Goal: Contribute content: Contribute content

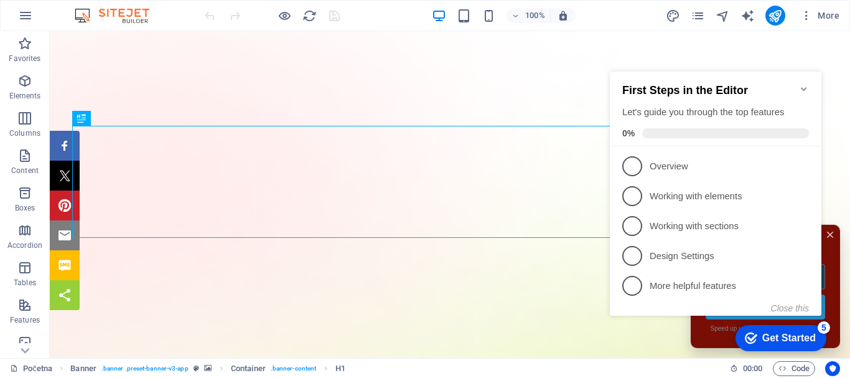
click at [804, 84] on icon "Minimize checklist" at bounding box center [804, 89] width 10 height 10
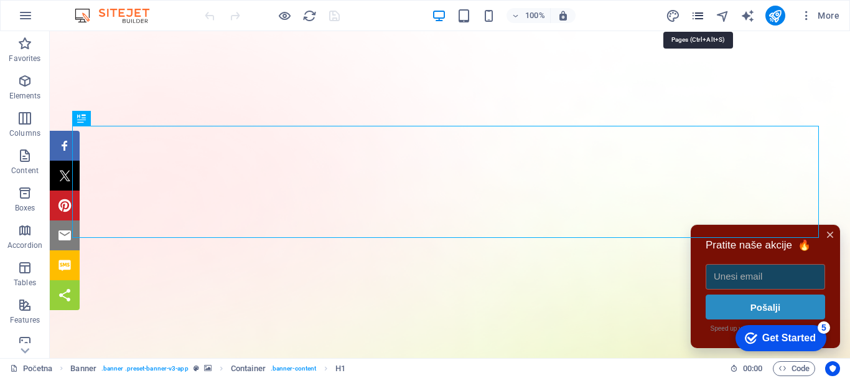
click at [698, 14] on icon "pages" at bounding box center [698, 16] width 14 height 14
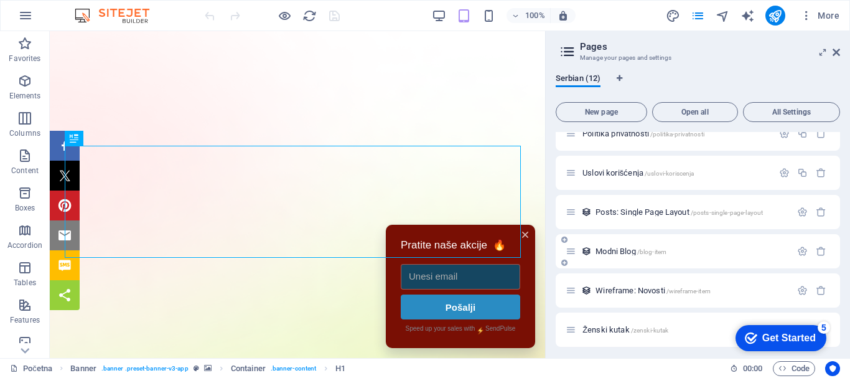
scroll to position [192, 0]
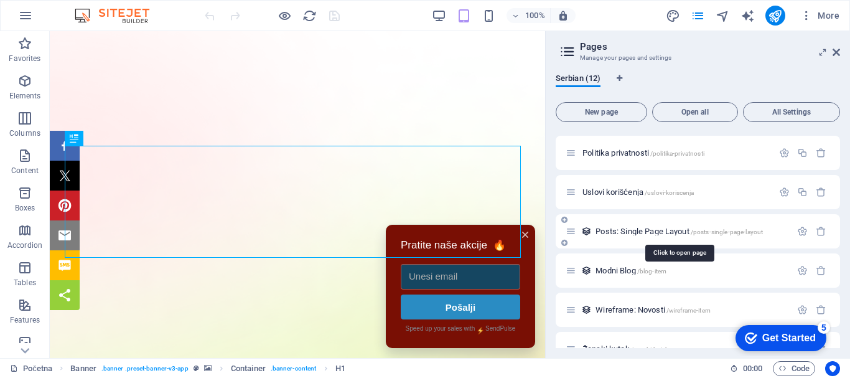
click at [637, 229] on span "Posts: Single Page Layout /posts-single-page-layout" at bounding box center [679, 231] width 167 height 9
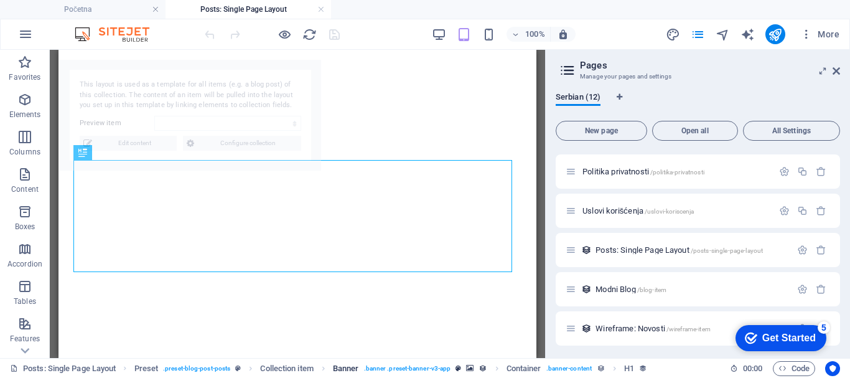
select select "68a58e9690e370f5ff07f7c5"
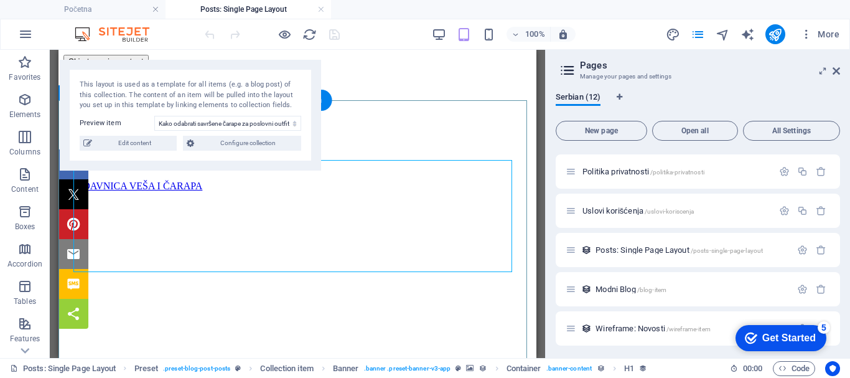
scroll to position [0, 0]
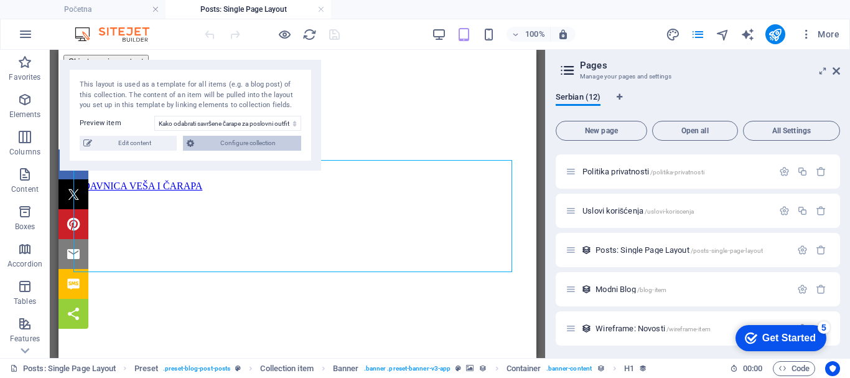
click at [258, 140] on span "Configure collection" at bounding box center [248, 143] width 100 height 15
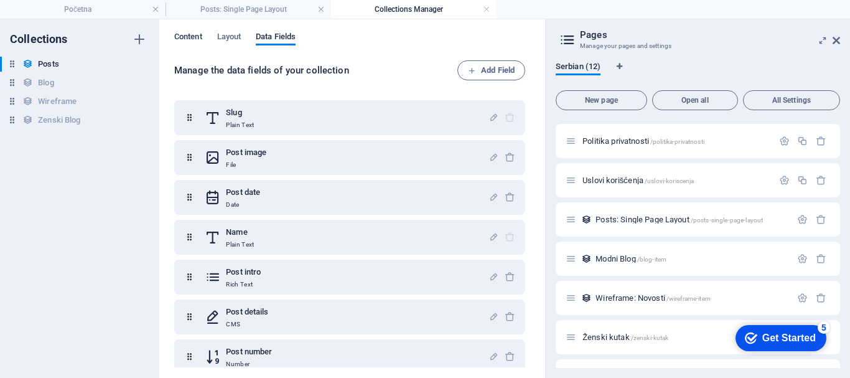
click at [192, 38] on span "Content" at bounding box center [188, 37] width 28 height 17
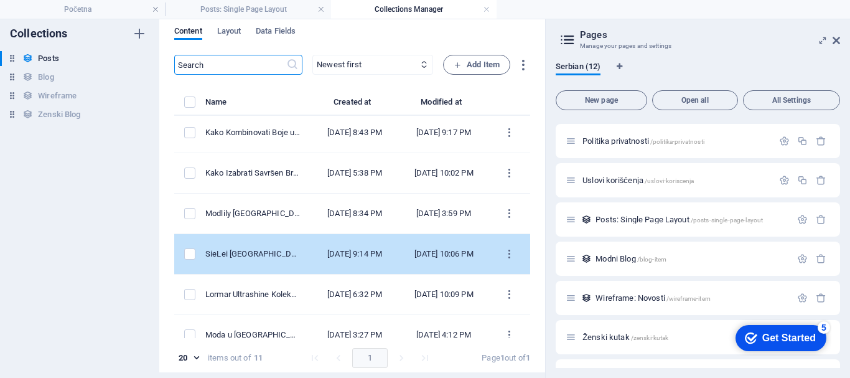
scroll to position [63, 0]
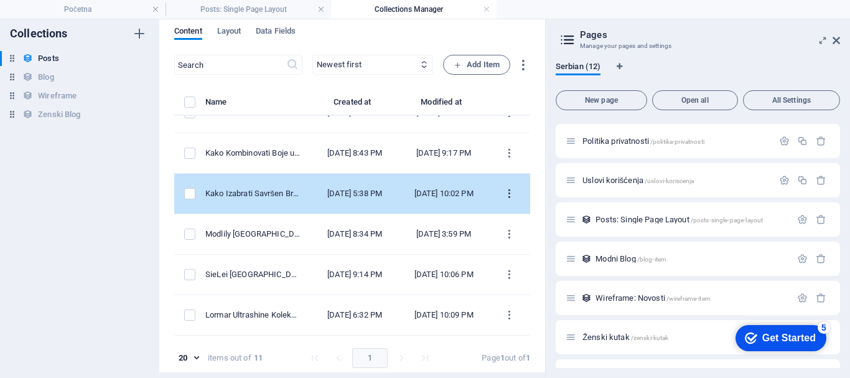
click at [504, 199] on icon "items list" at bounding box center [510, 194] width 12 height 12
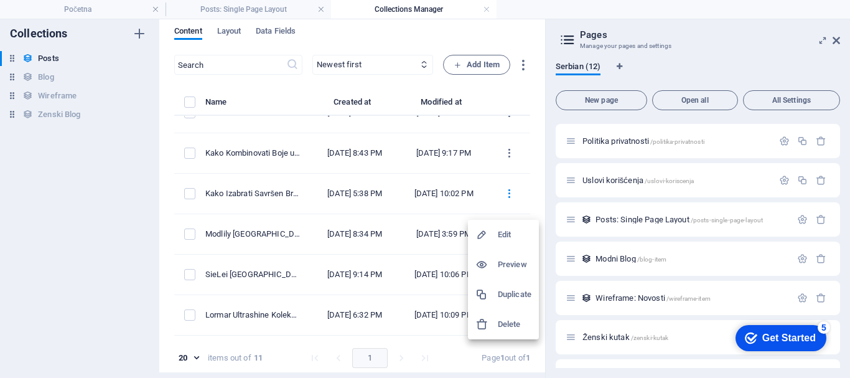
click at [234, 200] on div at bounding box center [425, 189] width 850 height 378
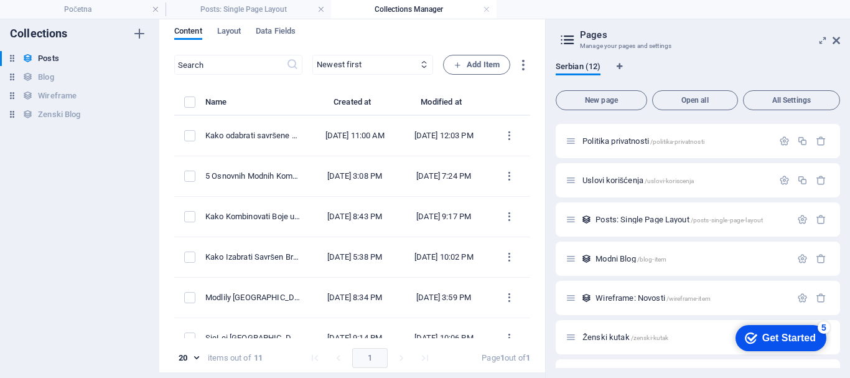
scroll to position [0, 0]
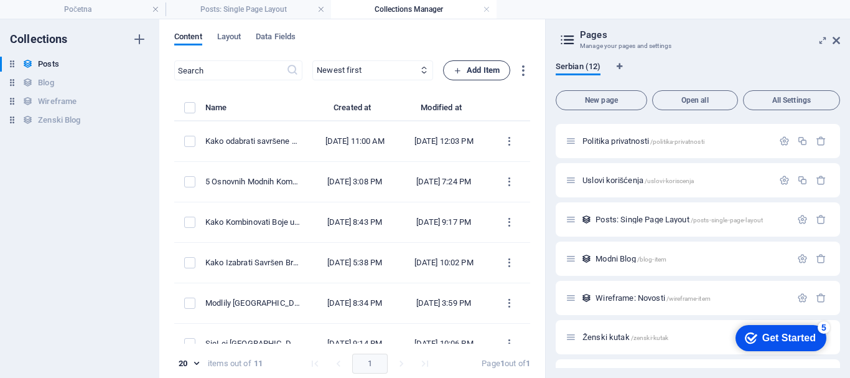
click at [482, 67] on span "Add Item" at bounding box center [477, 70] width 46 height 15
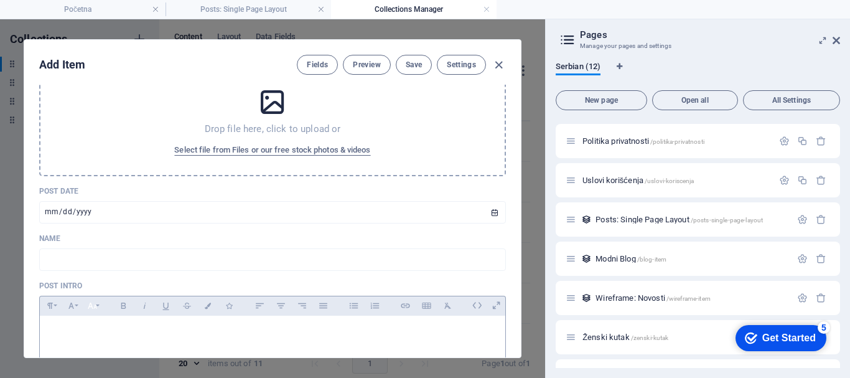
scroll to position [124, 0]
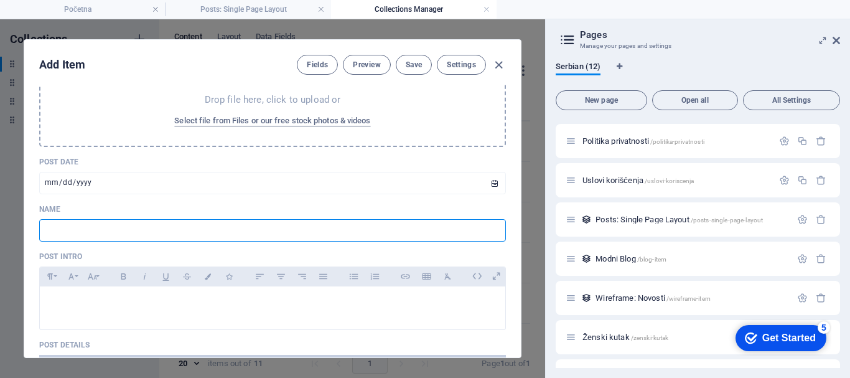
click at [57, 228] on input "text" at bounding box center [272, 230] width 467 height 22
paste input "Kako kombinovati jesenski outfit sa čarapama: Saveti za stylish i topao look"
type input "kako-kombinovati-jesenski-outfit-sa-carapama-saveti-za-stylish-i-topao-look"
type input "Kako kombinovati jesenski outfit sa čarapama: Saveti za stylish i topao look"
type input "kako-kombinovati-jesenski-outfit-sa-carapama-saveti-za-stylish-i-topao-look"
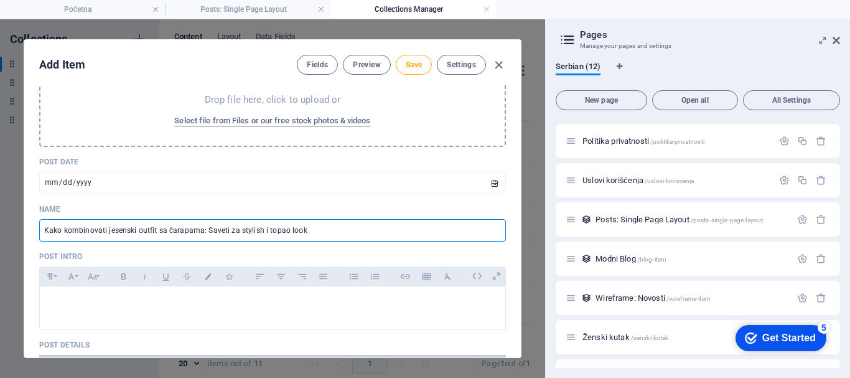
type input "Kako kombinovati jesenski outfit sa čarapama: Saveti za stylish i topao look"
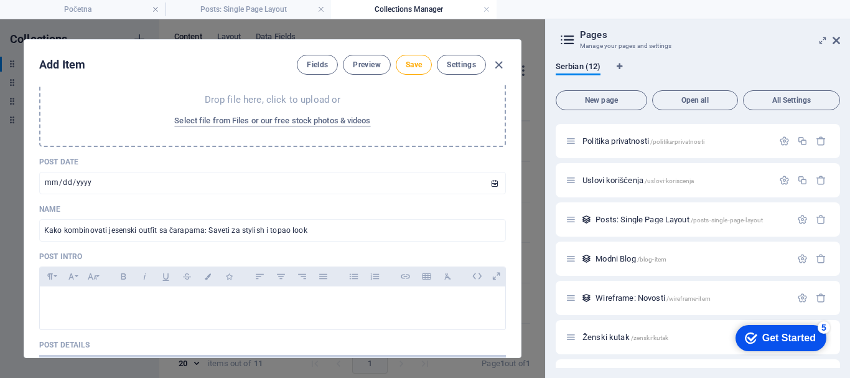
click at [220, 204] on div "Slug [DOMAIN_NAME][URL] kako-kombinovati-jesenski-outfit-sa-carapama-saveti-za-…" at bounding box center [272, 241] width 467 height 543
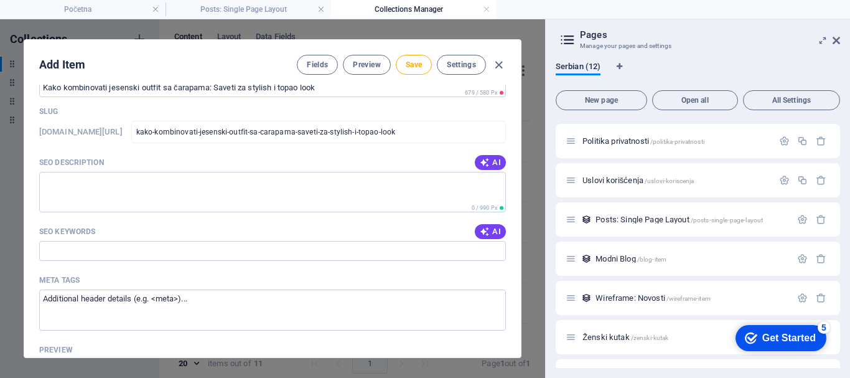
scroll to position [622, 0]
click at [108, 184] on textarea "SEO Description" at bounding box center [272, 190] width 467 height 40
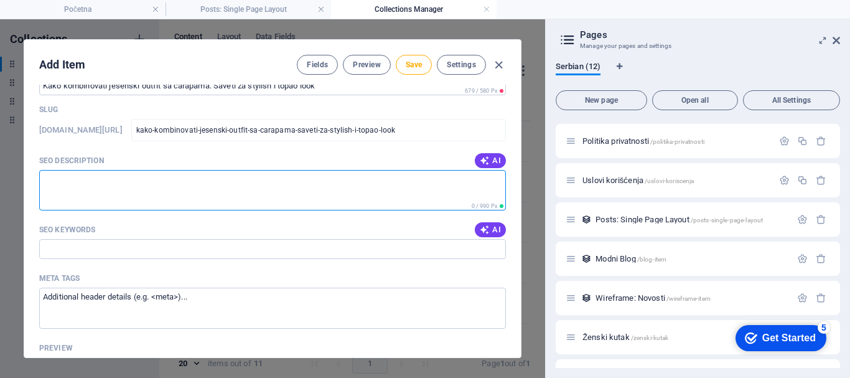
paste textarea "[PERSON_NAME] idealno vreme za eksperimentisanje s modom, a čarape su neočekiva…"
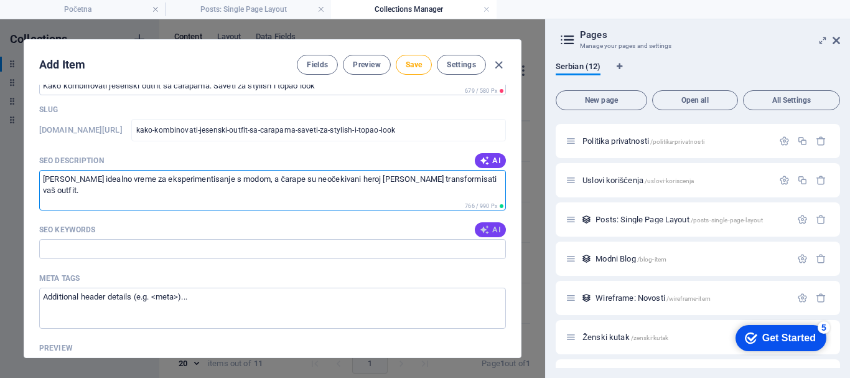
type textarea "[PERSON_NAME] idealno vreme za eksperimentisanje s modom, a čarape su neočekiva…"
click at [494, 227] on span "AI" at bounding box center [490, 230] width 21 height 10
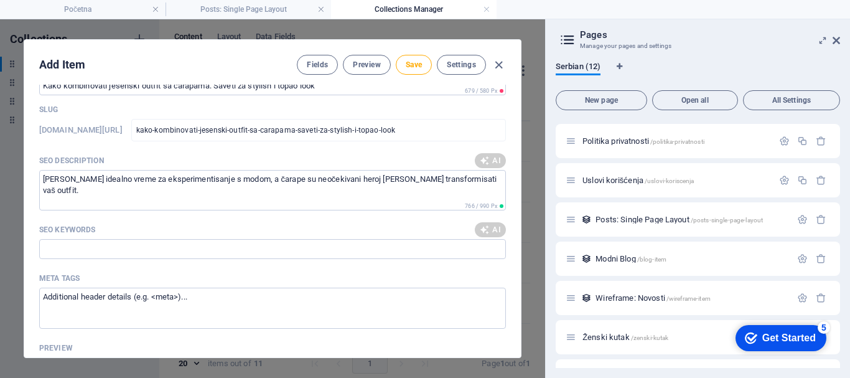
type input "jesenski outfit, čarape, stylish look, topao look, moda za jesen, kombinovanje …"
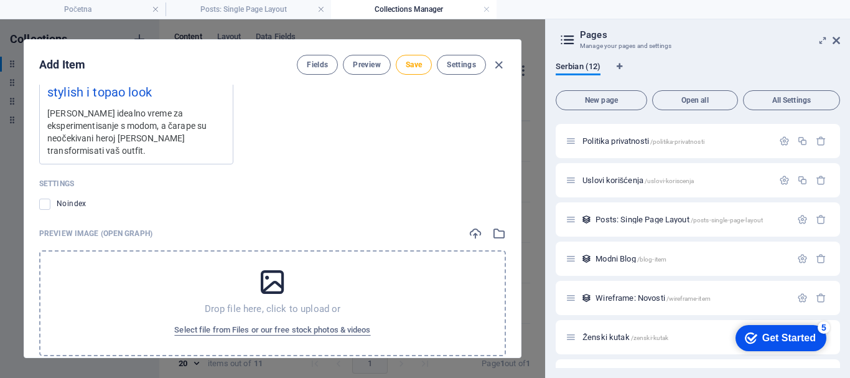
scroll to position [1007, 0]
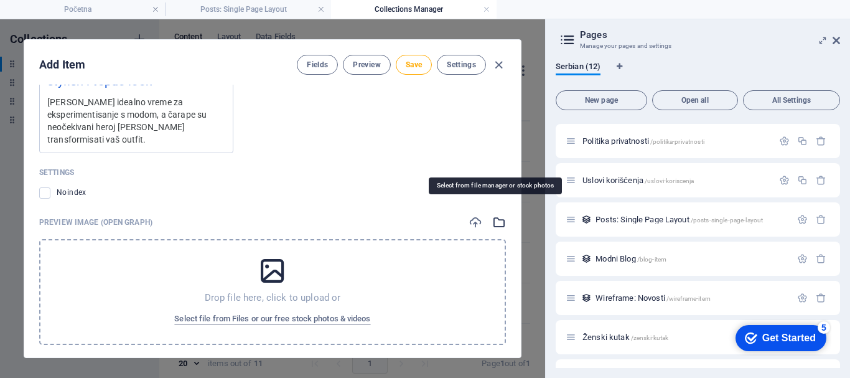
click at [493, 215] on icon "button" at bounding box center [499, 222] width 14 height 14
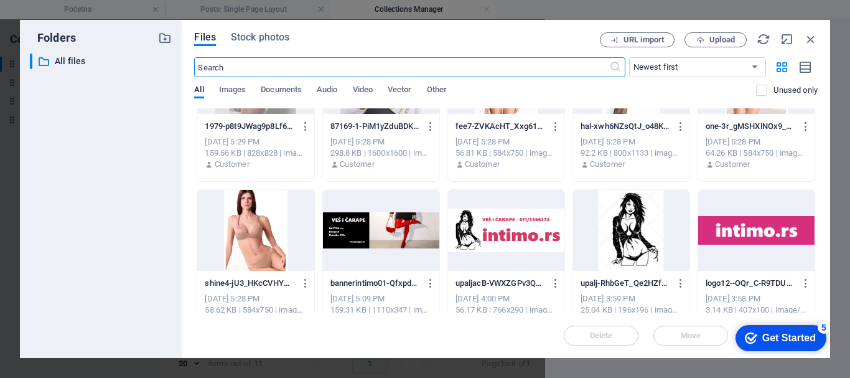
scroll to position [1984, 0]
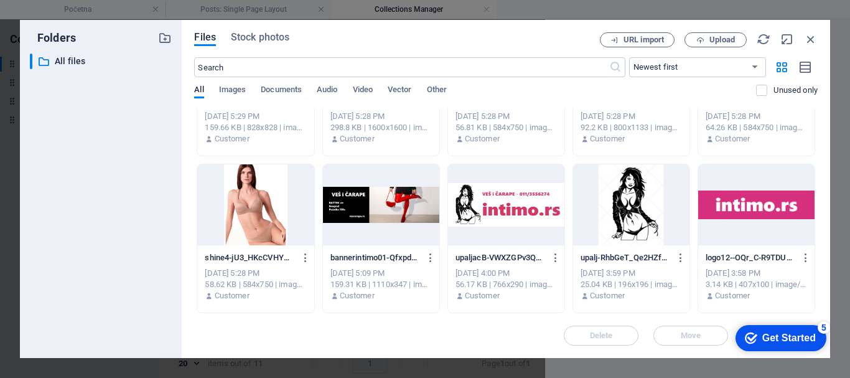
click at [360, 210] on div at bounding box center [381, 204] width 116 height 81
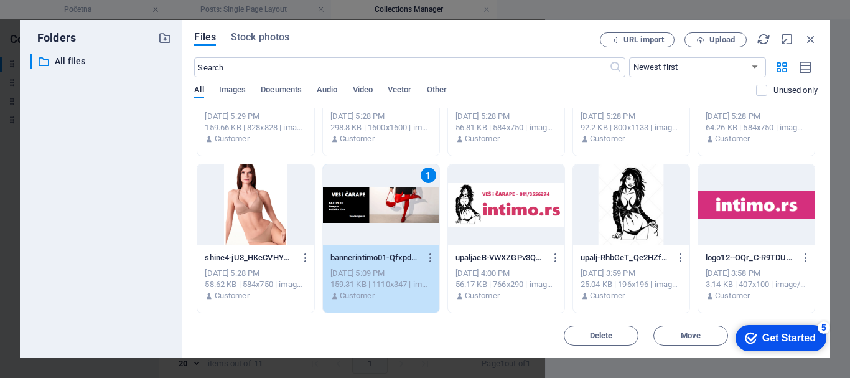
click at [779, 336] on div "Get Started" at bounding box center [789, 337] width 54 height 11
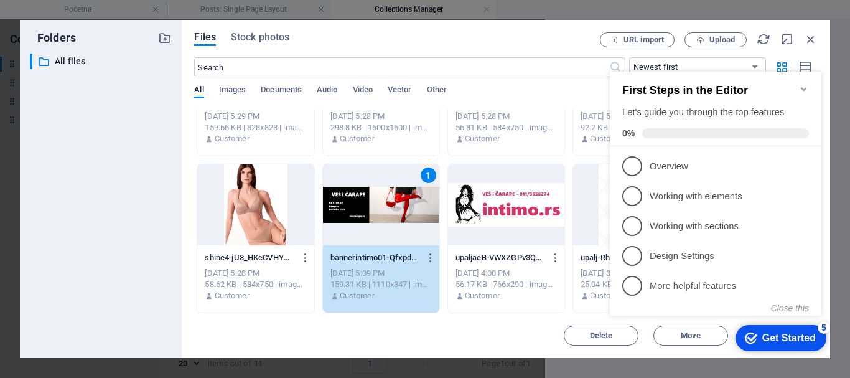
click at [803, 84] on icon "Minimize checklist" at bounding box center [804, 89] width 10 height 10
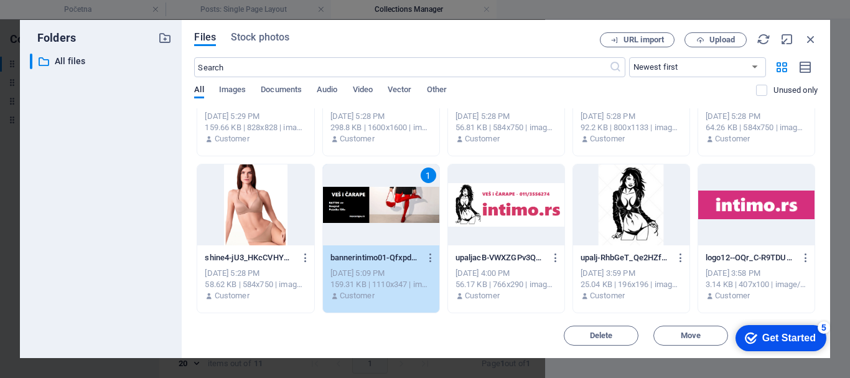
click at [400, 236] on div "1" at bounding box center [381, 204] width 116 height 81
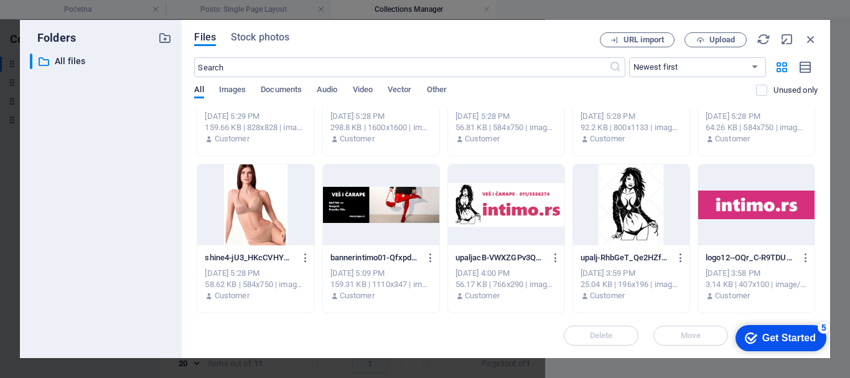
click at [400, 236] on div at bounding box center [381, 204] width 116 height 81
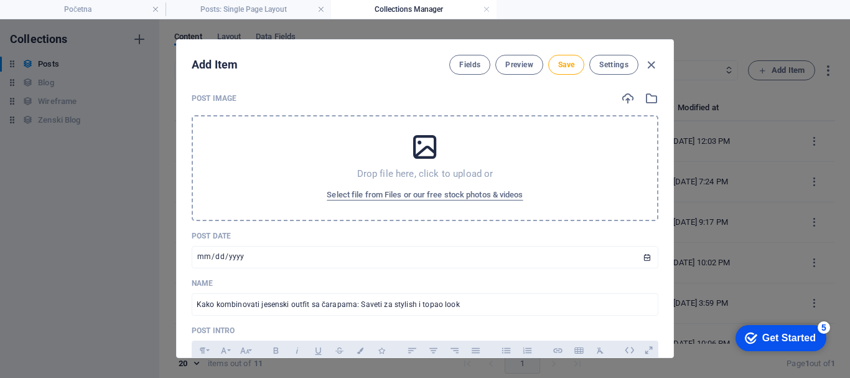
scroll to position [0, 0]
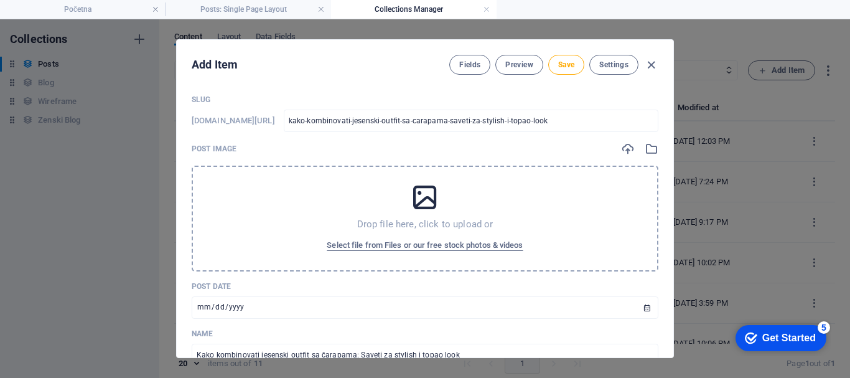
click at [419, 192] on icon at bounding box center [425, 197] width 31 height 31
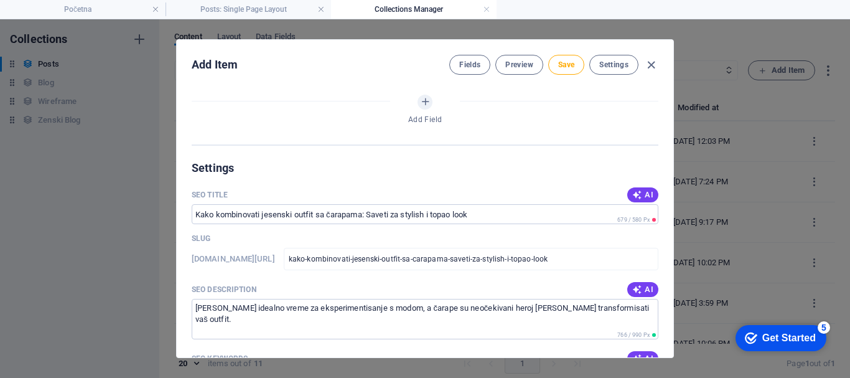
scroll to position [560, 0]
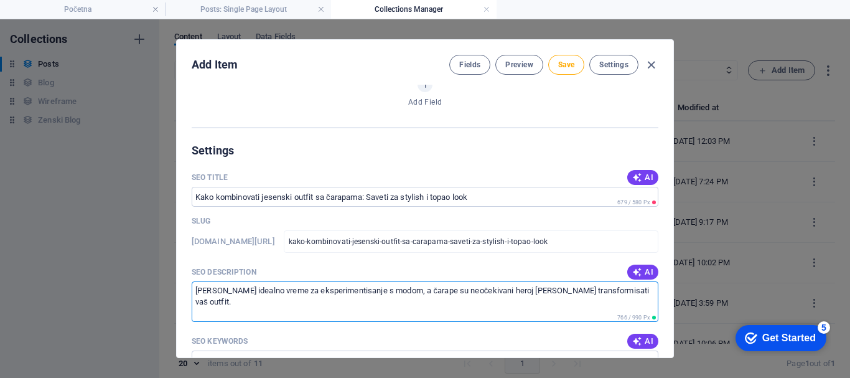
click at [298, 302] on textarea "[PERSON_NAME] idealno vreme za eksperimentisanje s modom, a čarape su neočekiva…" at bounding box center [425, 301] width 467 height 40
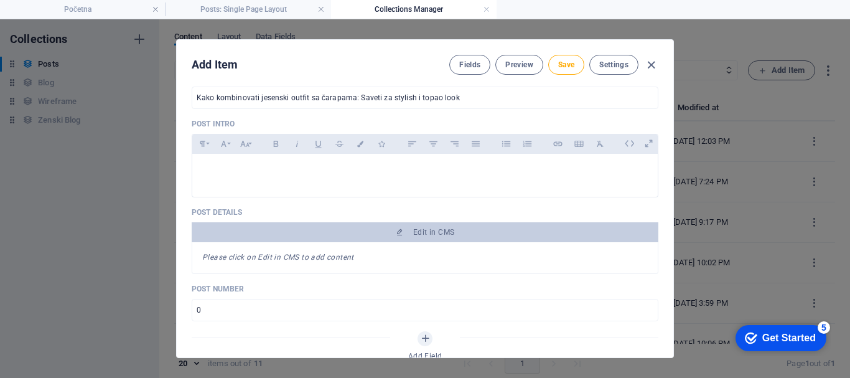
scroll to position [249, 0]
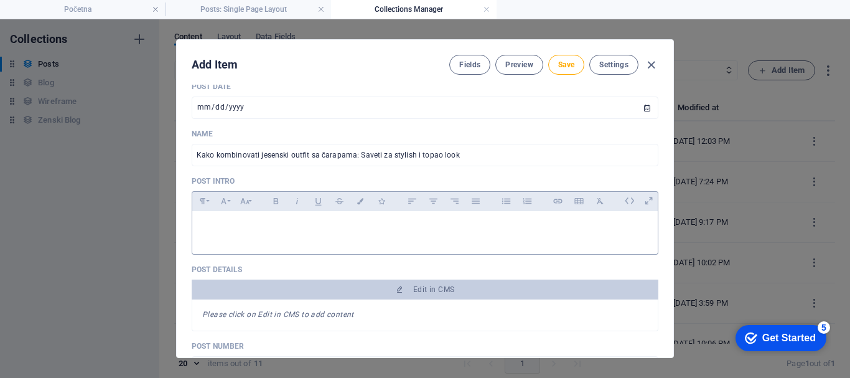
click at [234, 228] on p at bounding box center [425, 227] width 446 height 12
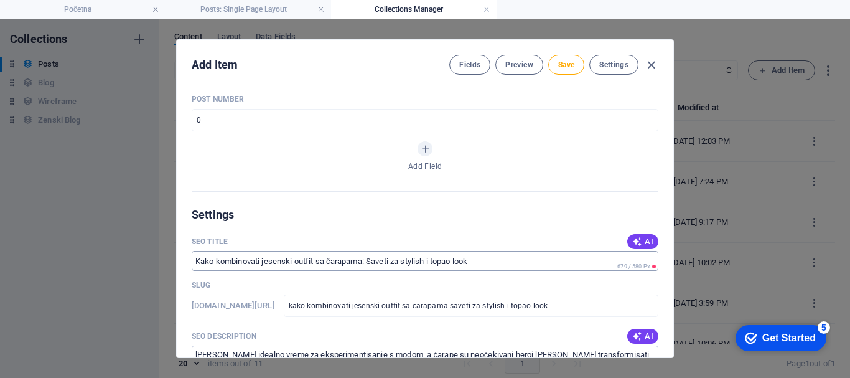
scroll to position [498, 0]
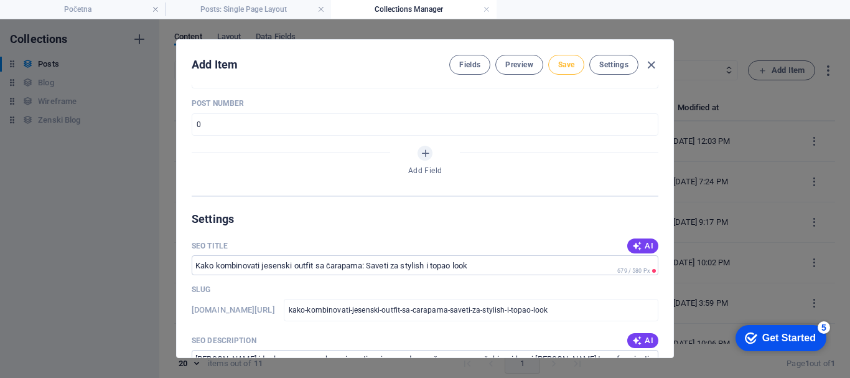
click at [569, 65] on span "Save" at bounding box center [566, 65] width 16 height 10
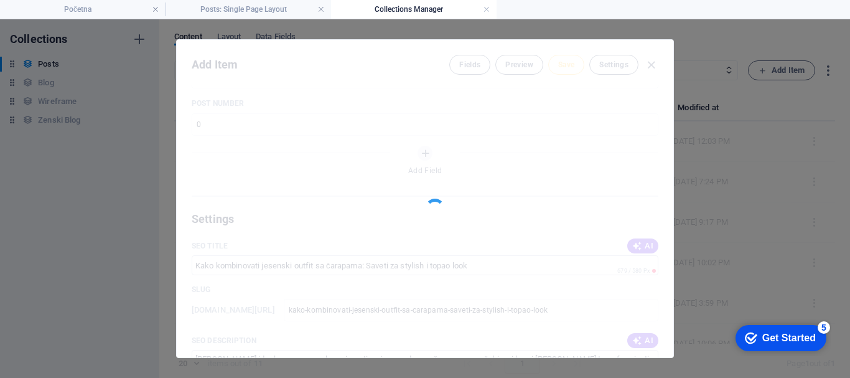
type input "kako-kombinovati-jesenski-outfit-sa-carapama-saveti-za-stylish-i-topao-look"
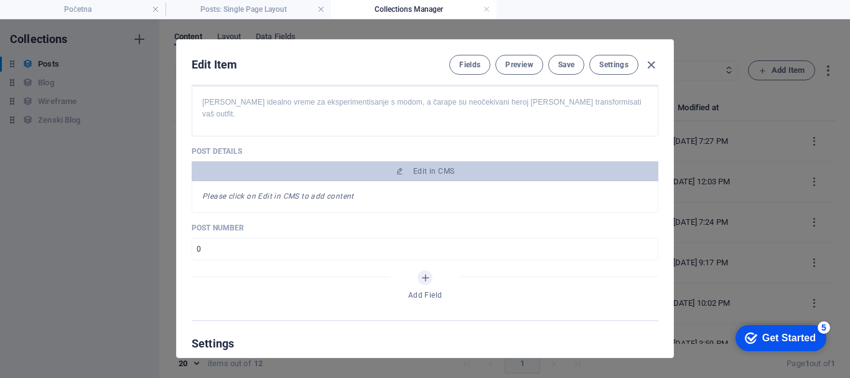
scroll to position [311, 0]
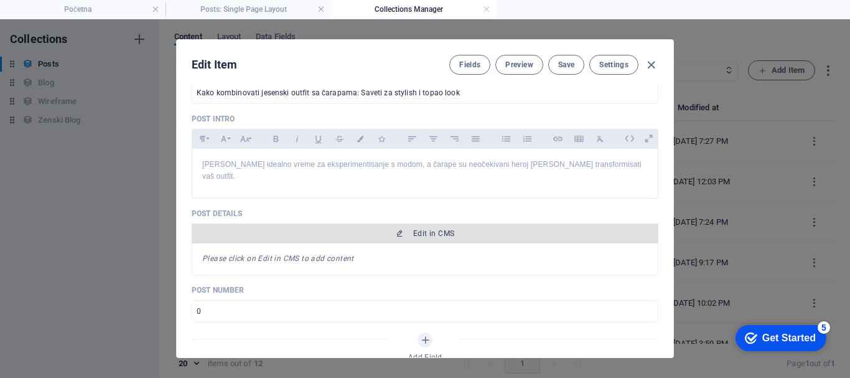
click at [436, 228] on span "Edit in CMS" at bounding box center [433, 233] width 41 height 10
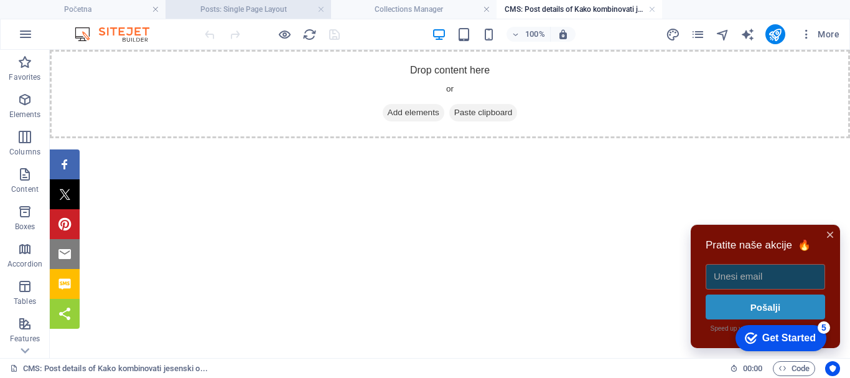
scroll to position [0, 0]
click at [26, 97] on icon "button" at bounding box center [24, 99] width 15 height 15
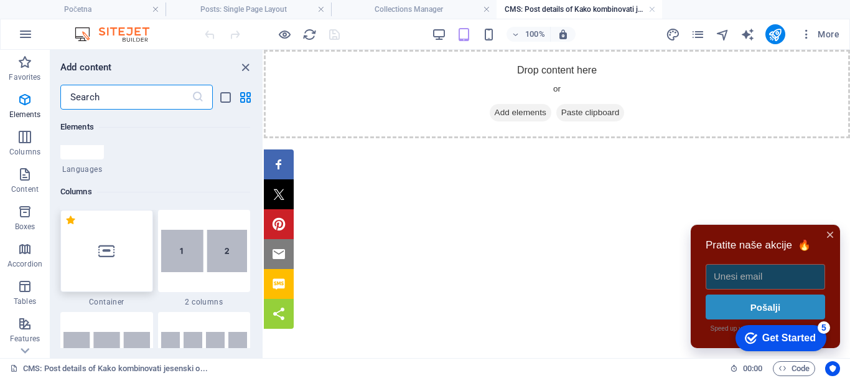
scroll to position [772, 0]
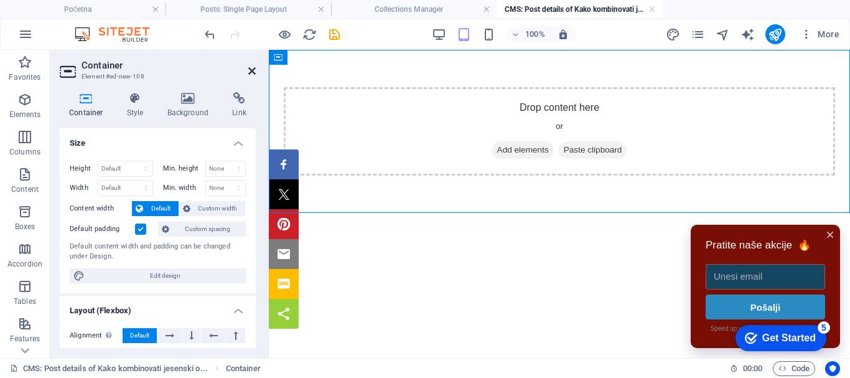
click at [250, 68] on icon at bounding box center [251, 71] width 7 height 10
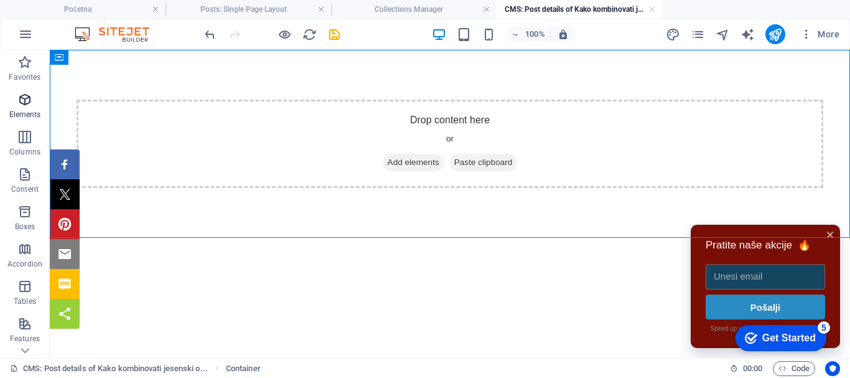
click at [24, 104] on icon "button" at bounding box center [24, 99] width 15 height 15
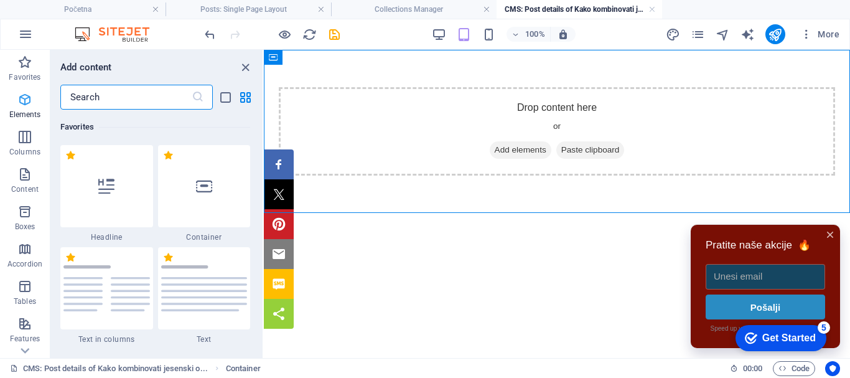
scroll to position [337, 0]
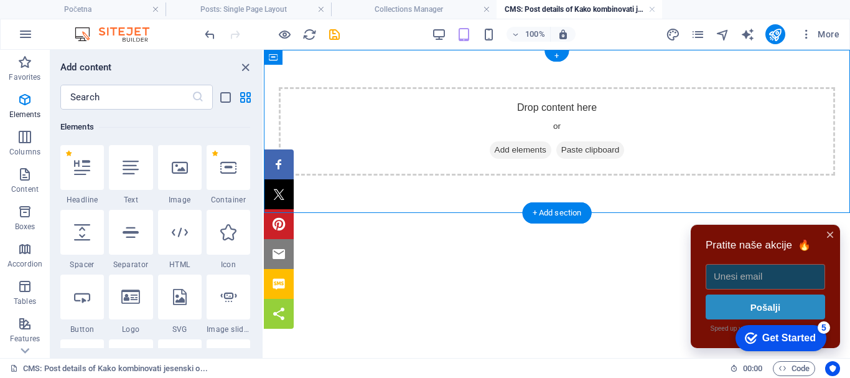
click at [519, 145] on span "Add elements" at bounding box center [521, 149] width 62 height 17
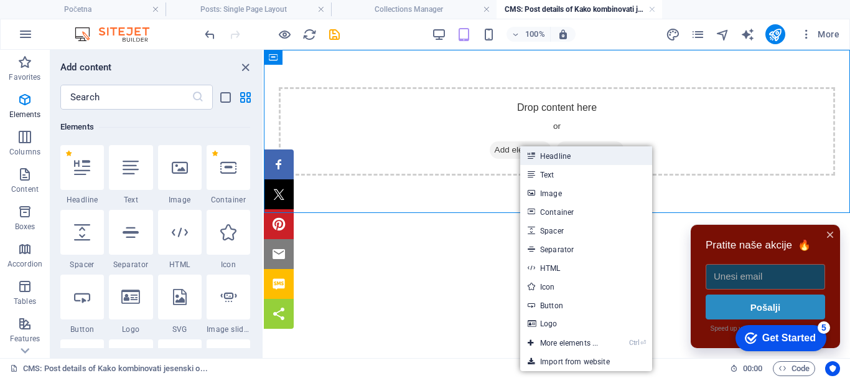
click at [558, 156] on link "Headline" at bounding box center [586, 155] width 132 height 19
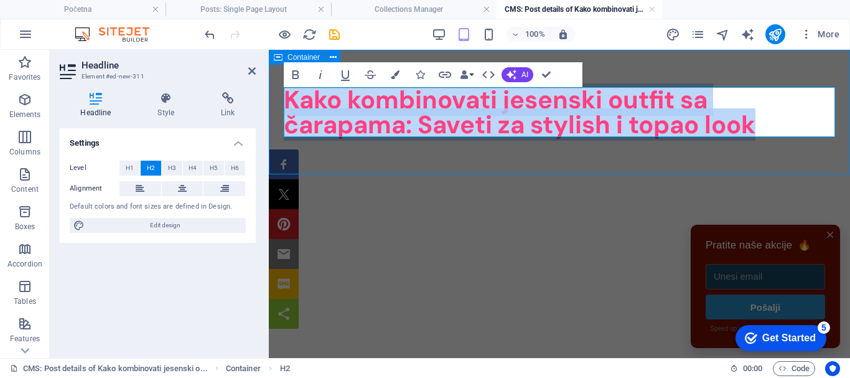
drag, startPoint x: 767, startPoint y: 128, endPoint x: 288, endPoint y: 92, distance: 479.9
click at [288, 92] on h2 "Kako kombinovati jesenski outfit sa čarapama: Saveti za stylish i topao look" at bounding box center [559, 112] width 551 height 50
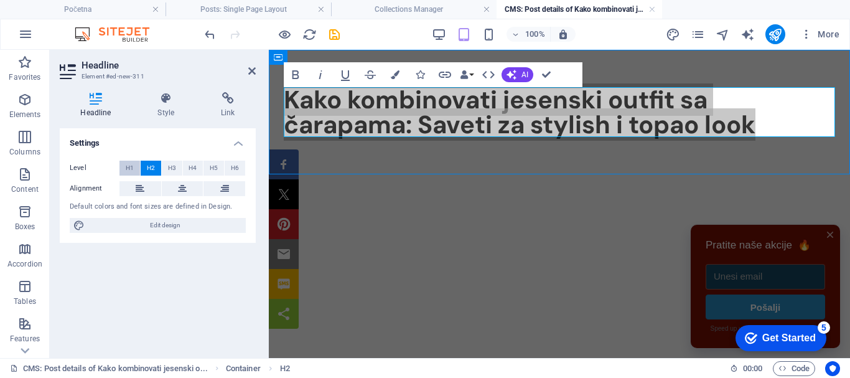
click at [129, 164] on span "H1" at bounding box center [130, 168] width 8 height 15
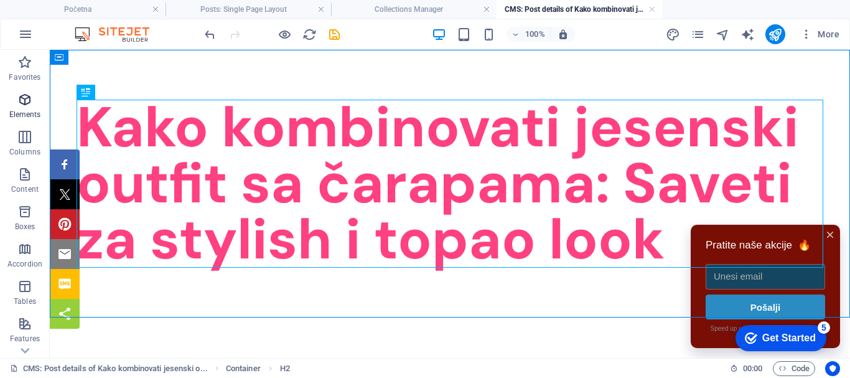
click at [26, 105] on icon "button" at bounding box center [24, 99] width 15 height 15
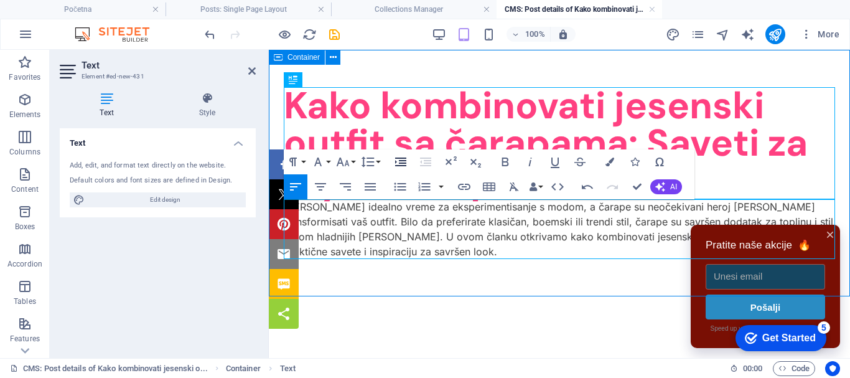
scroll to position [3958, 2]
click at [371, 232] on p "[PERSON_NAME] idealno vreme za eksperimentisanje s modom, a čarape su neočekiva…" at bounding box center [559, 229] width 551 height 60
click at [251, 70] on icon at bounding box center [251, 71] width 7 height 10
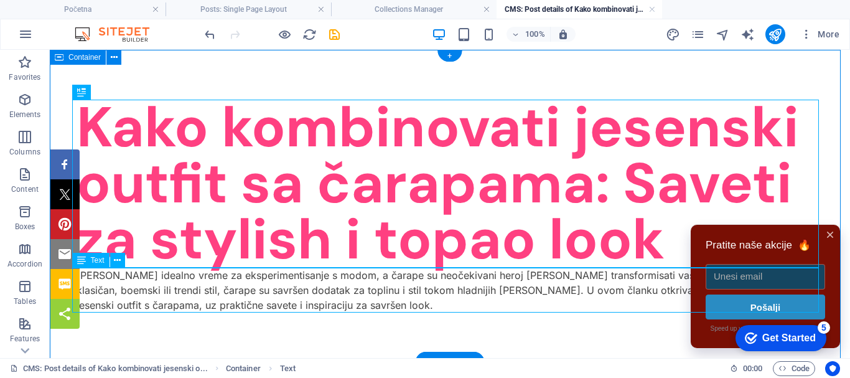
click at [128, 279] on div "[PERSON_NAME] idealno vreme za eksperimentisanje s modom, a čarape su neočekiva…" at bounding box center [450, 290] width 747 height 45
click at [824, 234] on icon at bounding box center [830, 234] width 12 height 12
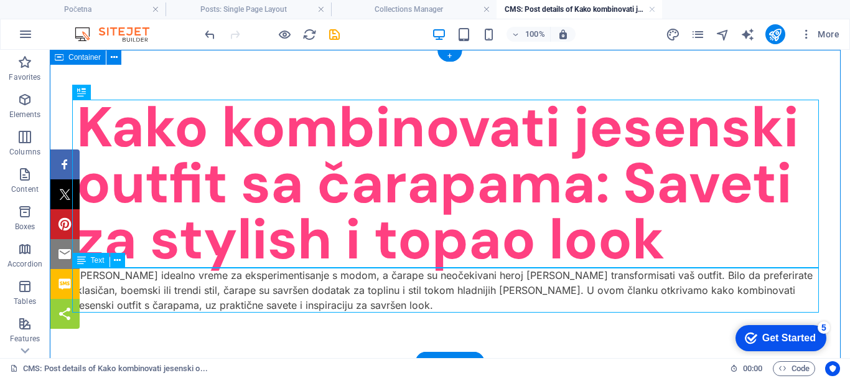
click at [284, 278] on div "[PERSON_NAME] idealno vreme za eksperimentisanje s modom, a čarape su neočekiva…" at bounding box center [450, 290] width 747 height 45
click at [387, 277] on div "[PERSON_NAME] idealno vreme za eksperimentisanje s modom, a čarape su neočekiva…" at bounding box center [450, 290] width 747 height 45
click at [387, 276] on div "[PERSON_NAME] idealno vreme za eksperimentisanje s modom, a čarape su neočekiva…" at bounding box center [450, 290] width 747 height 45
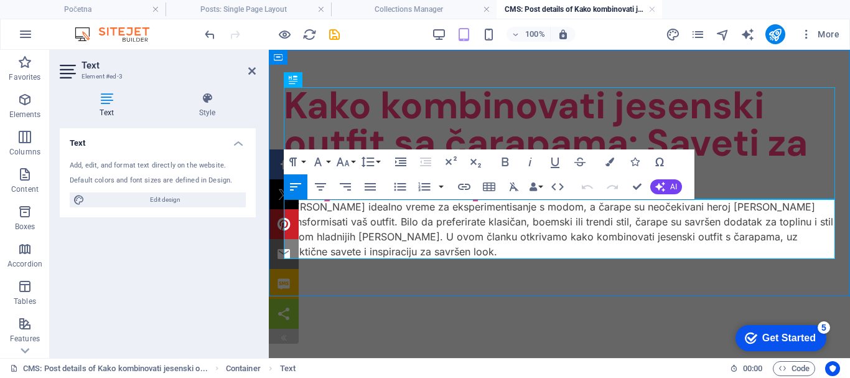
click at [283, 335] on img at bounding box center [284, 337] width 10 height 10
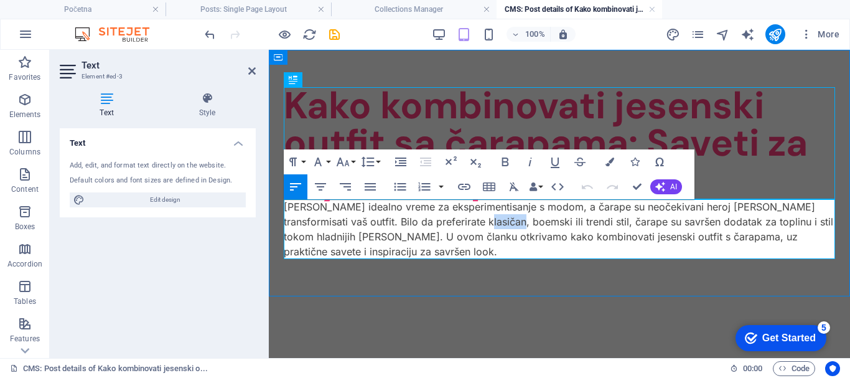
drag, startPoint x: 443, startPoint y: 220, endPoint x: 483, endPoint y: 224, distance: 40.0
click at [483, 224] on p "[PERSON_NAME] idealno vreme za eksperimentisanje s modom, a čarape su neočekiva…" at bounding box center [559, 229] width 551 height 60
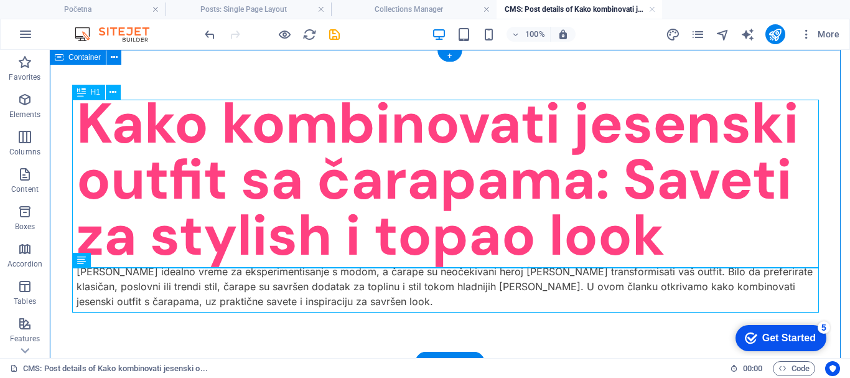
scroll to position [4, 0]
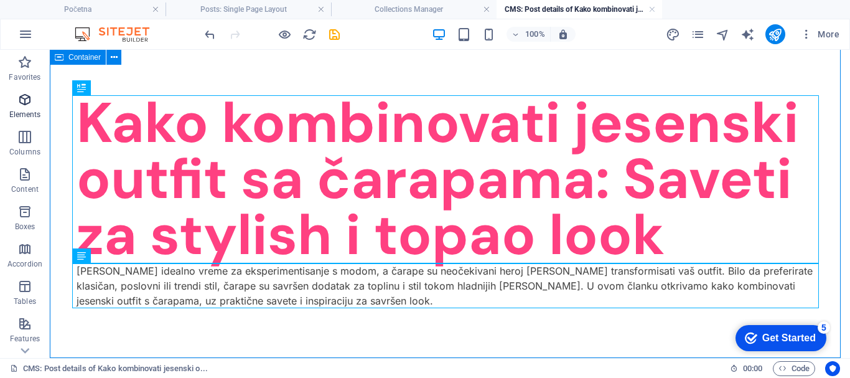
click at [27, 101] on icon "button" at bounding box center [24, 99] width 15 height 15
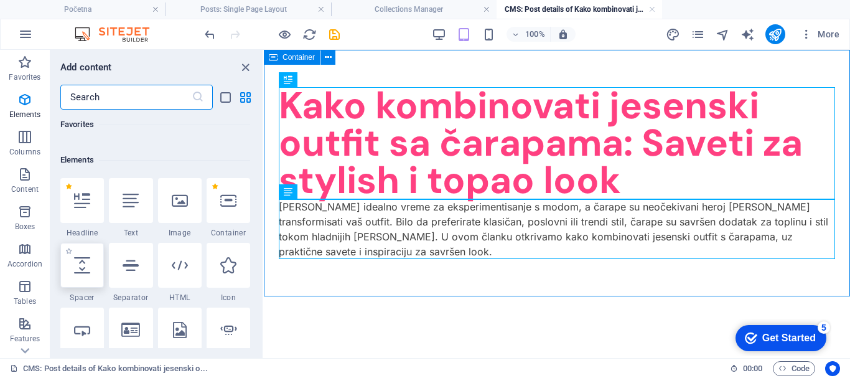
scroll to position [337, 0]
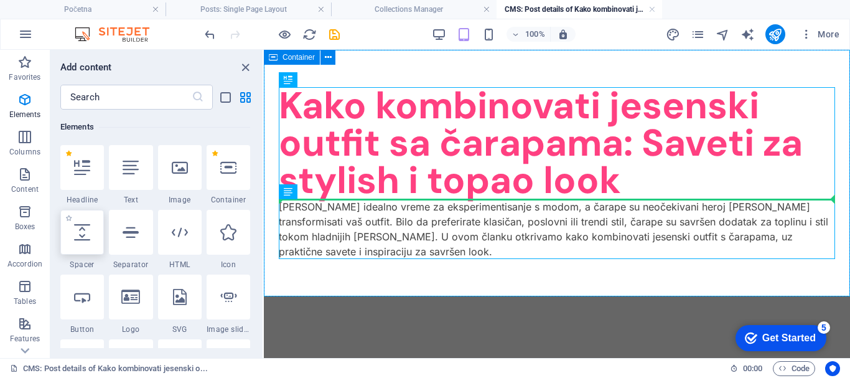
select select "px"
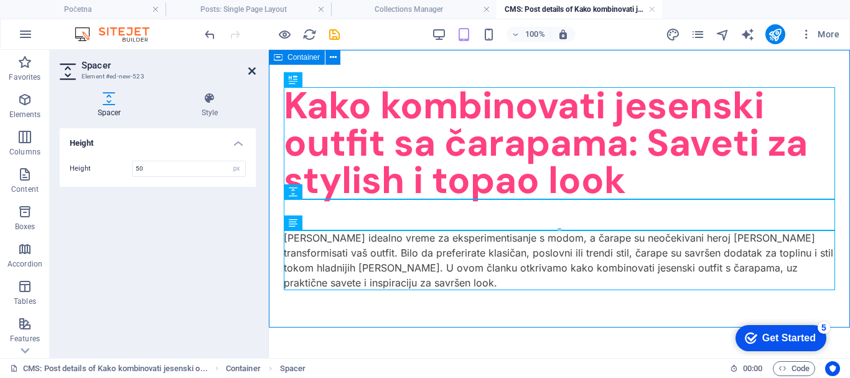
click at [252, 68] on icon at bounding box center [251, 71] width 7 height 10
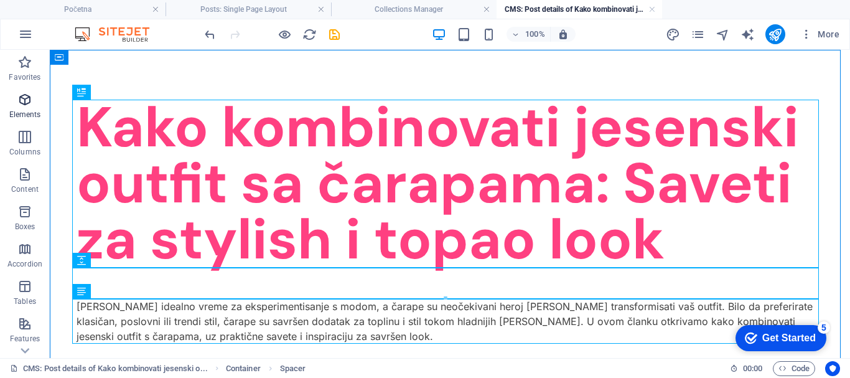
click at [27, 103] on icon "button" at bounding box center [24, 99] width 15 height 15
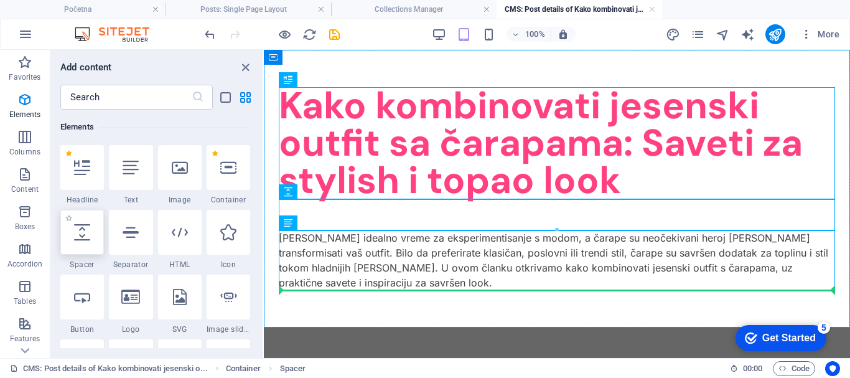
select select "px"
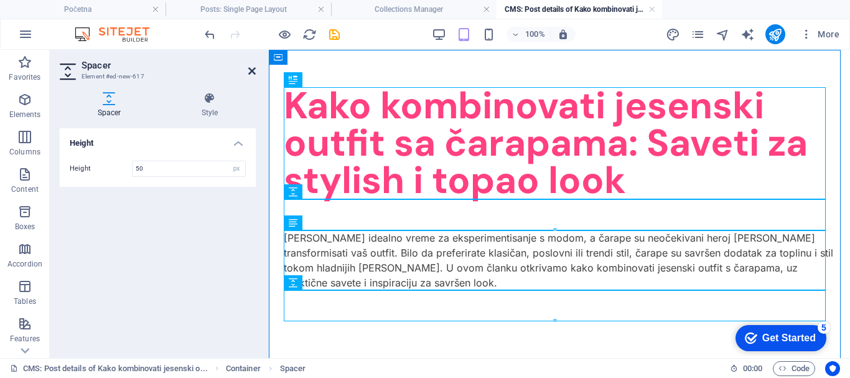
click at [251, 68] on icon at bounding box center [251, 71] width 7 height 10
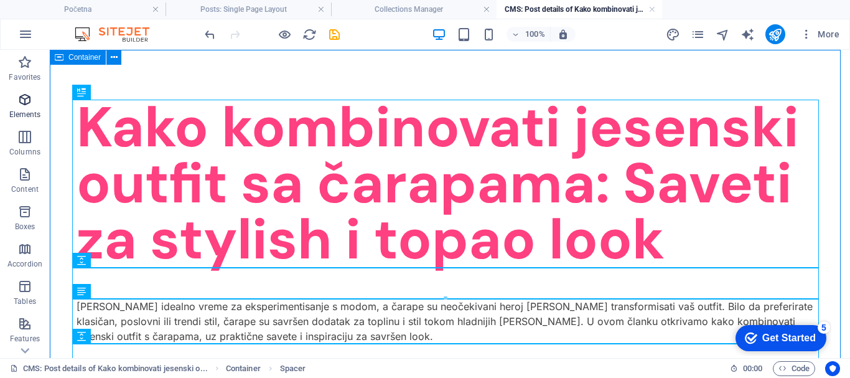
click at [22, 104] on icon "button" at bounding box center [24, 99] width 15 height 15
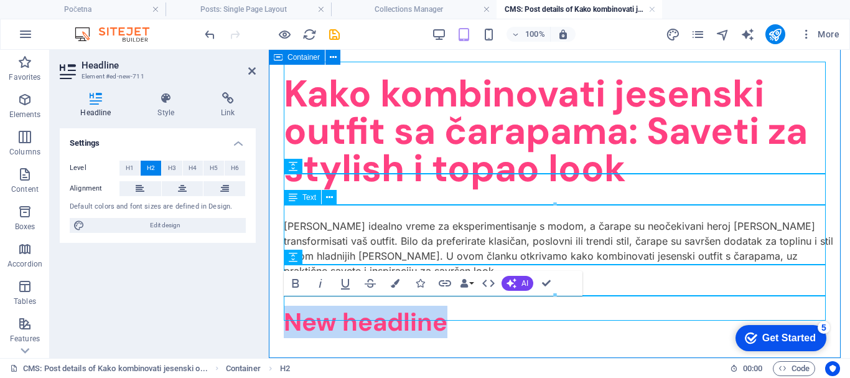
scroll to position [26, 0]
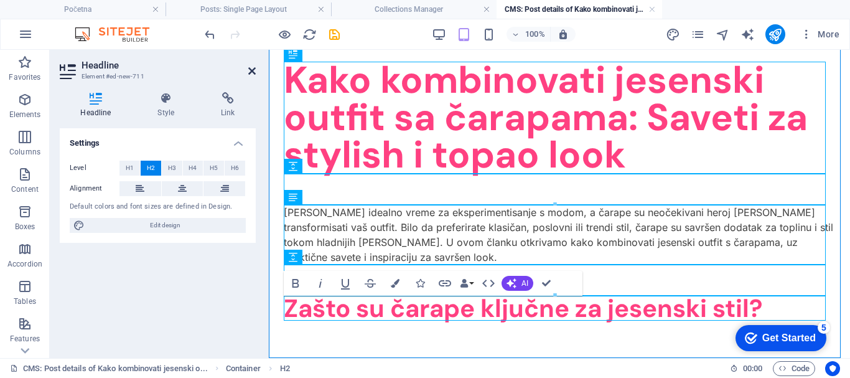
click at [250, 69] on icon at bounding box center [251, 71] width 7 height 10
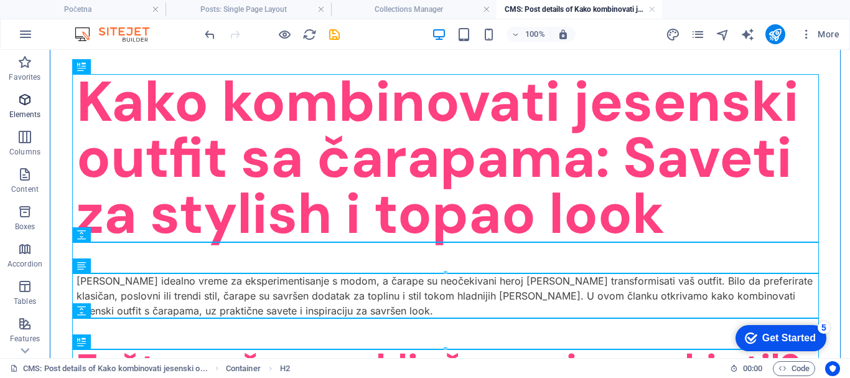
drag, startPoint x: 26, startPoint y: 106, endPoint x: 84, endPoint y: 175, distance: 90.1
click at [26, 106] on icon "button" at bounding box center [24, 99] width 15 height 15
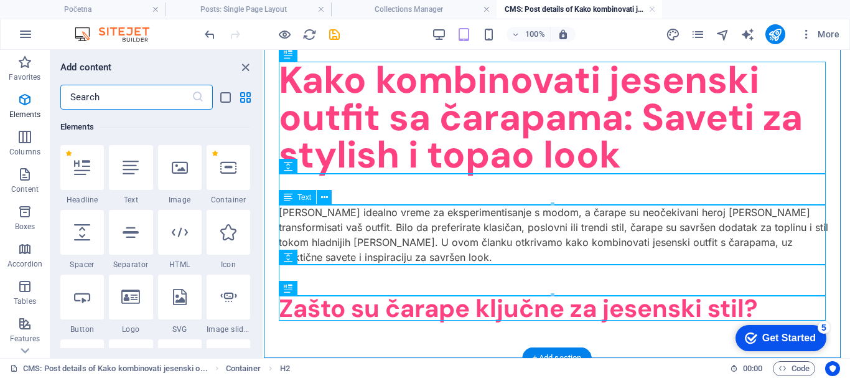
scroll to position [337, 0]
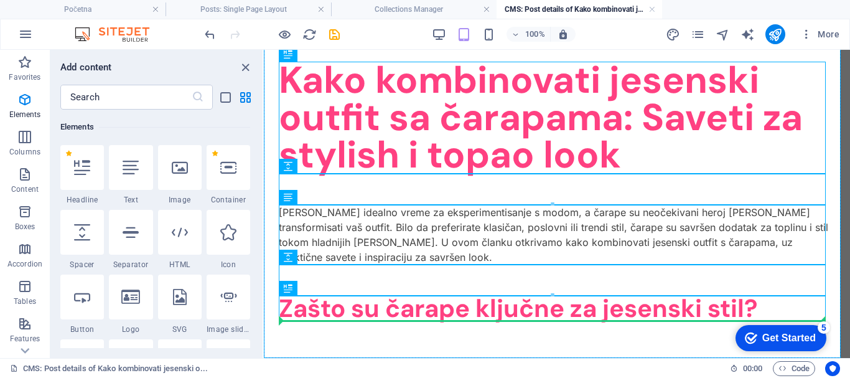
select select "px"
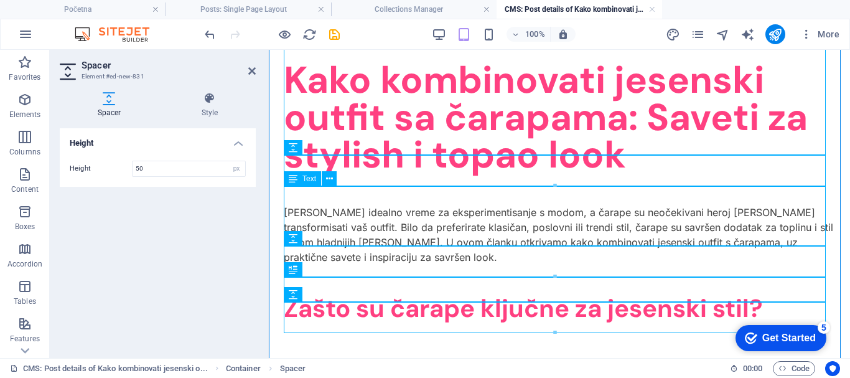
scroll to position [57, 0]
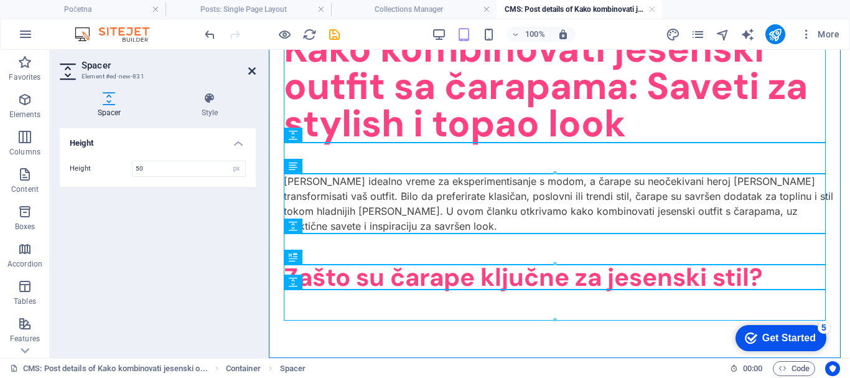
click at [253, 69] on icon at bounding box center [251, 71] width 7 height 10
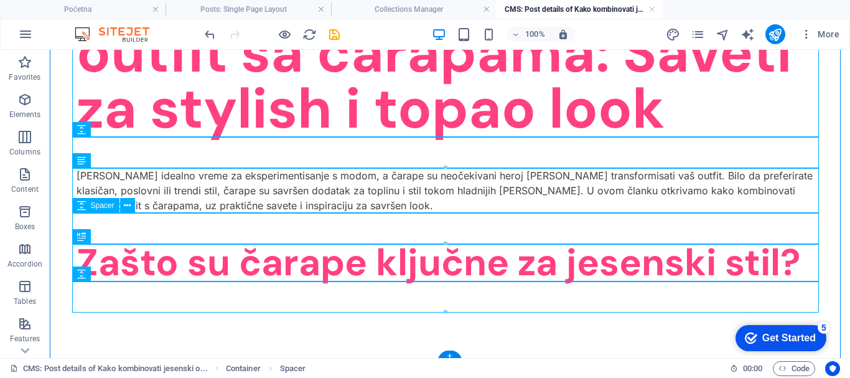
scroll to position [135, 0]
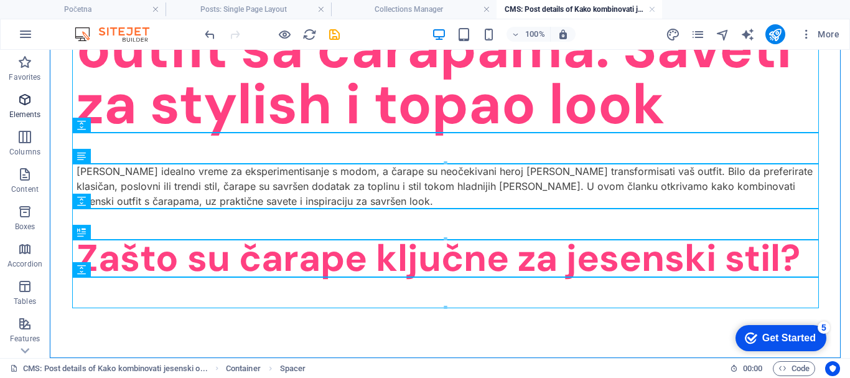
click at [26, 99] on icon "button" at bounding box center [24, 99] width 15 height 15
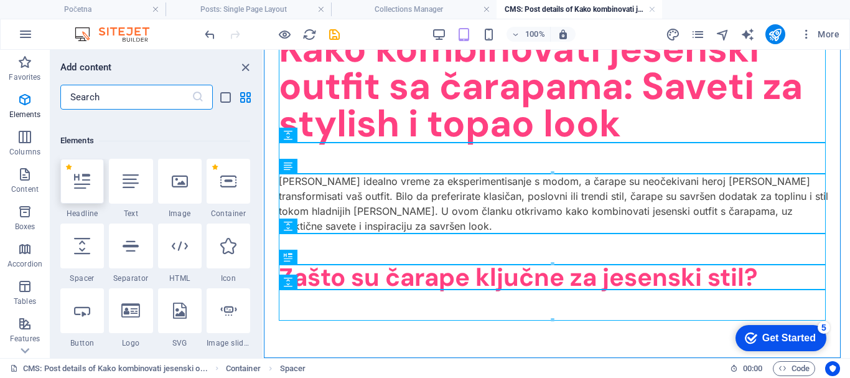
scroll to position [337, 0]
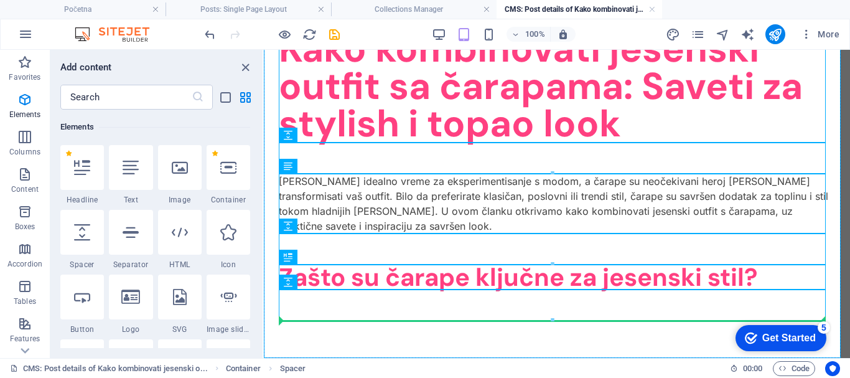
click at [327, 320] on div at bounding box center [552, 320] width 546 height 4
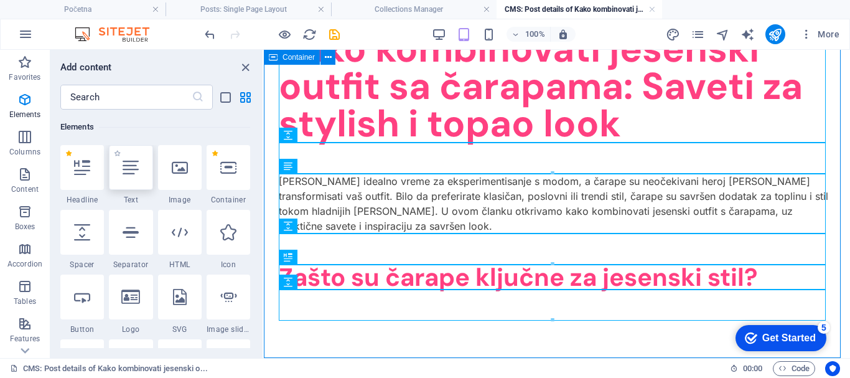
click at [133, 168] on icon at bounding box center [131, 167] width 16 height 16
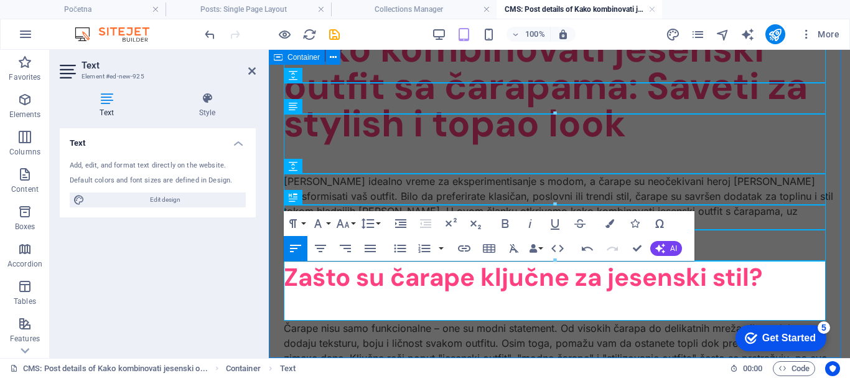
scroll to position [116, 0]
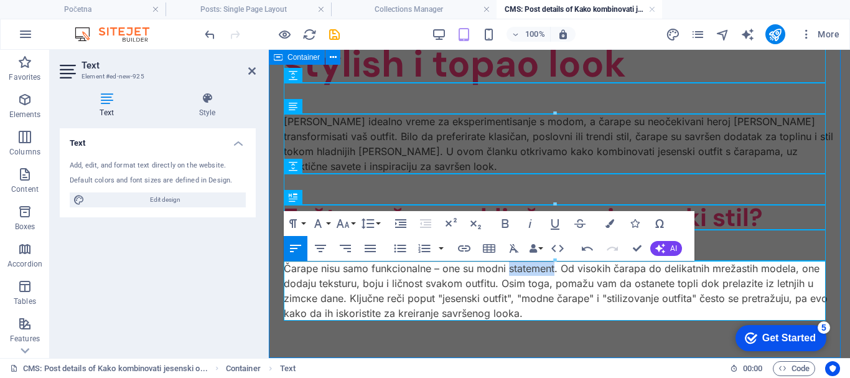
drag, startPoint x: 512, startPoint y: 268, endPoint x: 555, endPoint y: 271, distance: 43.0
click at [555, 271] on p "Čarape nisu samo funkcionalne – one su modni statement. Od visokih čarapa do de…" at bounding box center [559, 291] width 551 height 60
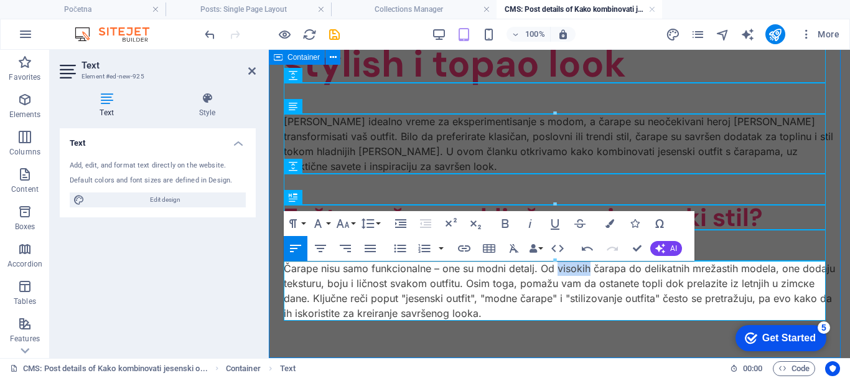
drag, startPoint x: 556, startPoint y: 269, endPoint x: 589, endPoint y: 269, distance: 32.4
click at [589, 269] on p "Čarape nisu samo funkcionalne – one su modni detalj. Od visokih čarapa do delik…" at bounding box center [559, 291] width 551 height 60
click at [556, 265] on p "Čarape nisu samo funkcionalne – one su modni detalj. Od unihop čarapa do delika…" at bounding box center [559, 291] width 551 height 60
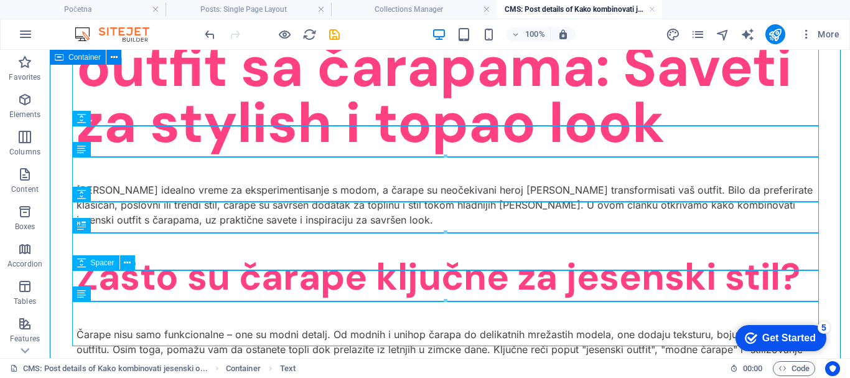
scroll to position [180, 0]
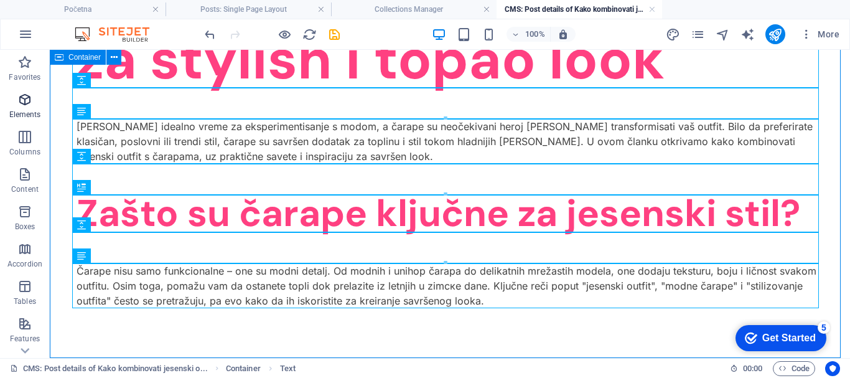
click at [30, 101] on icon "button" at bounding box center [24, 99] width 15 height 15
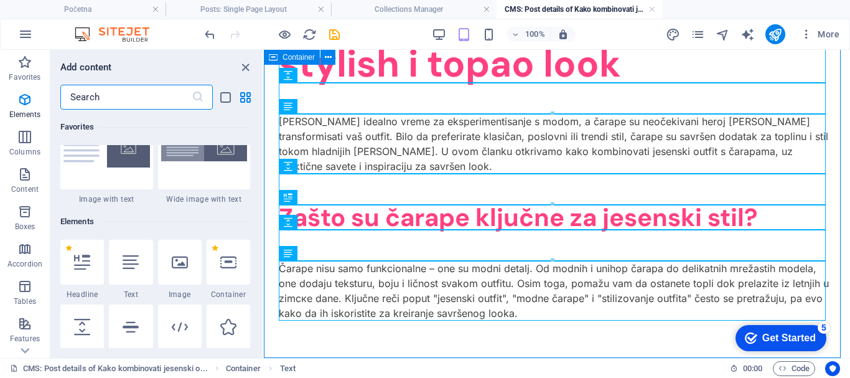
scroll to position [337, 0]
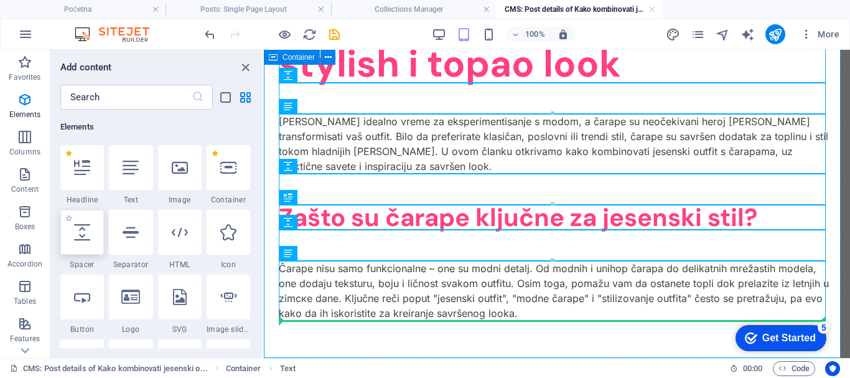
select select "px"
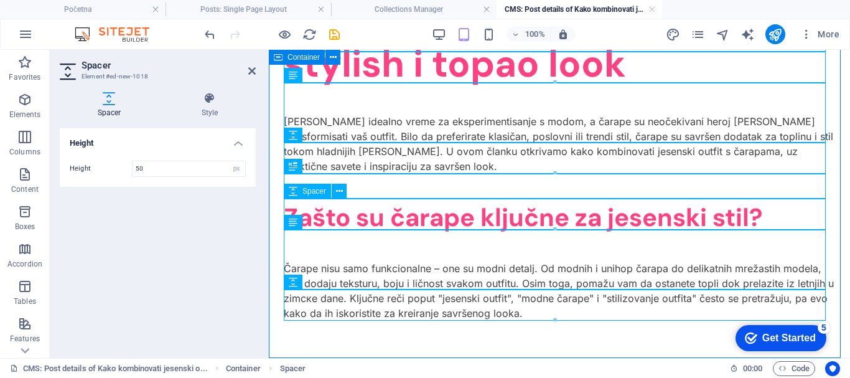
scroll to position [148, 0]
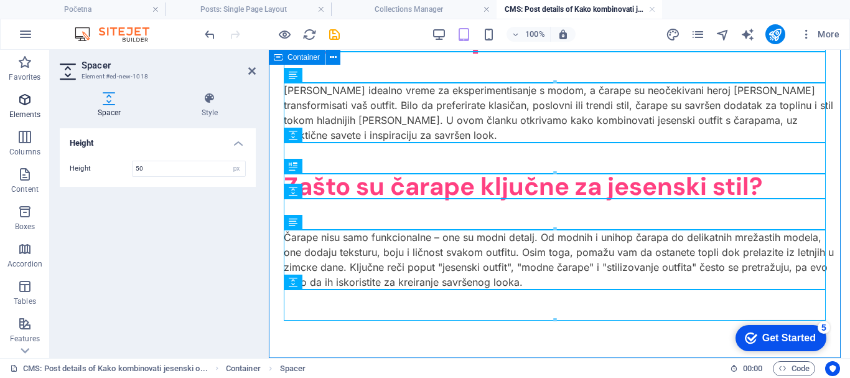
click at [21, 102] on icon "button" at bounding box center [24, 99] width 15 height 15
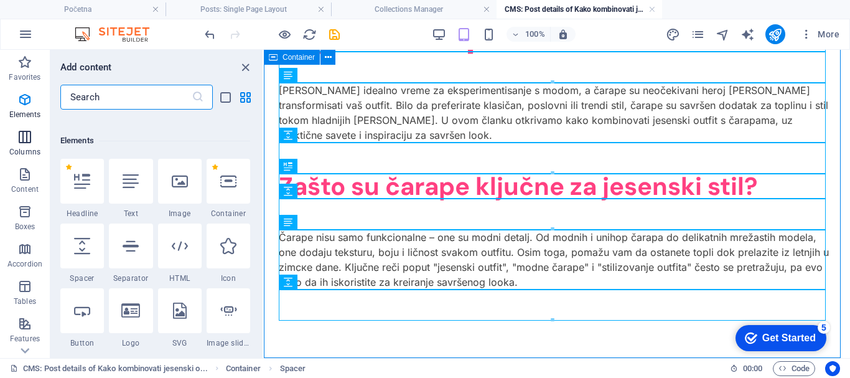
scroll to position [337, 0]
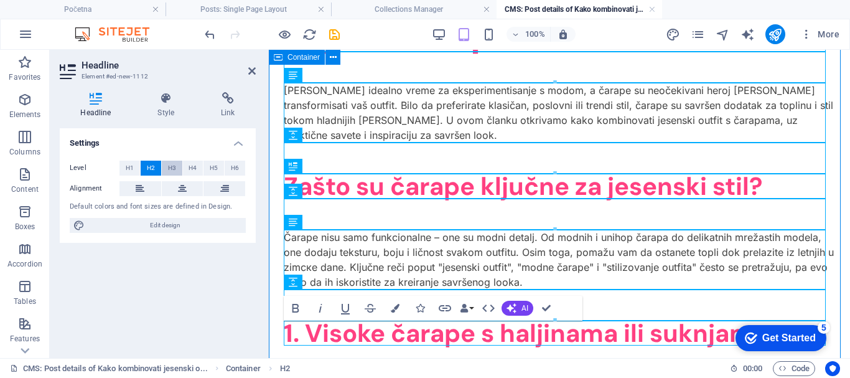
click at [171, 165] on span "H3" at bounding box center [172, 168] width 8 height 15
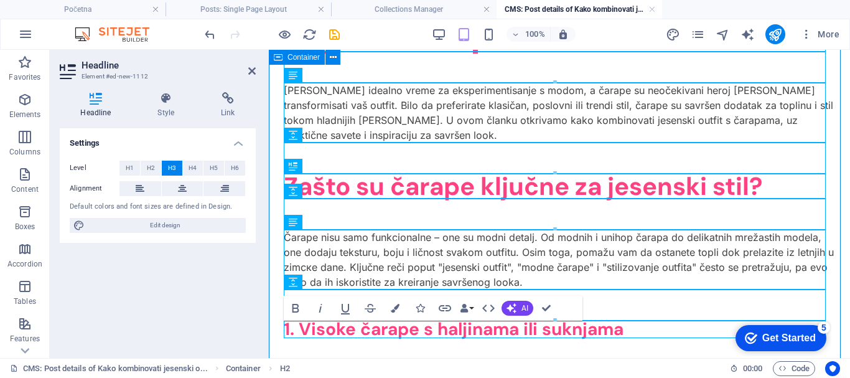
click at [335, 330] on h3 "1. Visoke čarape s haljinama ili suknjama" at bounding box center [559, 329] width 551 height 17
drag, startPoint x: 355, startPoint y: 329, endPoint x: 573, endPoint y: 372, distance: 221.4
click at [304, 323] on h3 "1. Visoke čarape s haljinama ili suknjama" at bounding box center [559, 329] width 551 height 17
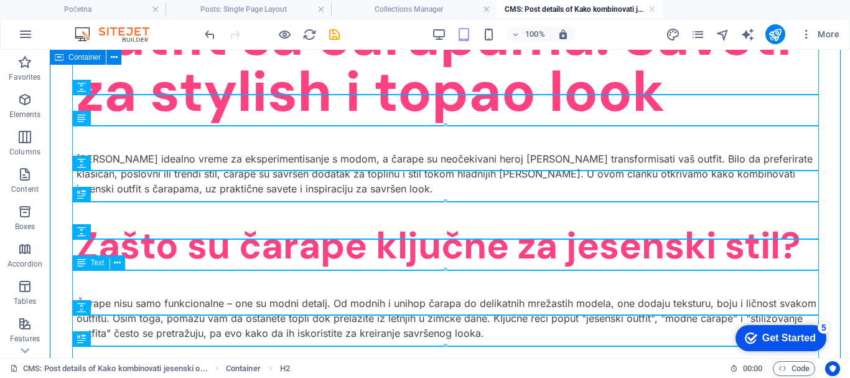
scroll to position [236, 0]
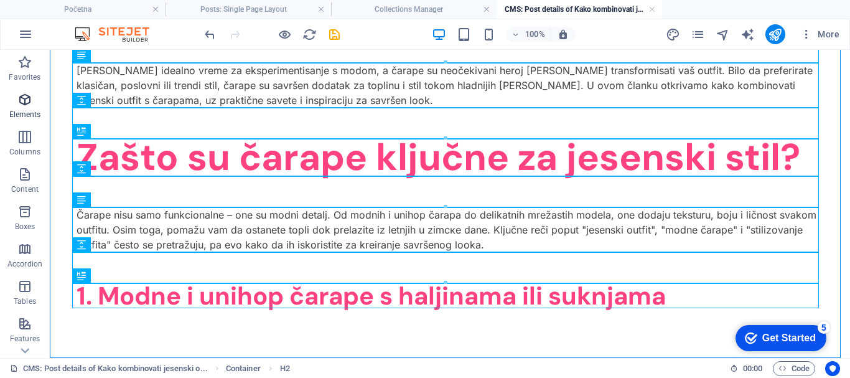
click at [27, 102] on icon "button" at bounding box center [24, 99] width 15 height 15
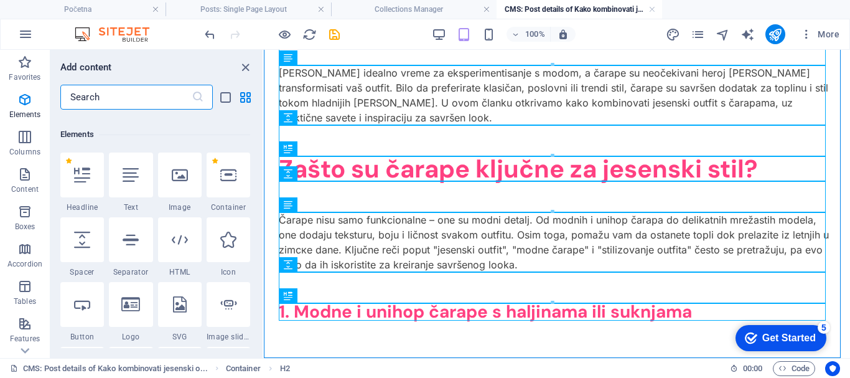
scroll to position [337, 0]
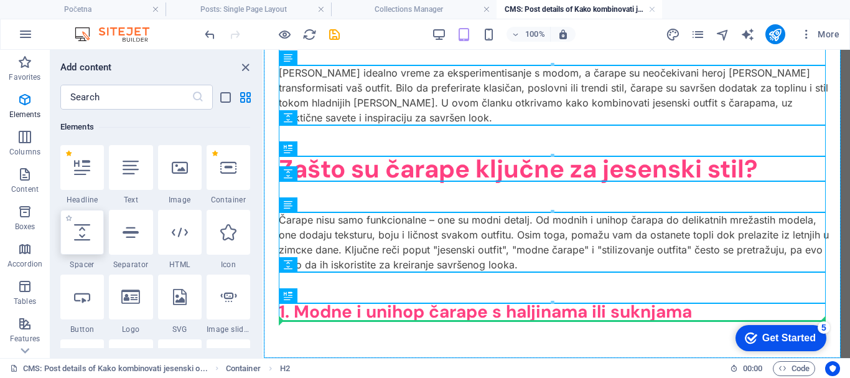
select select "px"
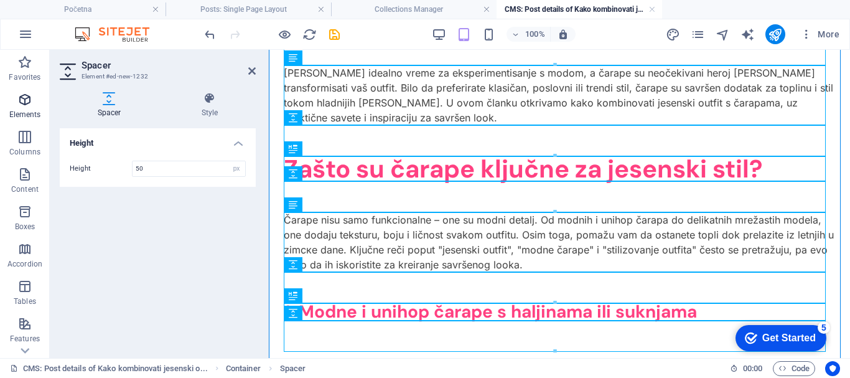
click at [27, 103] on icon "button" at bounding box center [24, 99] width 15 height 15
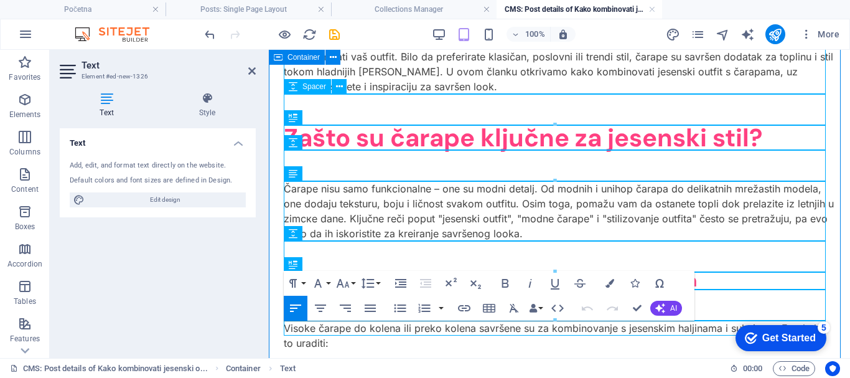
scroll to position [6371, 2]
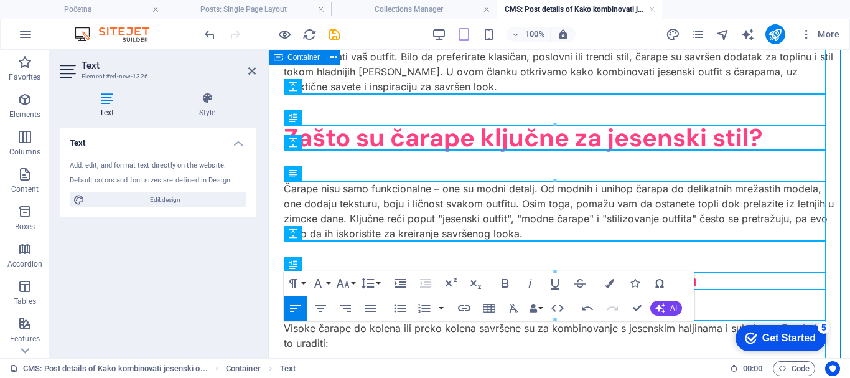
click at [360, 345] on p "Visoke čarape do kolena ili preko kolena savršene su za kombinovanje s jesenski…" at bounding box center [559, 336] width 551 height 30
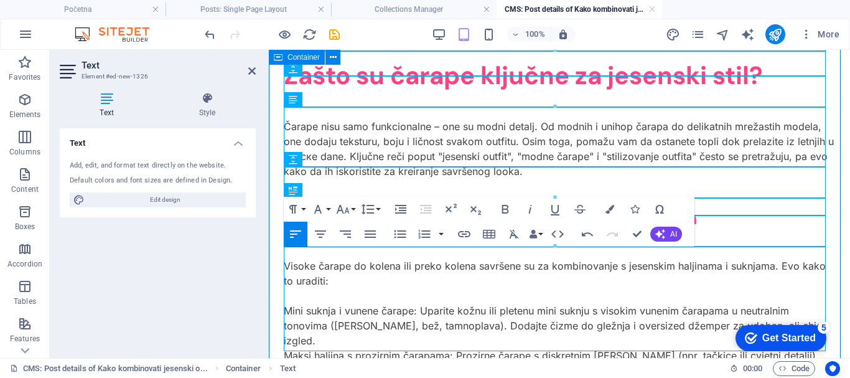
scroll to position [301, 0]
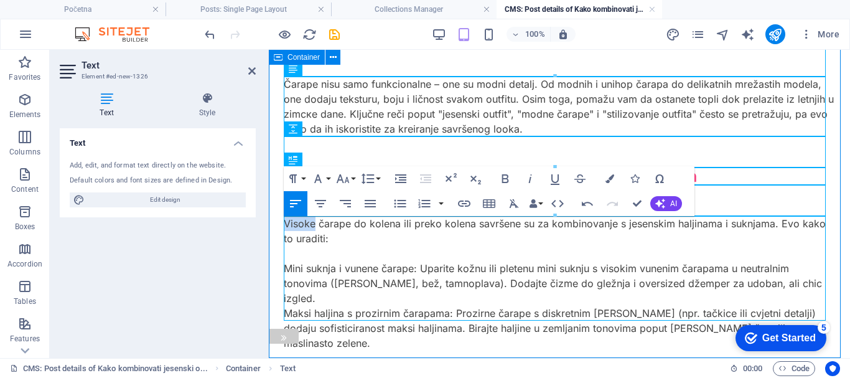
drag, startPoint x: 314, startPoint y: 225, endPoint x: 286, endPoint y: 220, distance: 28.6
click at [286, 220] on body "Skip to main content Kako kombinovati jesenski outfit sa čarapama: Saveti za st…" at bounding box center [559, 68] width 581 height 639
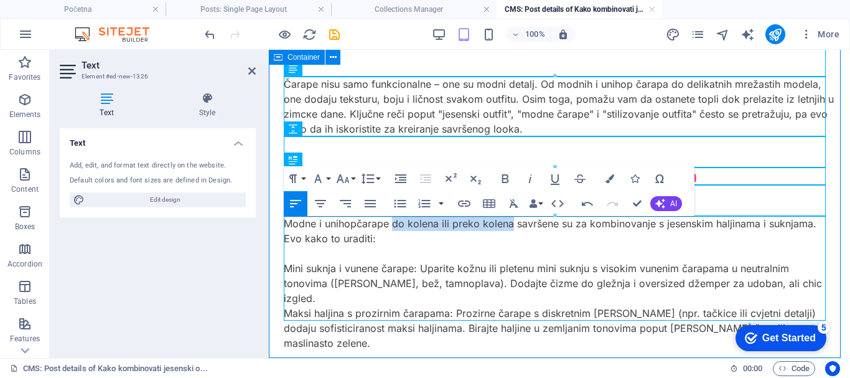
drag, startPoint x: 394, startPoint y: 222, endPoint x: 515, endPoint y: 225, distance: 120.8
click at [515, 225] on p "Modne i unihop čarape do kolena ili preko kolena savršene su za kombinovanje s …" at bounding box center [559, 231] width 551 height 30
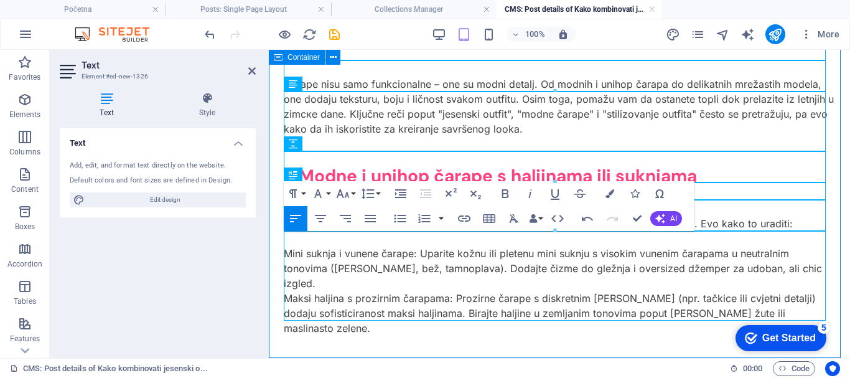
scroll to position [286, 0]
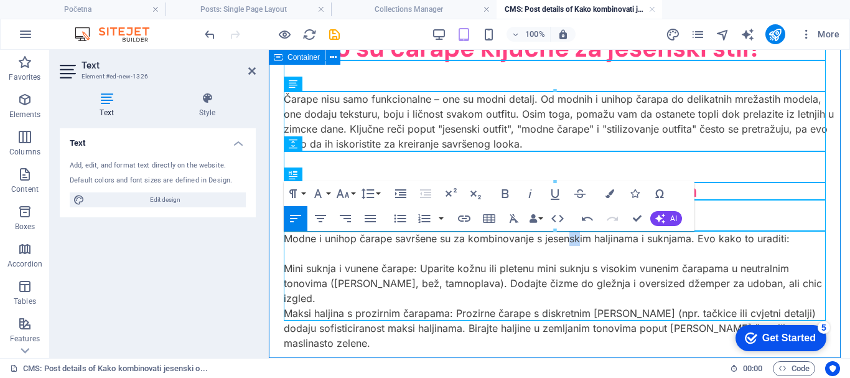
drag, startPoint x: 571, startPoint y: 239, endPoint x: 579, endPoint y: 239, distance: 8.1
click at [579, 239] on p "Modne i unihop čarape savršene su za kombinovanje s jesenskim haljinama i suknj…" at bounding box center [559, 238] width 551 height 15
drag, startPoint x: 345, startPoint y: 266, endPoint x: 378, endPoint y: 267, distance: 33.0
click at [378, 267] on p "Mini suknja i vunene čarape: Uparite kožnu ili pletenu mini suknju s visokim vu…" at bounding box center [559, 283] width 551 height 45
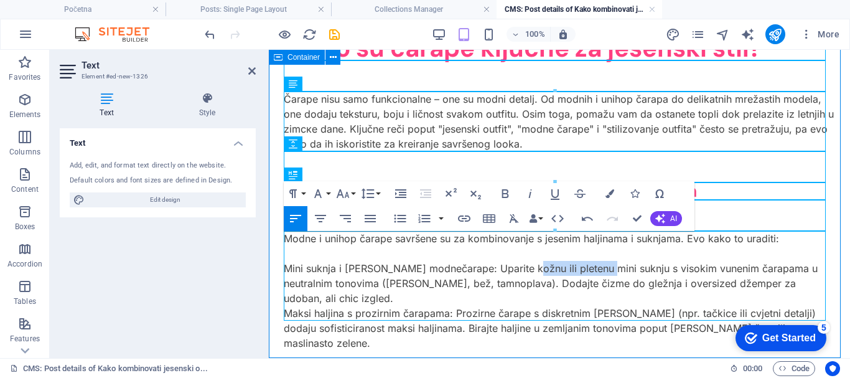
drag, startPoint x: 480, startPoint y: 267, endPoint x: 553, endPoint y: 264, distance: 72.9
click at [553, 264] on p "Mini suknja i [PERSON_NAME] modne čarape: Uparite kožnu ili pletenu mini suknju…" at bounding box center [559, 283] width 551 height 45
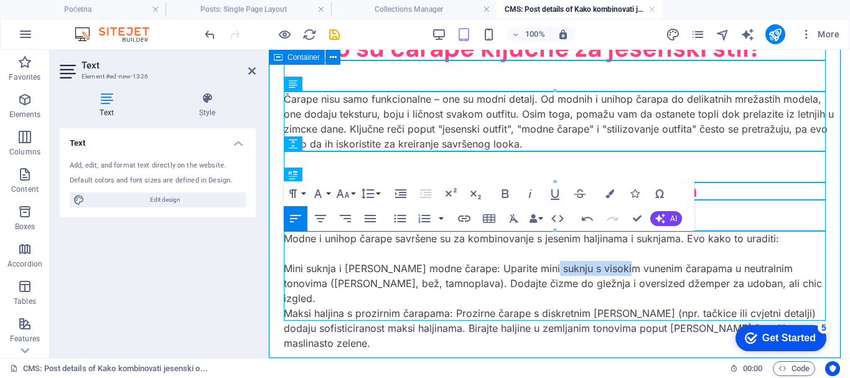
drag, startPoint x: 541, startPoint y: 268, endPoint x: 618, endPoint y: 270, distance: 77.2
click at [618, 270] on p "Mini suknja i [PERSON_NAME] modne čarape: Uparite mini suknju s visokim vunenim…" at bounding box center [559, 283] width 551 height 45
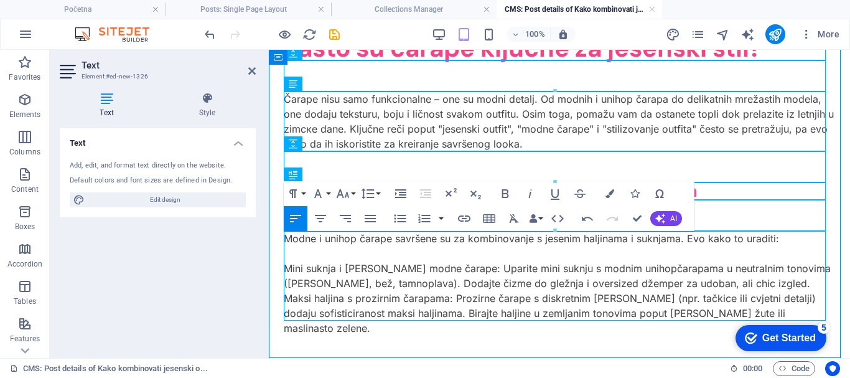
click at [668, 268] on p "Mini suknja i [PERSON_NAME] modne čarape: Uparite mini suknju s modnim unihop č…" at bounding box center [559, 276] width 551 height 30
click at [337, 281] on p "Mini suknja i [PERSON_NAME] modne čarape: Uparite mini suknju s modnim unihop č…" at bounding box center [559, 276] width 551 height 30
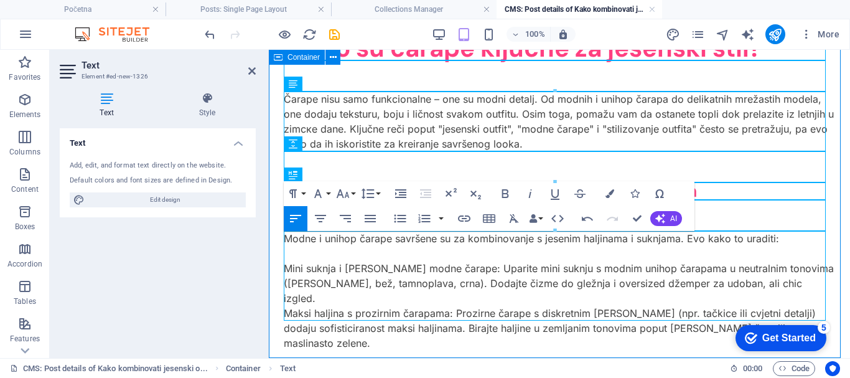
click at [726, 284] on p "Mini suknja i [PERSON_NAME] modne čarape: Uparite mini suknju s modnim unihop č…" at bounding box center [559, 283] width 551 height 45
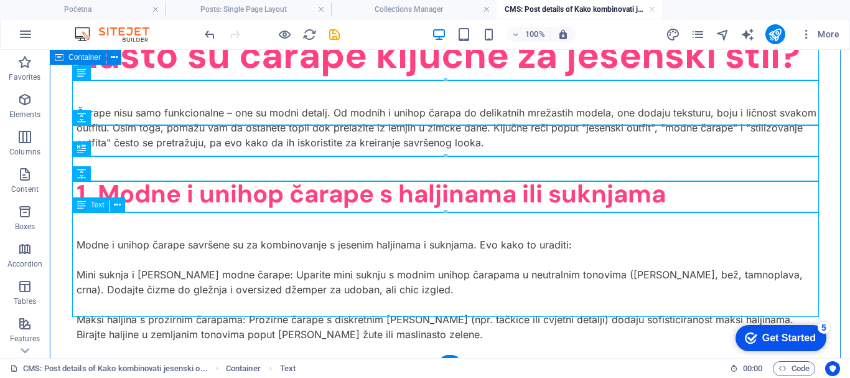
scroll to position [363, 0]
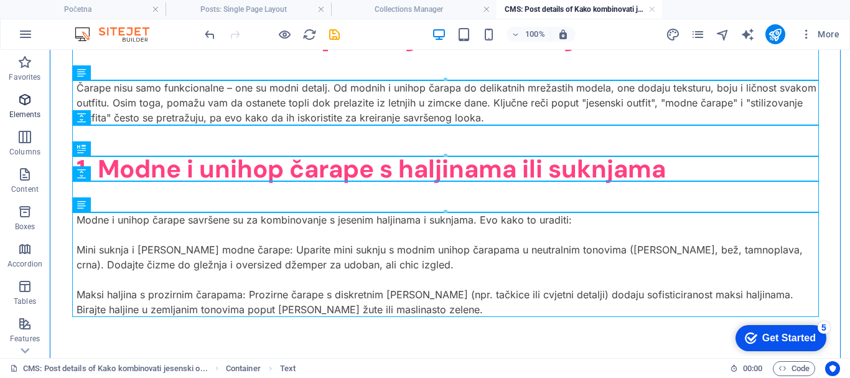
click at [30, 99] on icon "button" at bounding box center [24, 99] width 15 height 15
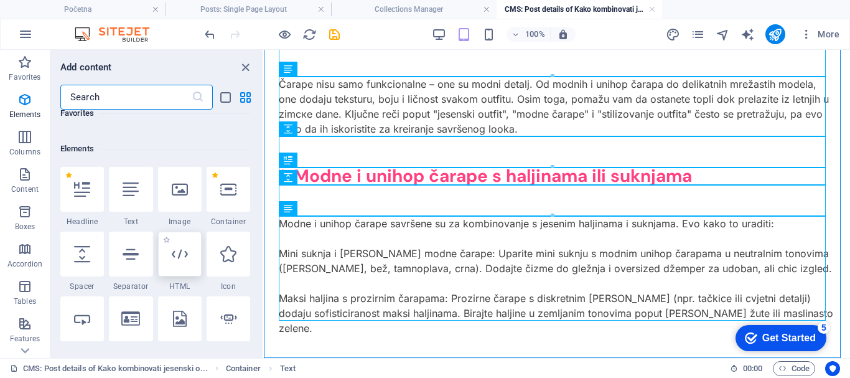
scroll to position [337, 0]
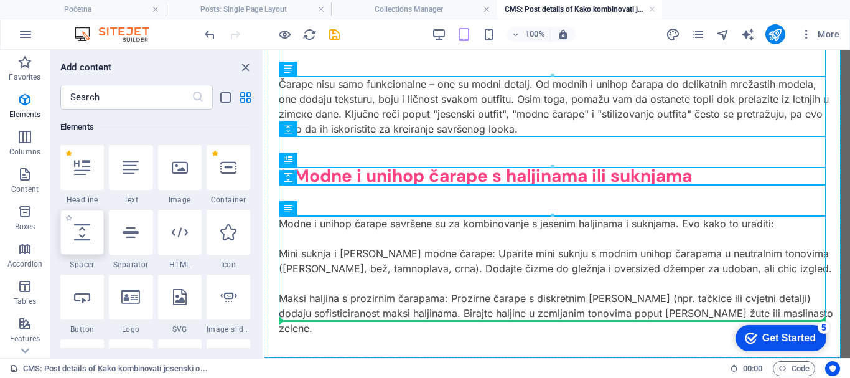
select select "px"
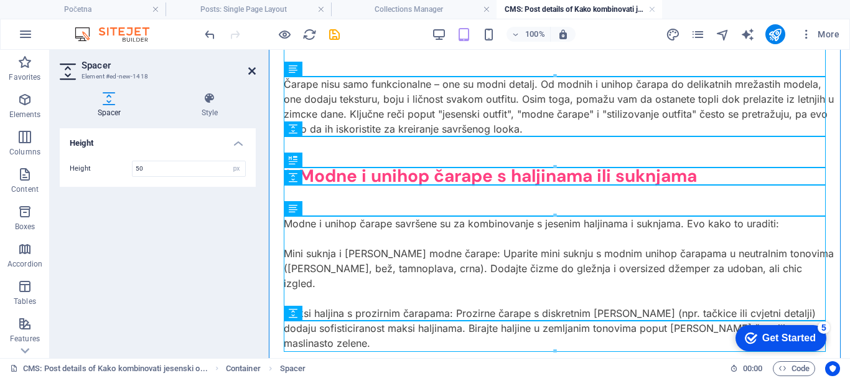
click at [252, 69] on icon at bounding box center [251, 71] width 7 height 10
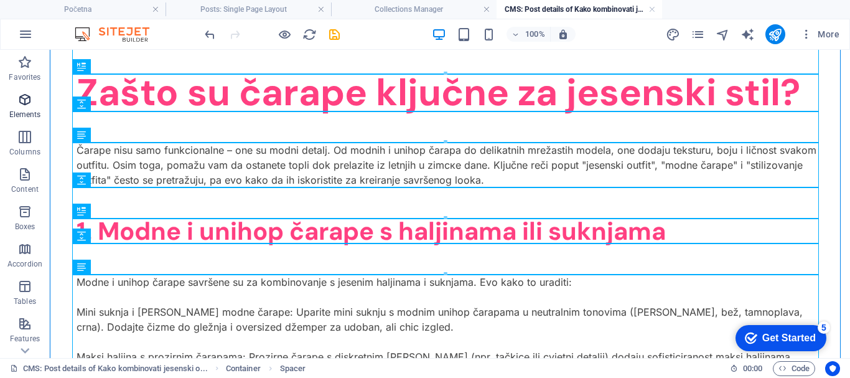
drag, startPoint x: 30, startPoint y: 98, endPoint x: 87, endPoint y: 174, distance: 95.2
click at [30, 98] on icon "button" at bounding box center [24, 99] width 15 height 15
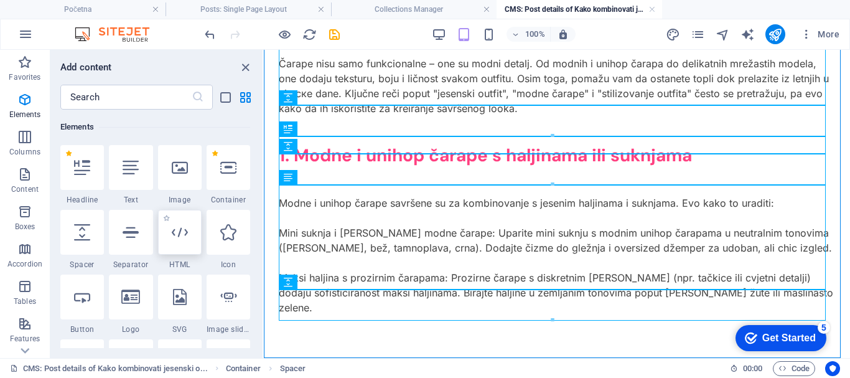
scroll to position [332, 0]
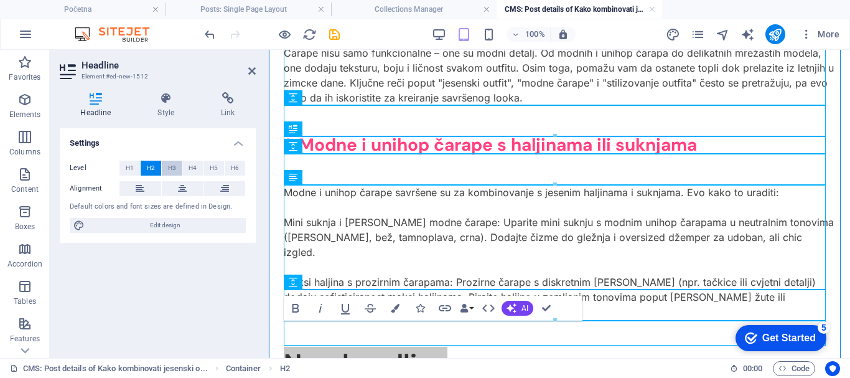
click at [172, 171] on span "H3" at bounding box center [172, 168] width 8 height 15
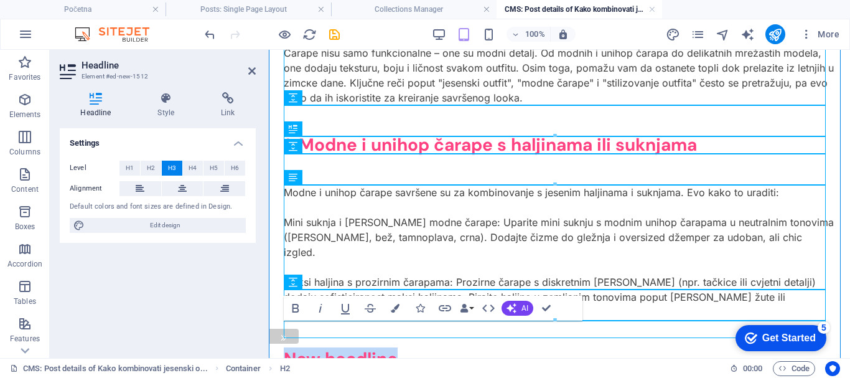
drag, startPoint x: 408, startPoint y: 332, endPoint x: 289, endPoint y: 322, distance: 119.3
click at [289, 322] on body "Skip to main content Kako kombinovati jesenski outfit sa čarapama: Saveti za st…" at bounding box center [559, 61] width 581 height 687
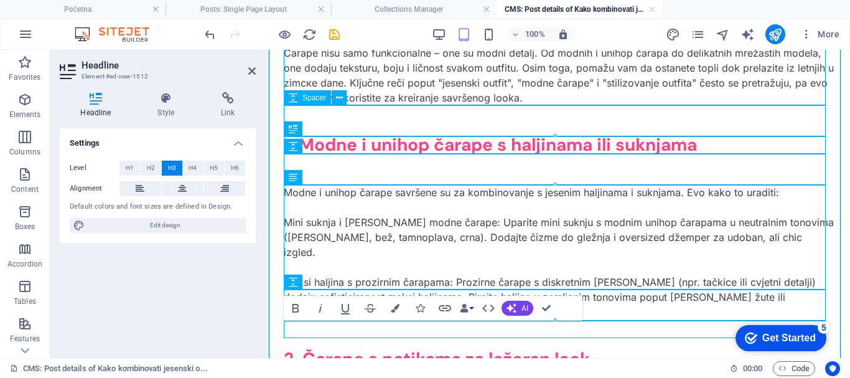
scroll to position [110, 4]
click at [251, 68] on icon at bounding box center [251, 71] width 7 height 10
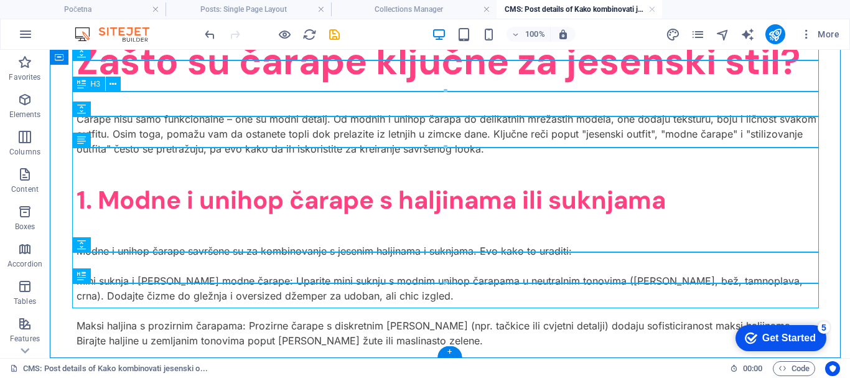
scroll to position [428, 0]
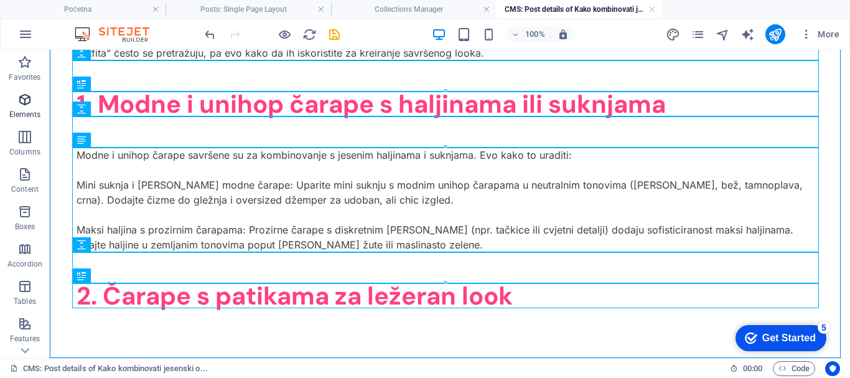
click at [30, 104] on icon "button" at bounding box center [24, 99] width 15 height 15
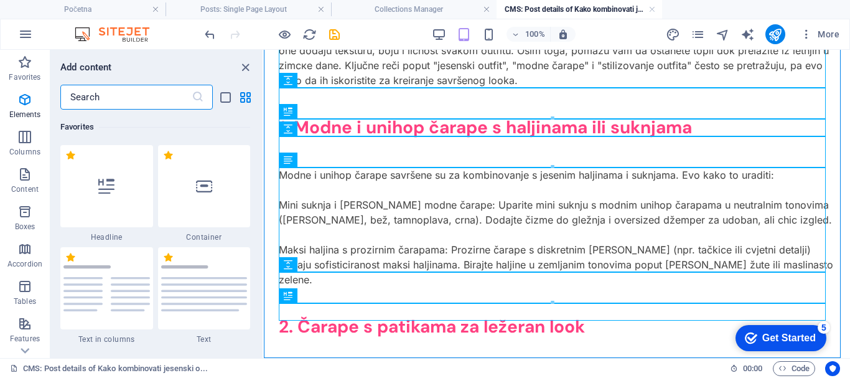
scroll to position [337, 0]
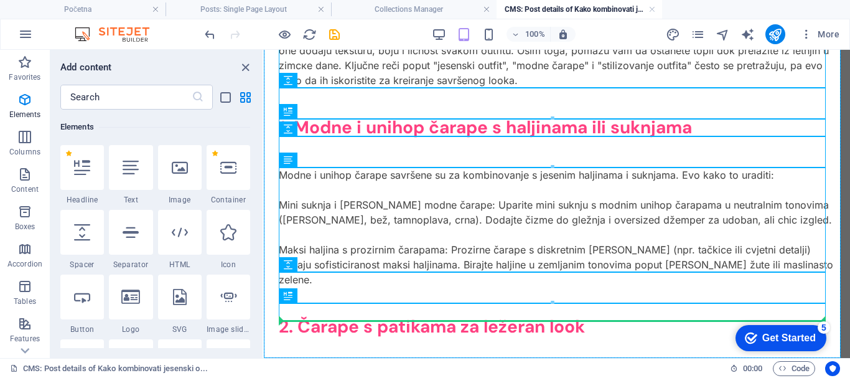
select select "px"
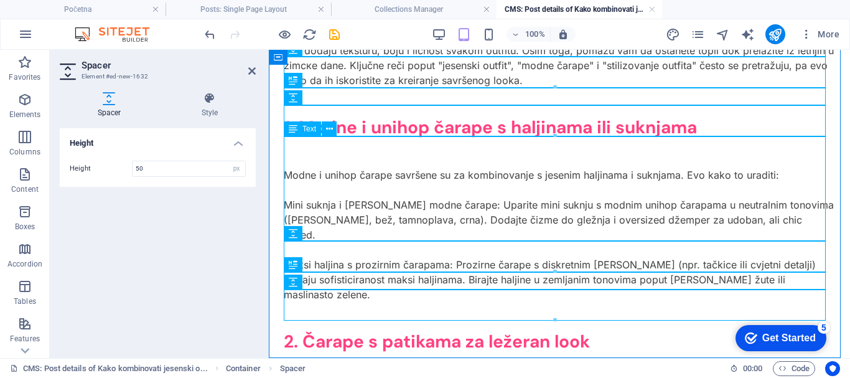
scroll to position [380, 0]
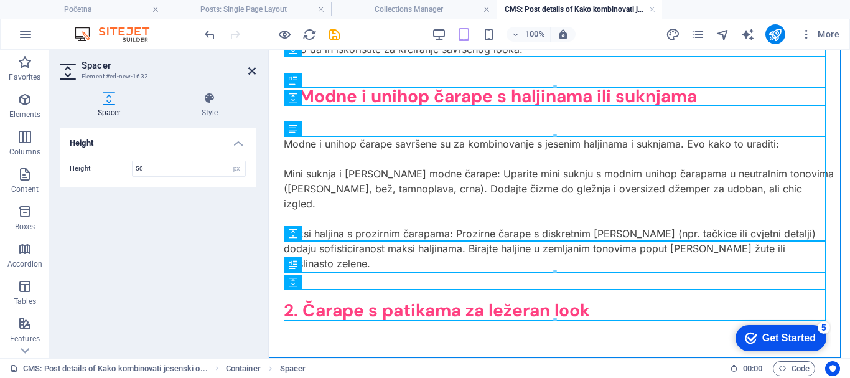
click at [250, 67] on icon at bounding box center [251, 71] width 7 height 10
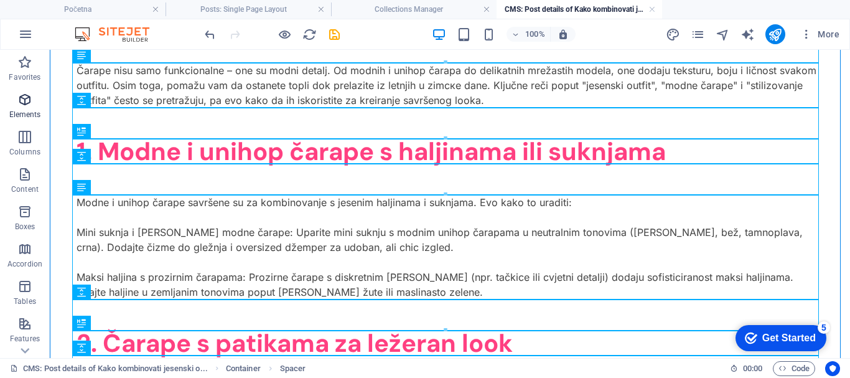
click at [26, 98] on icon "button" at bounding box center [24, 99] width 15 height 15
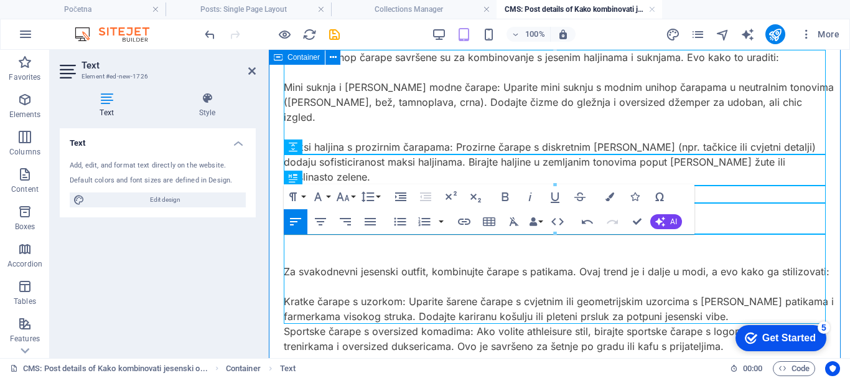
scroll to position [470, 0]
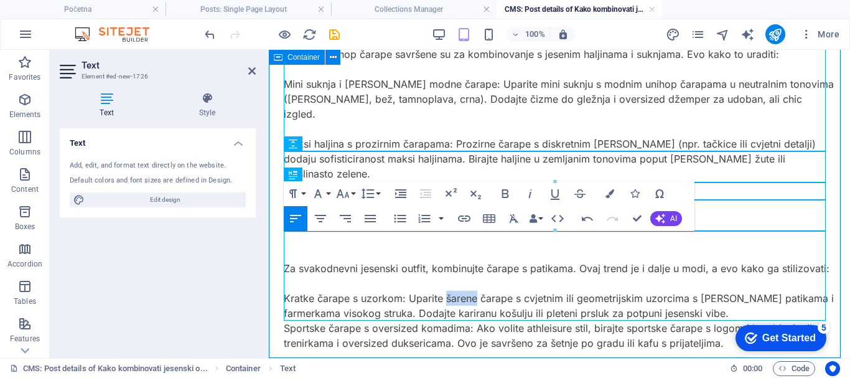
drag, startPoint x: 446, startPoint y: 266, endPoint x: 476, endPoint y: 267, distance: 29.3
click at [476, 291] on p "Kratke čarape s uzorkom: Uparite šarene čarape s cvjetnim ili geometrijskim uzo…" at bounding box center [559, 306] width 551 height 30
click at [533, 291] on p "Kratke čarape s uzorkom: Uparite modne čarape s cvjetnim ili geometrijskim uzor…" at bounding box center [559, 306] width 551 height 30
drag, startPoint x: 523, startPoint y: 298, endPoint x: 568, endPoint y: 299, distance: 44.2
click at [568, 321] on p "Sportske čarape s oversized komadima: Ako volite athleisure stil, birajte sport…" at bounding box center [559, 336] width 551 height 30
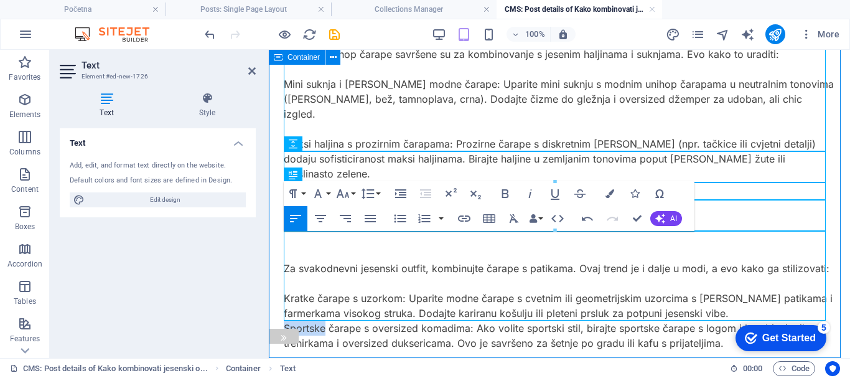
drag, startPoint x: 326, startPoint y: 298, endPoint x: 287, endPoint y: 294, distance: 39.5
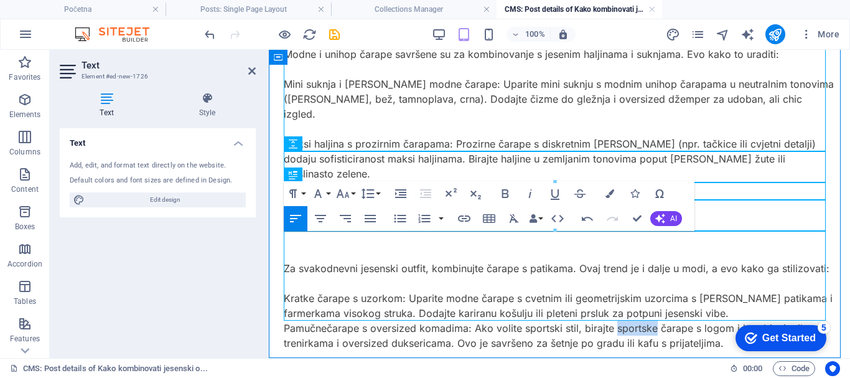
drag, startPoint x: 616, startPoint y: 299, endPoint x: 655, endPoint y: 298, distance: 39.2
click at [655, 321] on p "Pamučne čarape s oversized komadima: Ako volite sportski stil, birajte sportske…" at bounding box center [559, 336] width 551 height 30
drag, startPoint x: 700, startPoint y: 297, endPoint x: 736, endPoint y: 298, distance: 36.7
click at [736, 321] on p "Pamučne čarape s oversized komadima: Ako volite sportski stil, birajte pamučne …" at bounding box center [559, 336] width 551 height 30
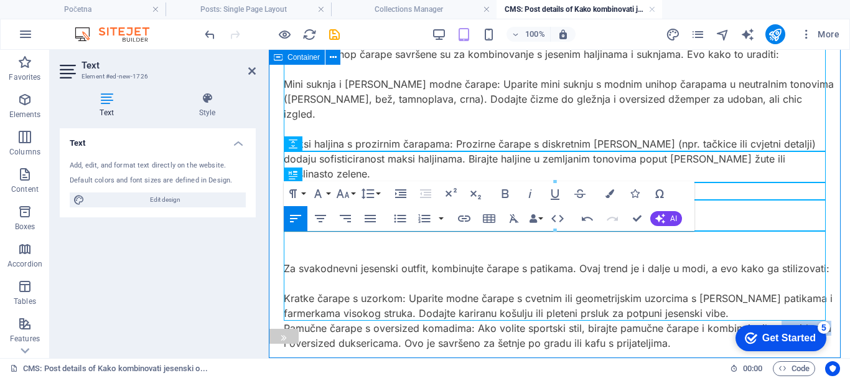
drag, startPoint x: 334, startPoint y: 311, endPoint x: 283, endPoint y: 307, distance: 50.6
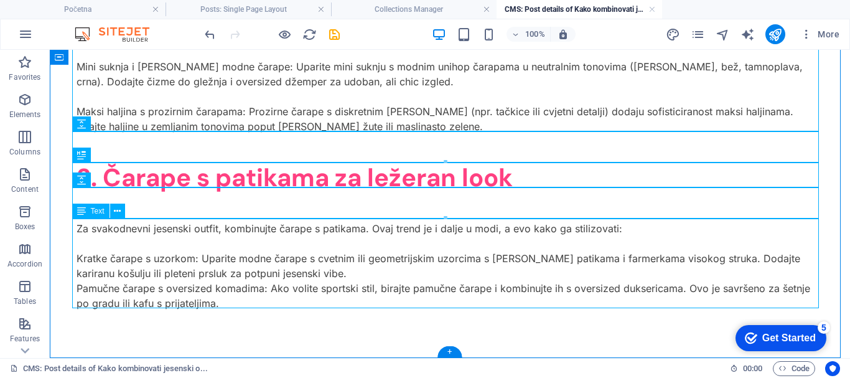
scroll to position [548, 0]
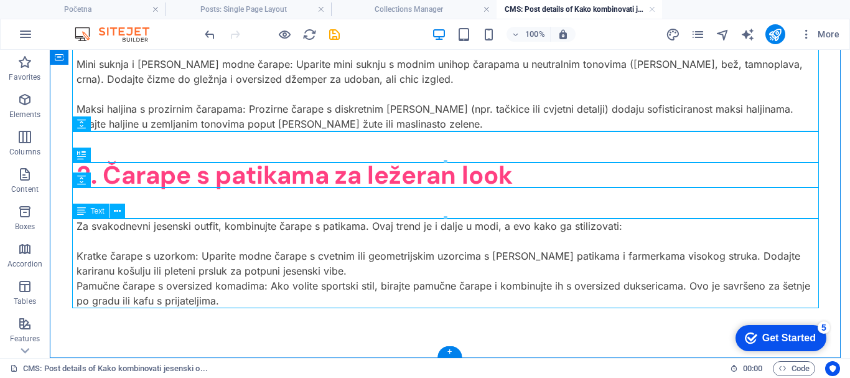
click at [539, 283] on div "Za svakodnevni jesenski outfit, kombinujte čarape s patikama. Ovaj trend je i d…" at bounding box center [450, 263] width 747 height 90
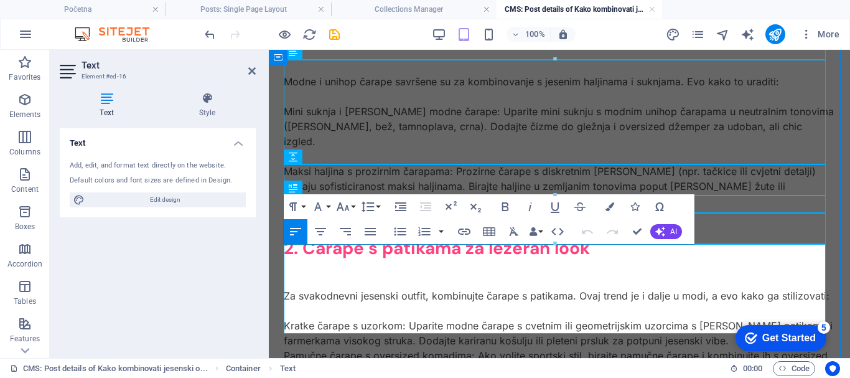
scroll to position [470, 0]
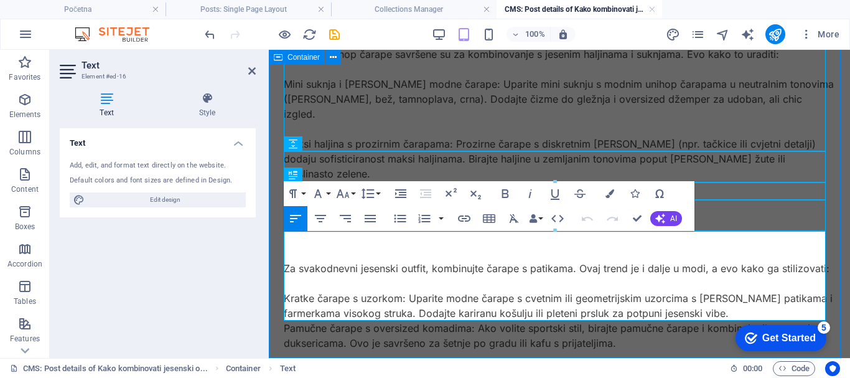
click at [698, 321] on p "Pamučne čarape s oversized komadima: Ako volite sportski stil, birajte pamučne …" at bounding box center [559, 336] width 551 height 30
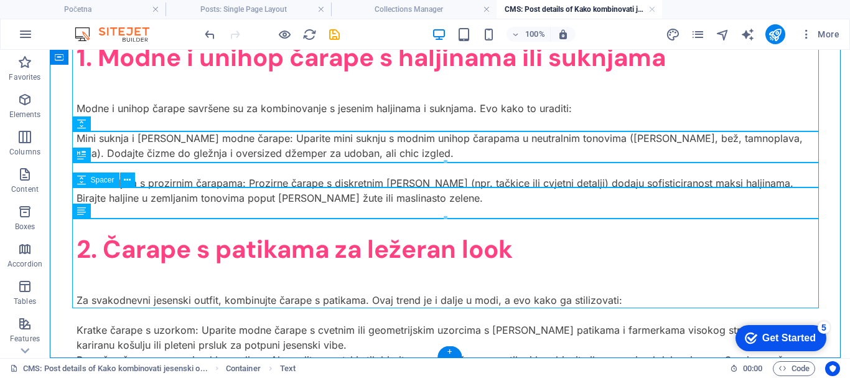
scroll to position [548, 0]
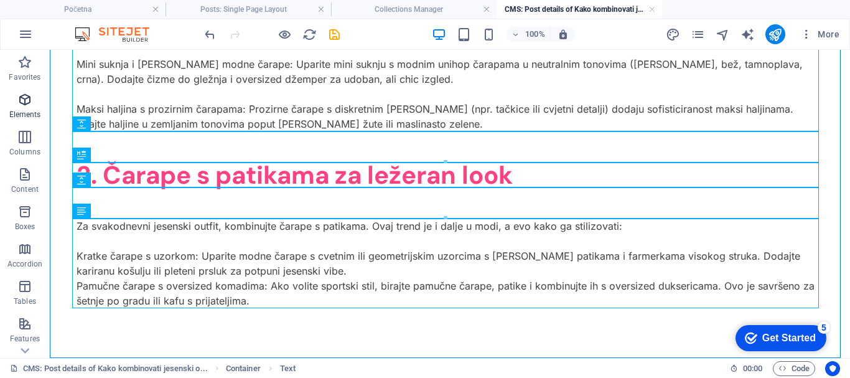
click at [29, 103] on icon "button" at bounding box center [24, 99] width 15 height 15
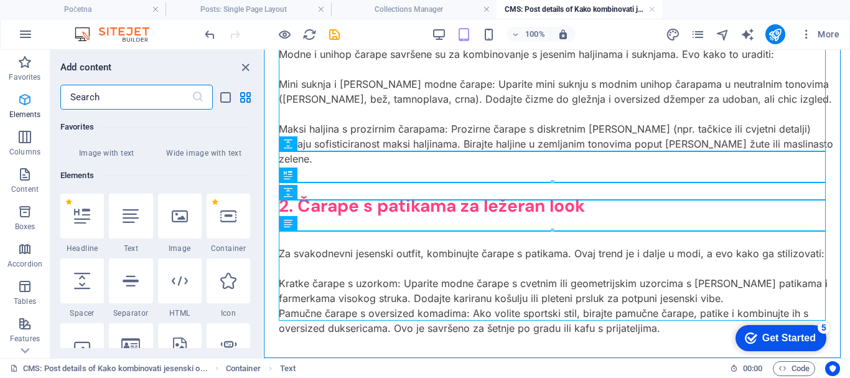
scroll to position [337, 0]
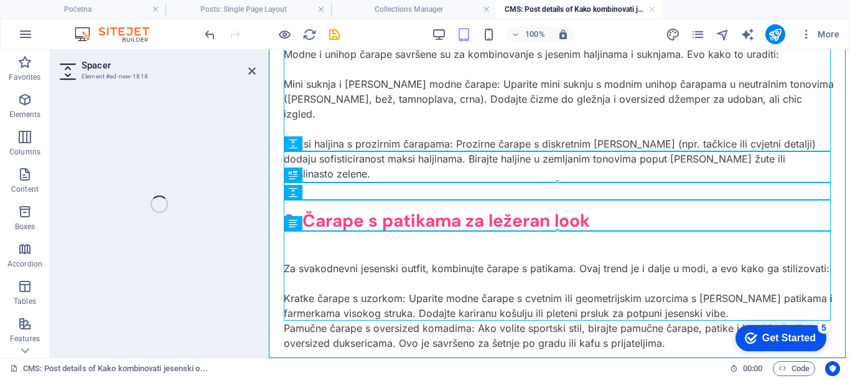
select select "px"
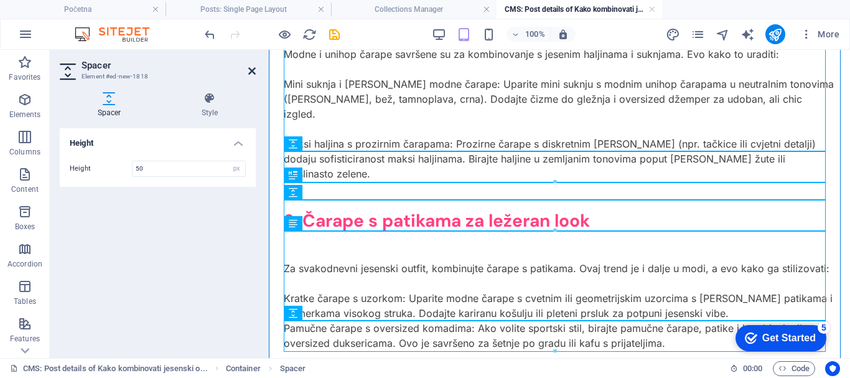
click at [254, 70] on icon at bounding box center [251, 71] width 7 height 10
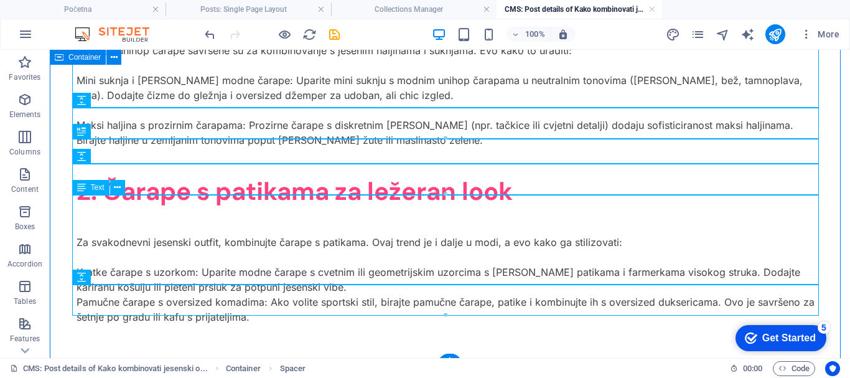
scroll to position [579, 0]
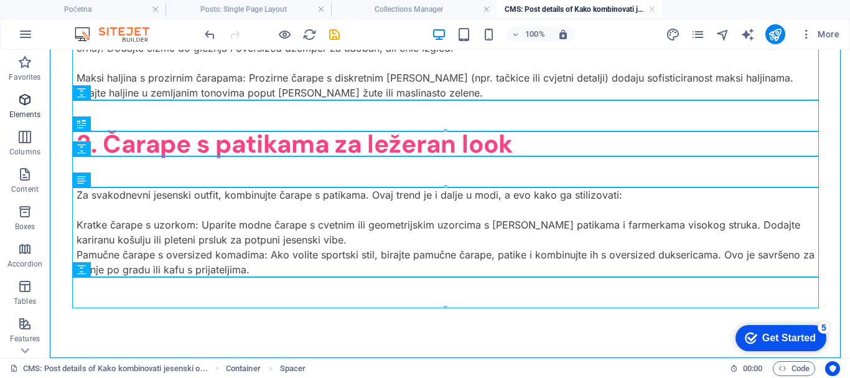
click at [29, 103] on icon "button" at bounding box center [24, 99] width 15 height 15
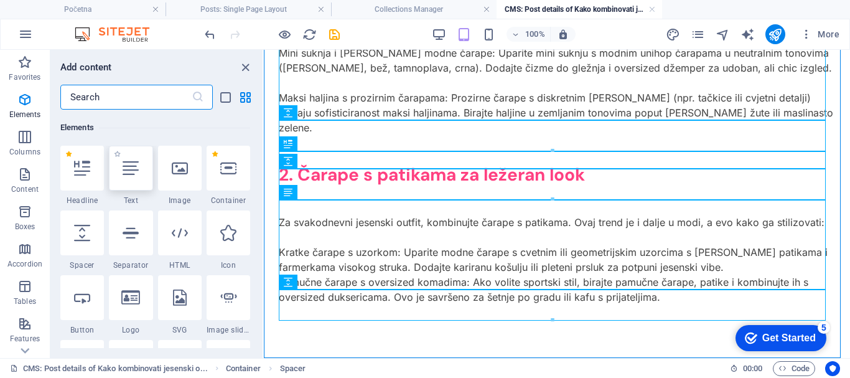
scroll to position [337, 0]
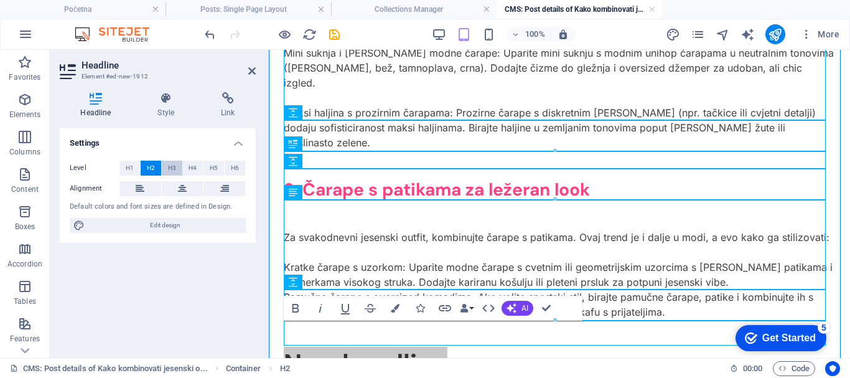
click at [169, 164] on span "H3" at bounding box center [172, 168] width 8 height 15
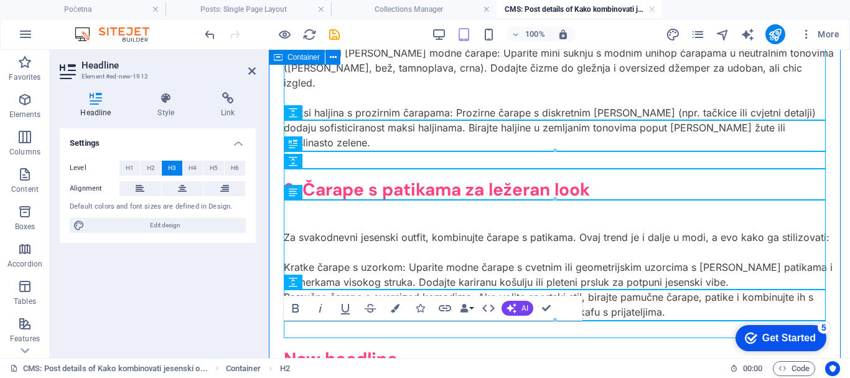
click at [387, 350] on h3 "New headline" at bounding box center [559, 358] width 551 height 17
drag, startPoint x: 413, startPoint y: 330, endPoint x: 559, endPoint y: 369, distance: 151.3
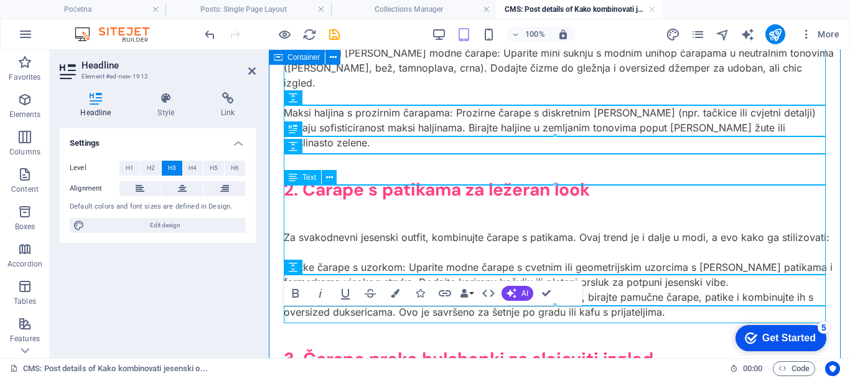
scroll to position [518, 0]
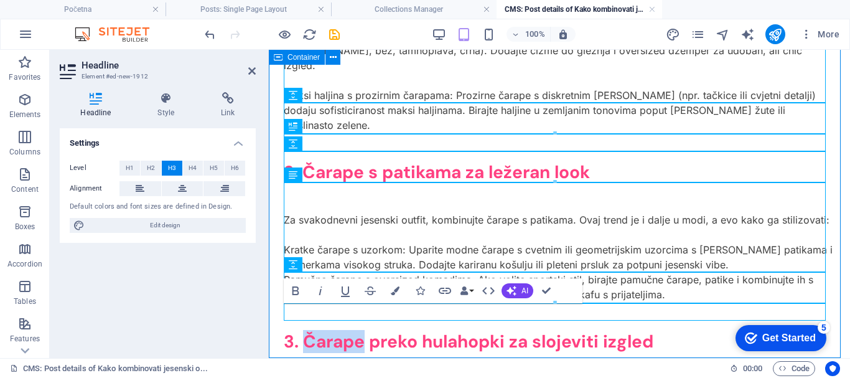
drag, startPoint x: 364, startPoint y: 312, endPoint x: 309, endPoint y: 307, distance: 55.6
click at [309, 333] on h3 "3. Čarape preko hulahopki za slojeviti izgled" at bounding box center [559, 341] width 551 height 17
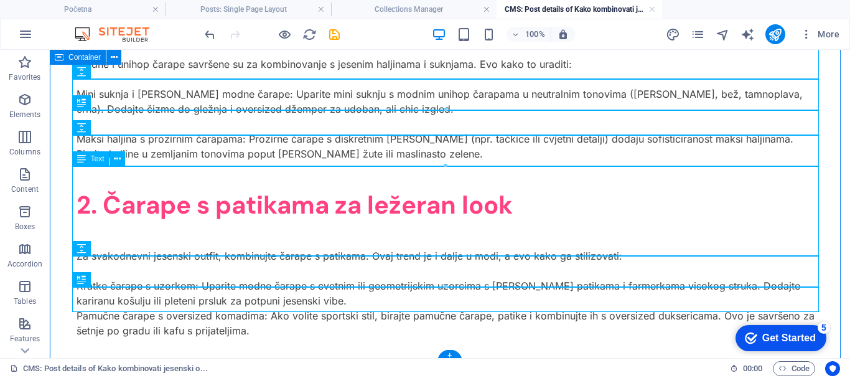
scroll to position [604, 0]
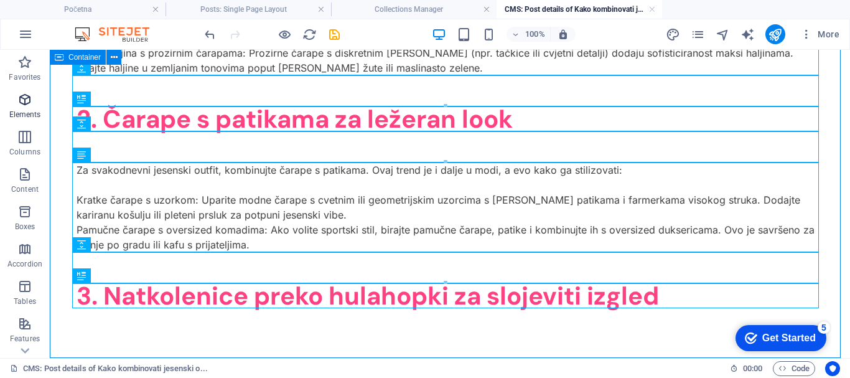
click at [24, 102] on icon "button" at bounding box center [24, 99] width 15 height 15
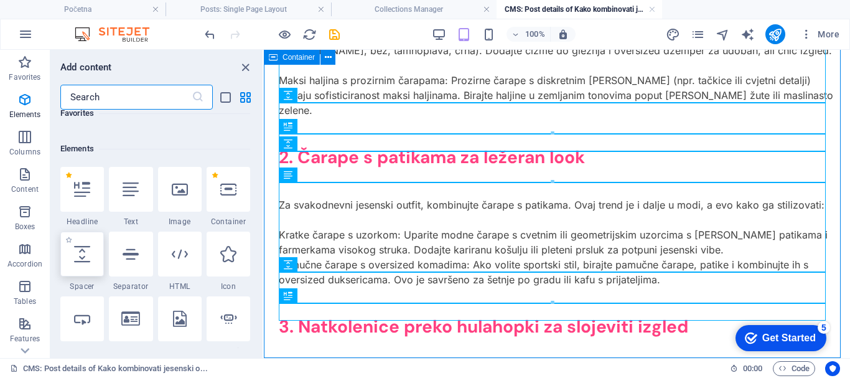
scroll to position [337, 0]
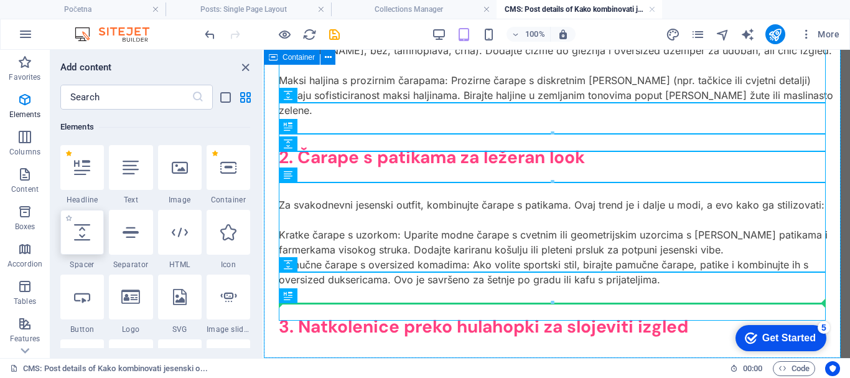
select select "px"
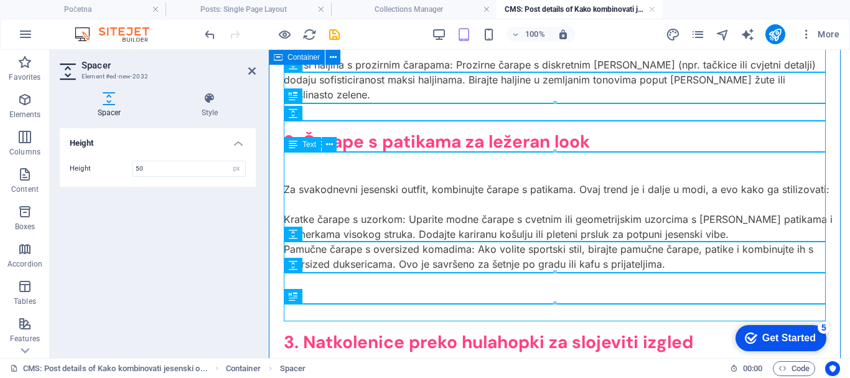
scroll to position [550, 0]
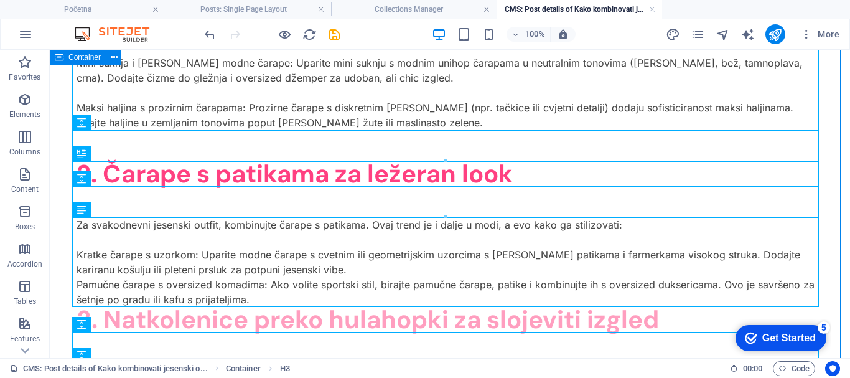
drag, startPoint x: 345, startPoint y: 346, endPoint x: 301, endPoint y: 294, distance: 68.0
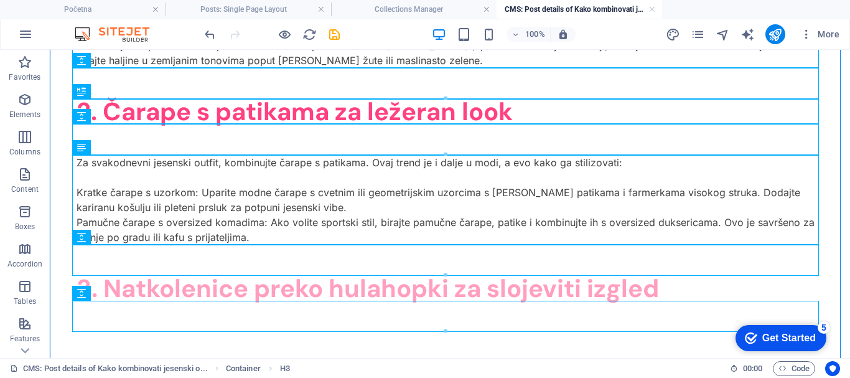
scroll to position [635, 0]
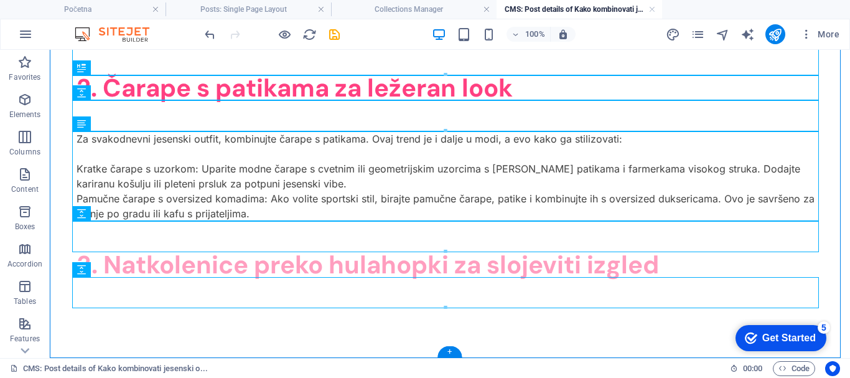
drag, startPoint x: 133, startPoint y: 197, endPoint x: 102, endPoint y: 262, distance: 71.6
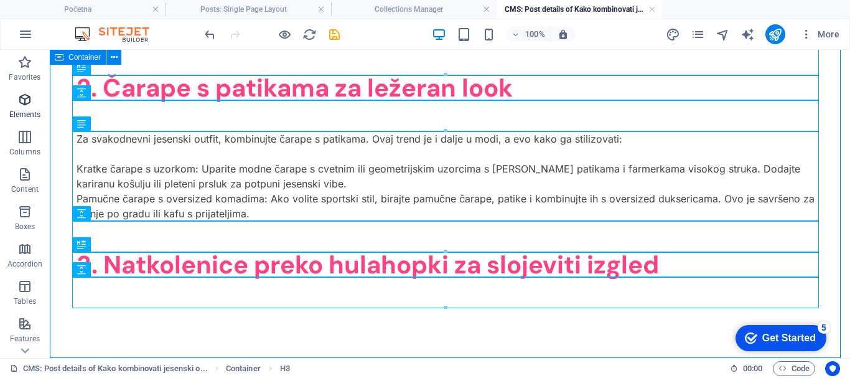
click at [27, 101] on icon "button" at bounding box center [24, 99] width 15 height 15
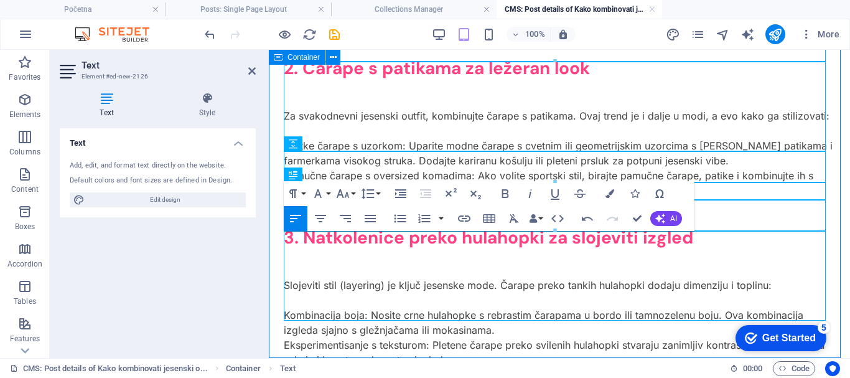
scroll to position [639, 0]
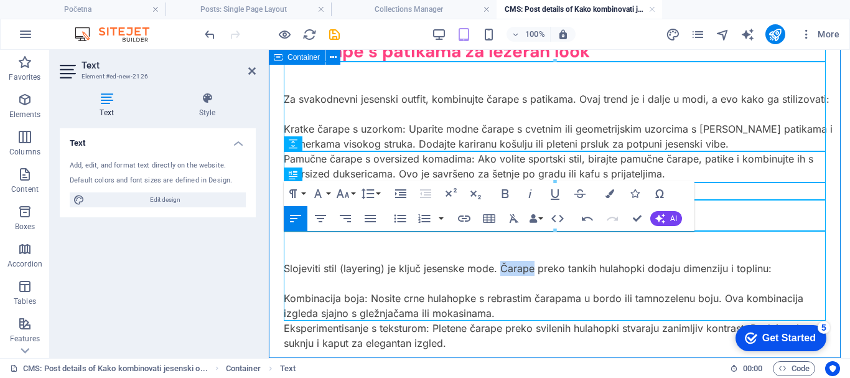
drag, startPoint x: 499, startPoint y: 238, endPoint x: 530, endPoint y: 238, distance: 31.1
click at [530, 261] on p "Slojeviti stil (layering) je ključ jesenske mode. Čarape preko tankih hulahopki…" at bounding box center [559, 268] width 551 height 15
drag, startPoint x: 434, startPoint y: 296, endPoint x: 502, endPoint y: 302, distance: 68.1
click at [502, 321] on p "Eksperimentisanje s teksturom: Pletene čarape preko svilenih hulahopki stvaraju…" at bounding box center [559, 336] width 551 height 30
drag, startPoint x: 776, startPoint y: 298, endPoint x: 808, endPoint y: 297, distance: 31.8
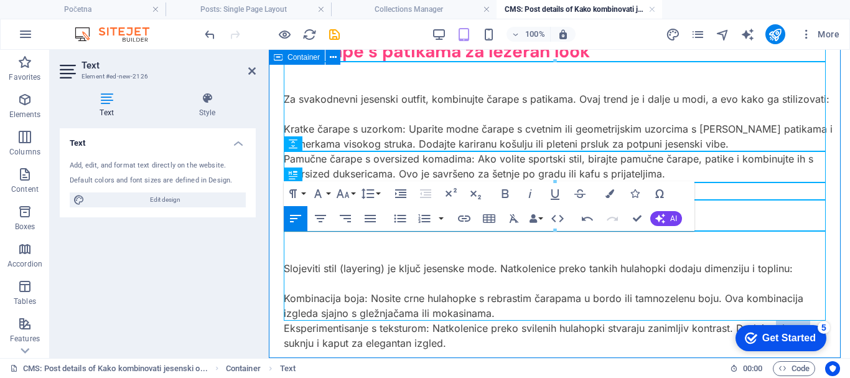
click at [808, 321] on p "Eksperimentisanje s teksturom: Natkolenice preko svilenih hulahopki stvaraju za…" at bounding box center [559, 336] width 551 height 30
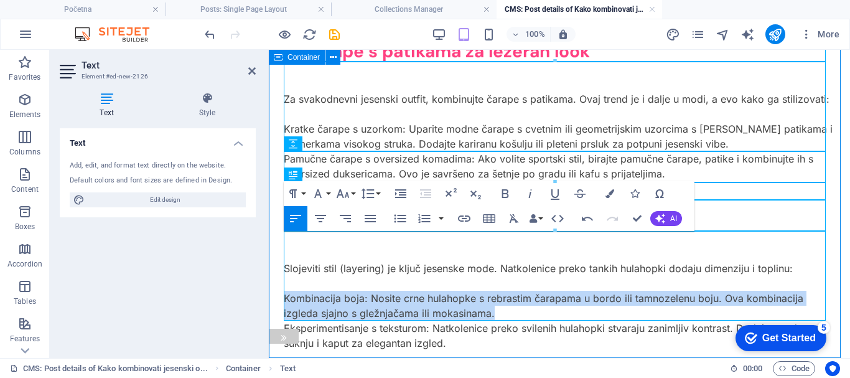
drag, startPoint x: 495, startPoint y: 284, endPoint x: 286, endPoint y: 265, distance: 210.1
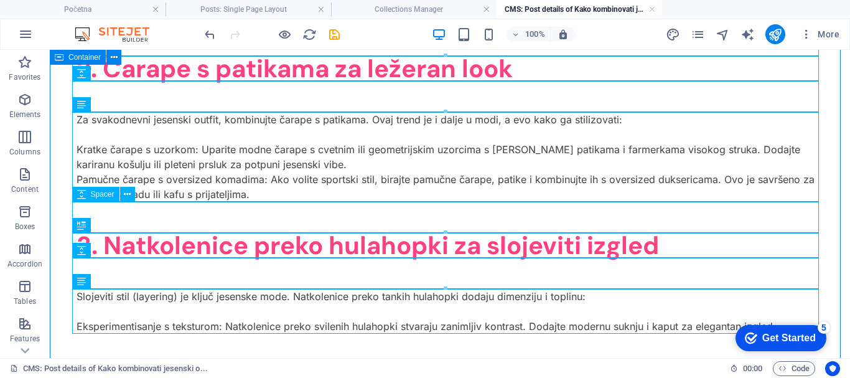
scroll to position [680, 0]
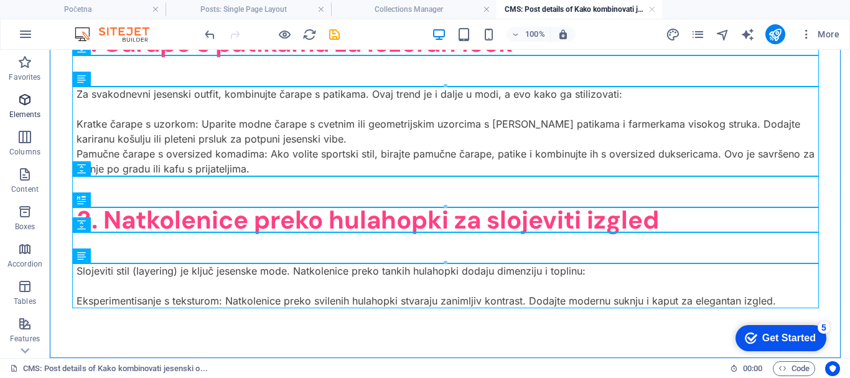
click at [22, 108] on span "Elements" at bounding box center [25, 107] width 50 height 30
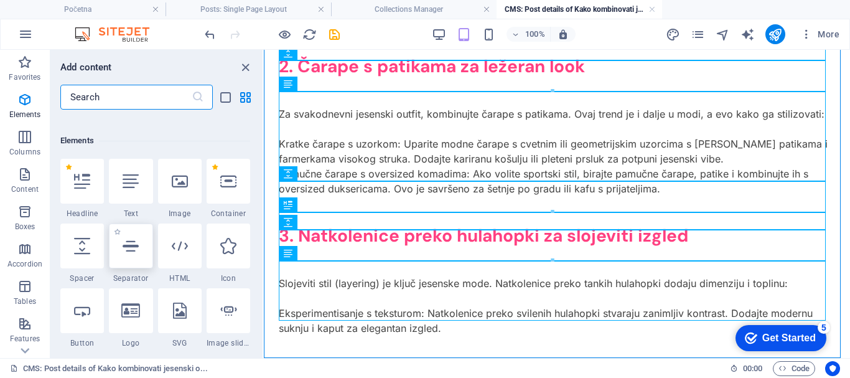
scroll to position [337, 0]
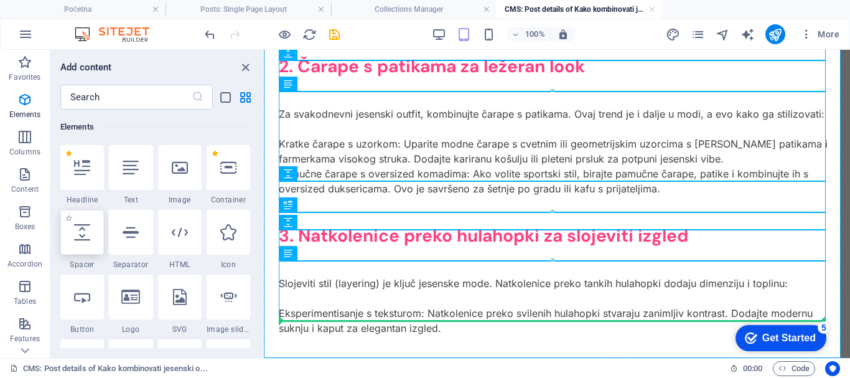
select select "px"
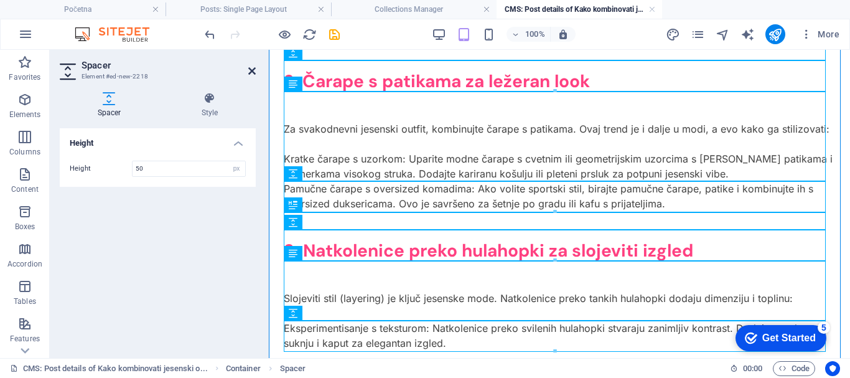
click at [251, 67] on icon at bounding box center [251, 71] width 7 height 10
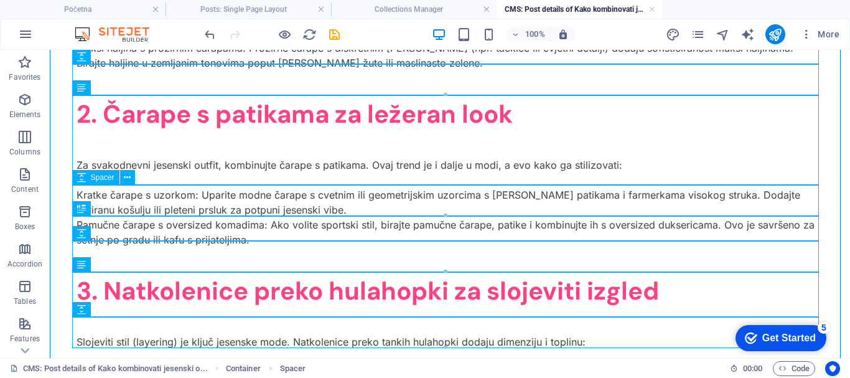
scroll to position [672, 0]
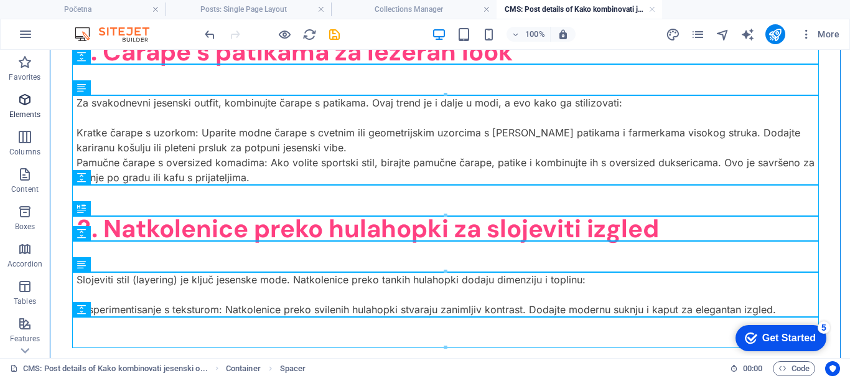
click at [29, 101] on icon "button" at bounding box center [24, 99] width 15 height 15
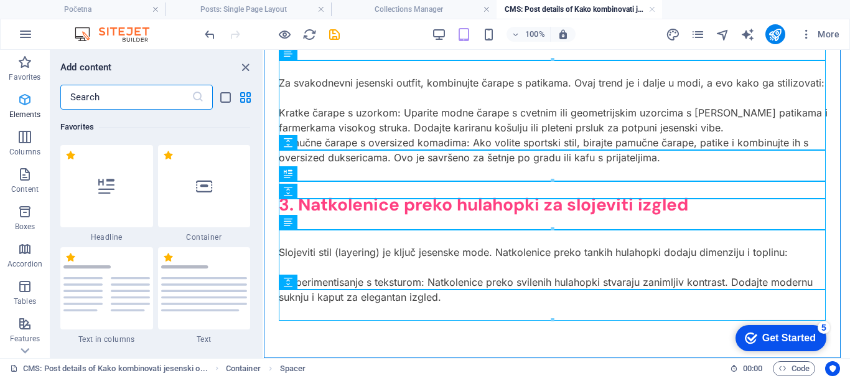
scroll to position [337, 0]
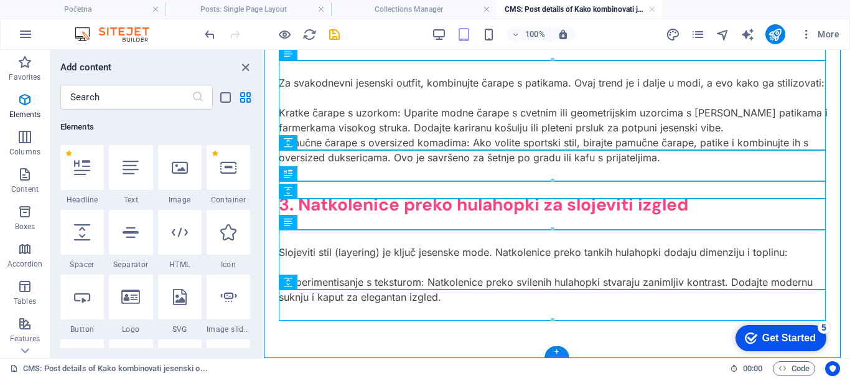
click at [349, 317] on div at bounding box center [557, 319] width 556 height 31
click at [123, 123] on h6 "Elements" at bounding box center [155, 126] width 190 height 15
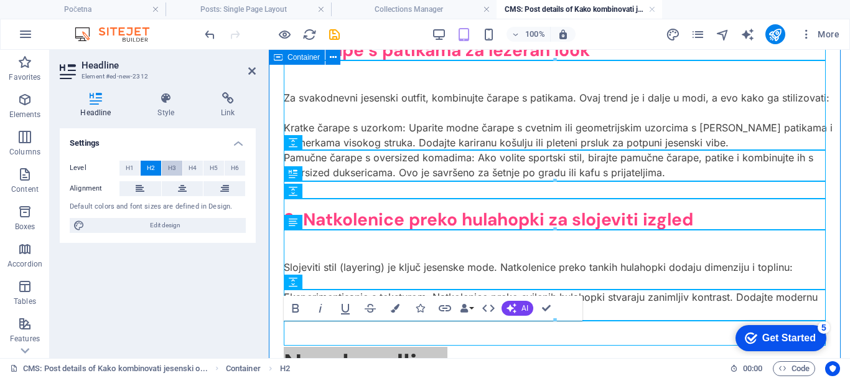
click at [171, 165] on span "H3" at bounding box center [172, 168] width 8 height 15
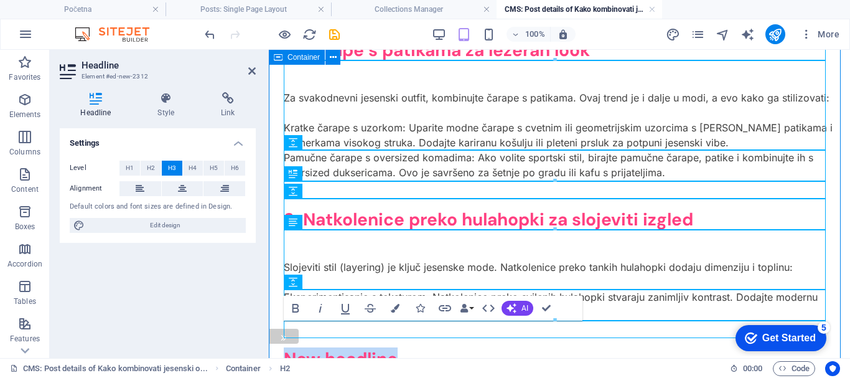
drag, startPoint x: 401, startPoint y: 330, endPoint x: 295, endPoint y: 328, distance: 105.8
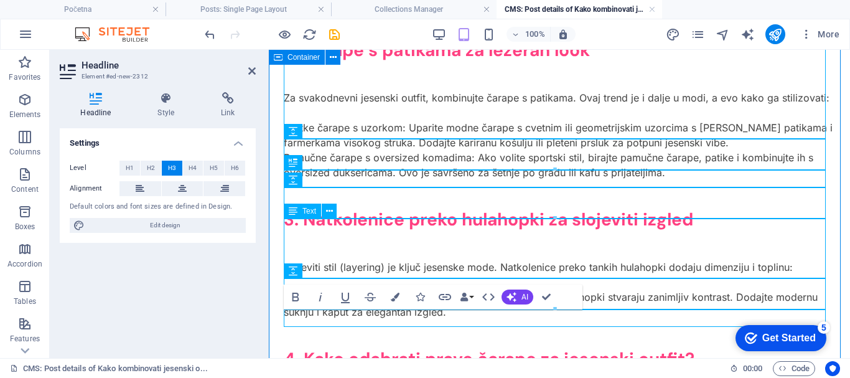
scroll to position [658, 0]
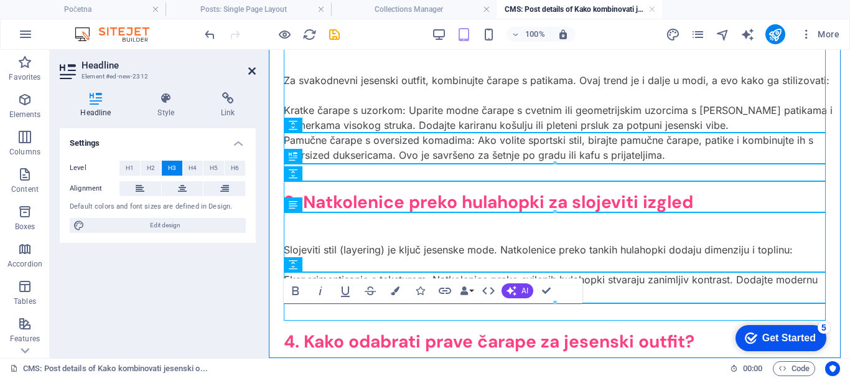
click at [253, 68] on icon at bounding box center [251, 71] width 7 height 10
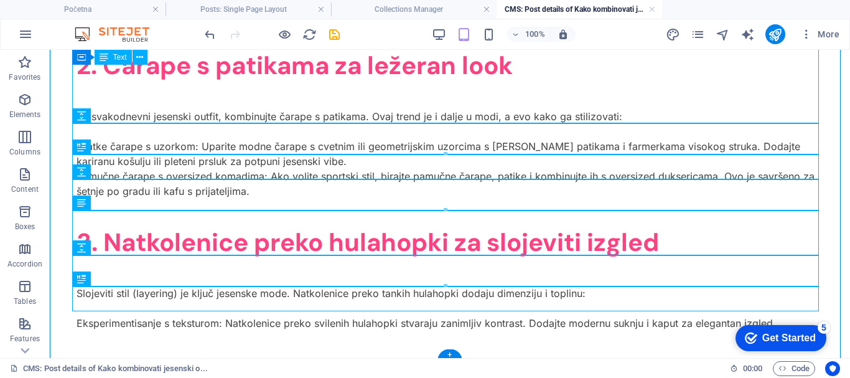
scroll to position [736, 0]
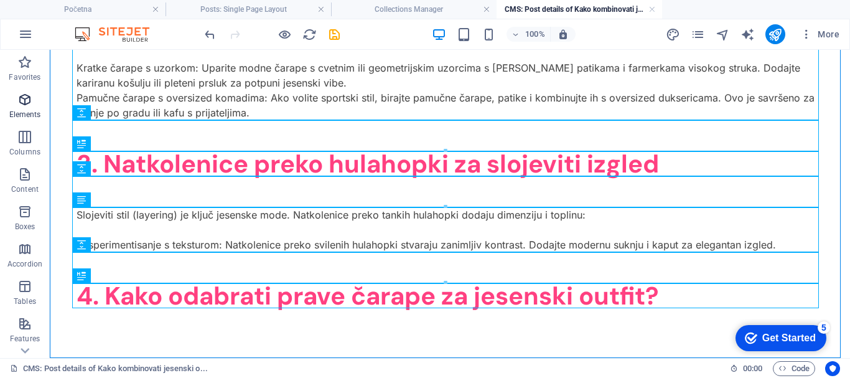
click at [24, 105] on icon "button" at bounding box center [24, 99] width 15 height 15
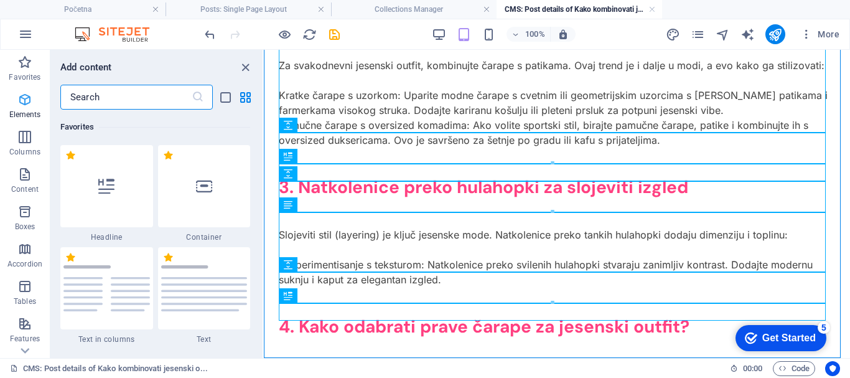
scroll to position [337, 0]
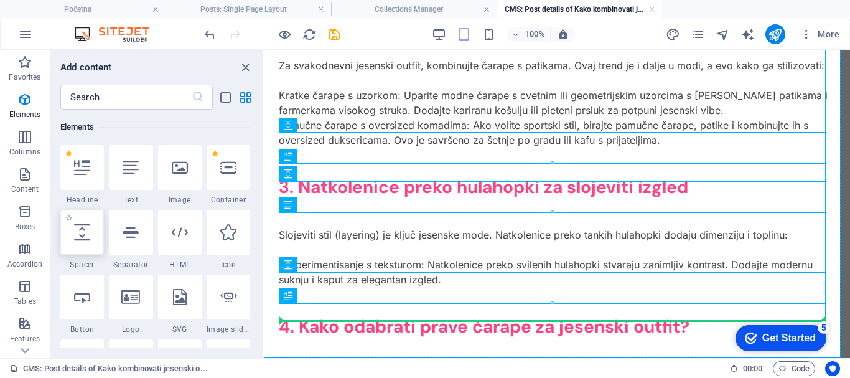
select select "px"
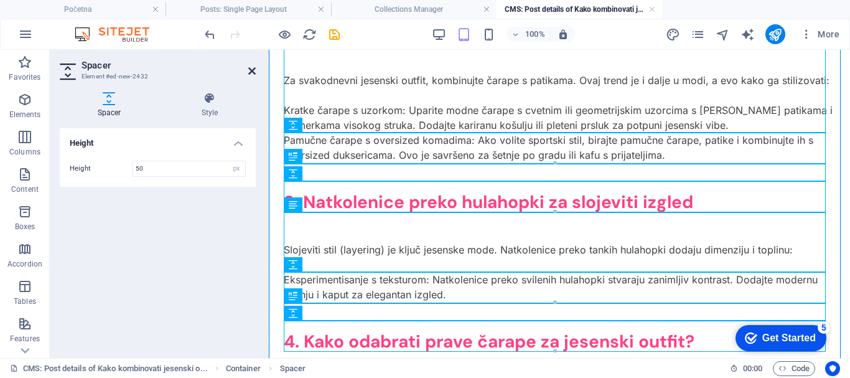
click at [250, 67] on icon at bounding box center [251, 71] width 7 height 10
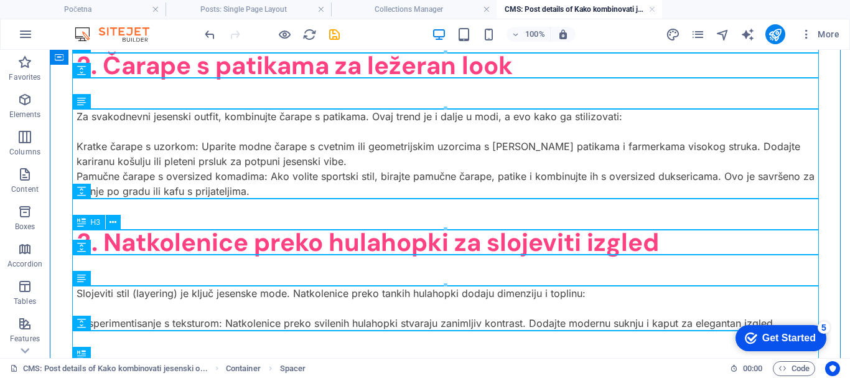
scroll to position [720, 0]
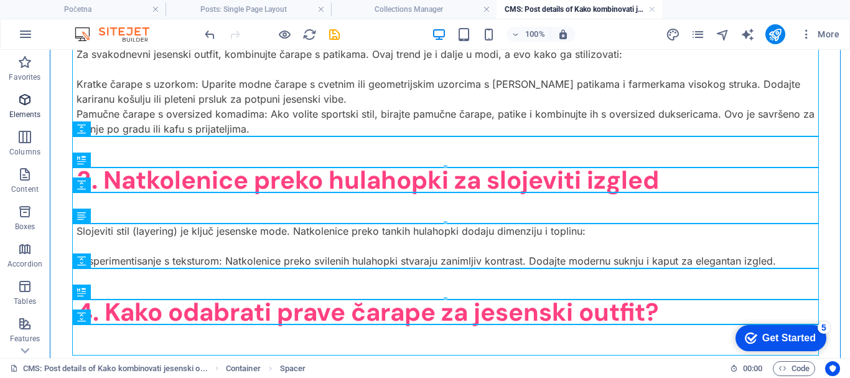
click at [30, 104] on icon "button" at bounding box center [24, 99] width 15 height 15
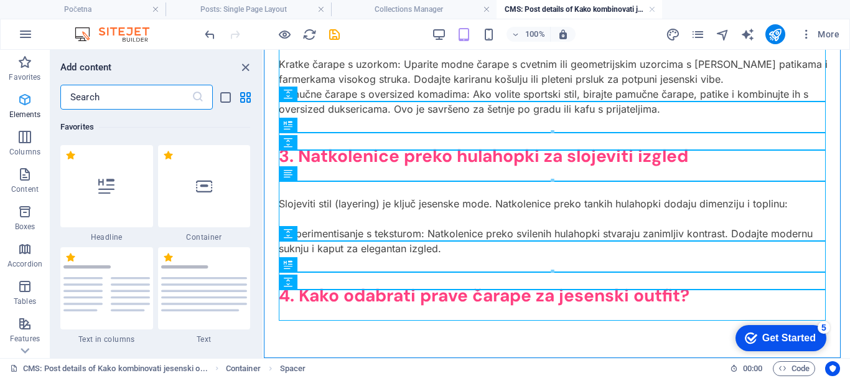
scroll to position [337, 0]
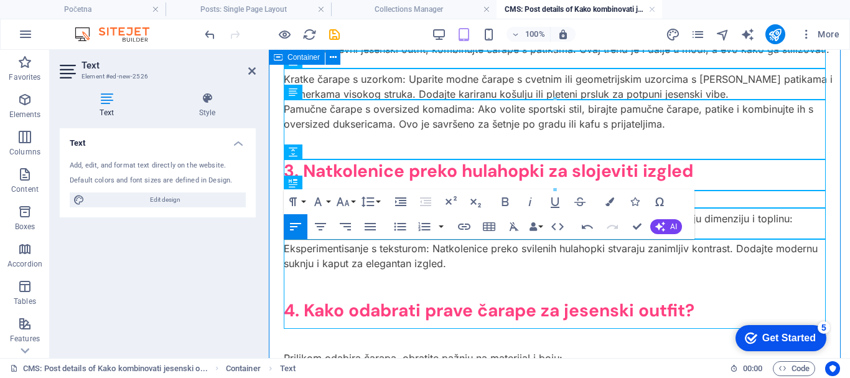
scroll to position [779, 0]
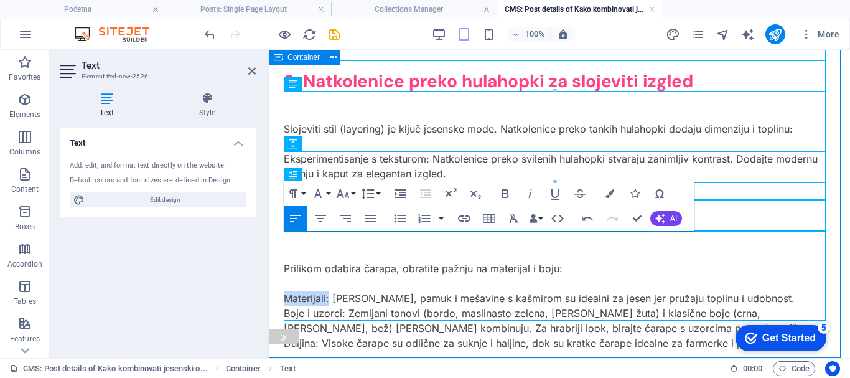
drag, startPoint x: 328, startPoint y: 268, endPoint x: 286, endPoint y: 264, distance: 42.5
click at [504, 190] on icon "button" at bounding box center [505, 193] width 7 height 9
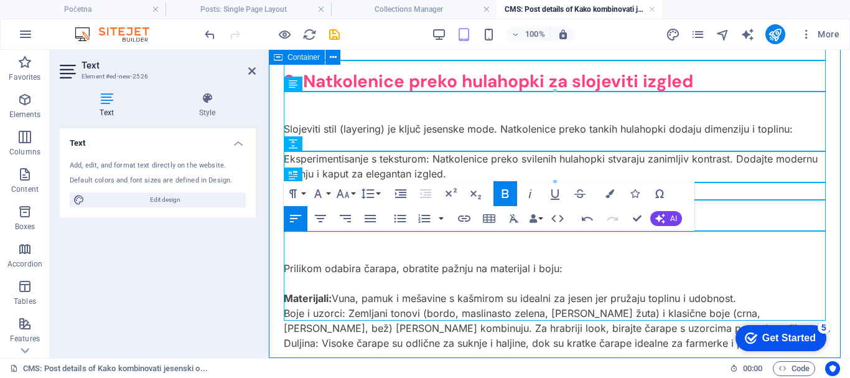
click at [362, 306] on p "Boje i uzorci: Zemljani tonovi (bordo, maslinasto zelena, senf žuta) i klasične…" at bounding box center [559, 321] width 551 height 30
drag, startPoint x: 344, startPoint y: 282, endPoint x: 307, endPoint y: 266, distance: 39.3
click at [504, 189] on icon "button" at bounding box center [505, 193] width 7 height 9
click at [313, 306] on p "B oje i uzorci: Zemljani tonovi (bordo, maslinasto zelena, senf žuta) i klasičn…" at bounding box center [559, 321] width 551 height 30
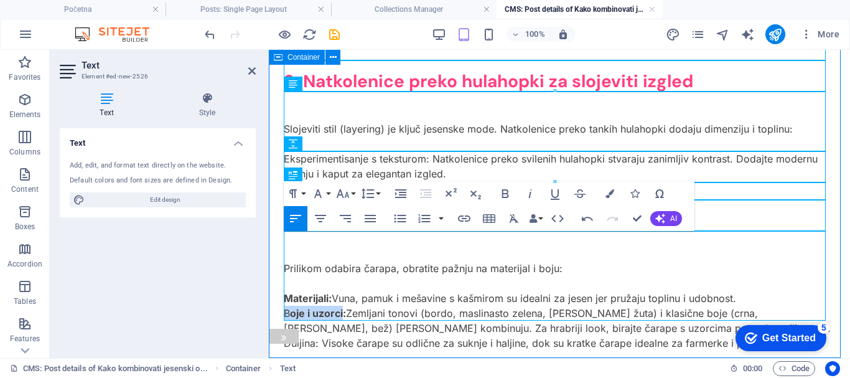
drag, startPoint x: 344, startPoint y: 284, endPoint x: 284, endPoint y: 278, distance: 60.7
click at [504, 189] on icon "button" at bounding box center [505, 193] width 15 height 15
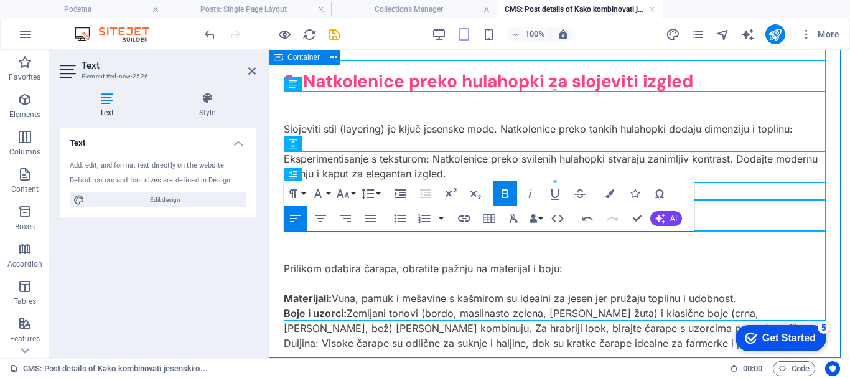
click at [429, 306] on p "Boje i uzorci : Zemljani tonovi (bordo, maslinasto zelena, senf žuta) i klasičn…" at bounding box center [559, 321] width 551 height 30
click at [600, 306] on p "Boje i uzorci : Zemljani tonovi (bordo, maslinasto zelena, senf žuta) i klasičn…" at bounding box center [559, 321] width 551 height 30
click at [723, 306] on p "Boje i uzorci : Zemljani tonovi (bordo, maslinasto zelena, senf žuta) i klasičn…" at bounding box center [559, 321] width 551 height 30
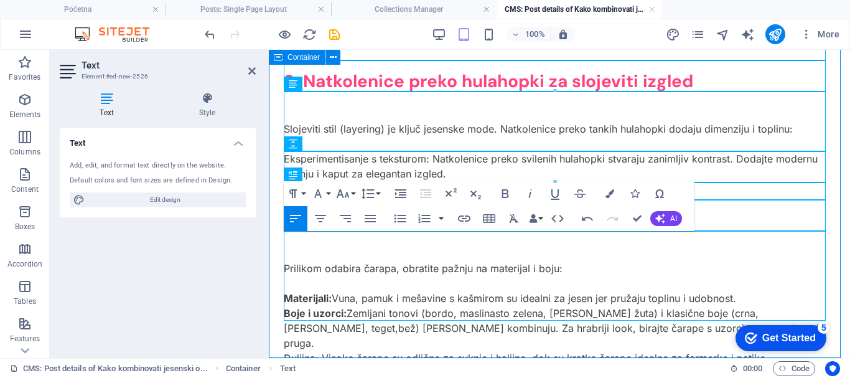
click at [300, 350] on p "Duljina: Visoke čarape su odlične za suknje i haljine, dok su kratke čarape ide…" at bounding box center [559, 357] width 551 height 15
click at [303, 350] on p "Duljina: Visoke čarape su odlične za suknje i haljine, dok su kratke čarape ide…" at bounding box center [559, 357] width 551 height 15
drag, startPoint x: 314, startPoint y: 312, endPoint x: 286, endPoint y: 310, distance: 28.1
drag, startPoint x: 316, startPoint y: 312, endPoint x: 286, endPoint y: 314, distance: 29.9
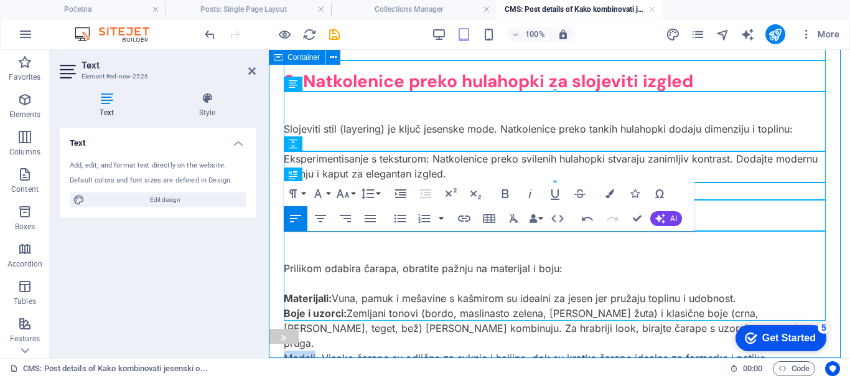
click at [508, 187] on icon "button" at bounding box center [505, 193] width 15 height 15
click at [330, 350] on p "Modeli : Visoke čarape su odlične za suknje i haljine, dok su kratke čarape ide…" at bounding box center [559, 357] width 551 height 15
click at [639, 350] on p "Modeli : Modne i unihop čarape su odlične za suknje i haljine, dok su kratke ča…" at bounding box center [559, 357] width 551 height 15
click at [674, 350] on p "Modeli : Modne i unihop čarape su odlične za suknje i haljine, dok su kratke ča…" at bounding box center [559, 357] width 551 height 15
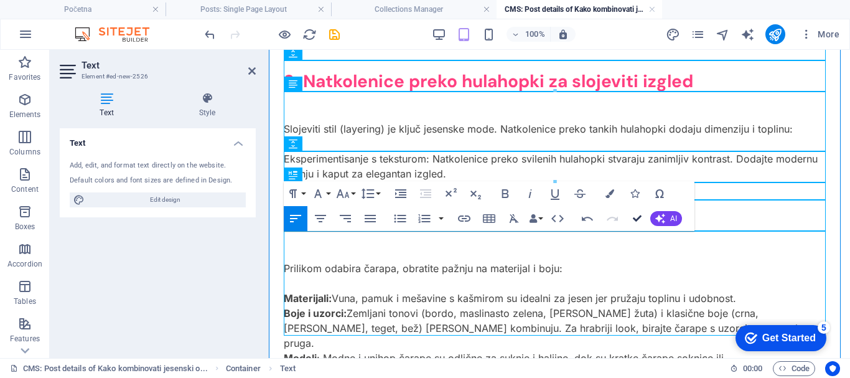
drag, startPoint x: 635, startPoint y: 216, endPoint x: 587, endPoint y: 167, distance: 69.1
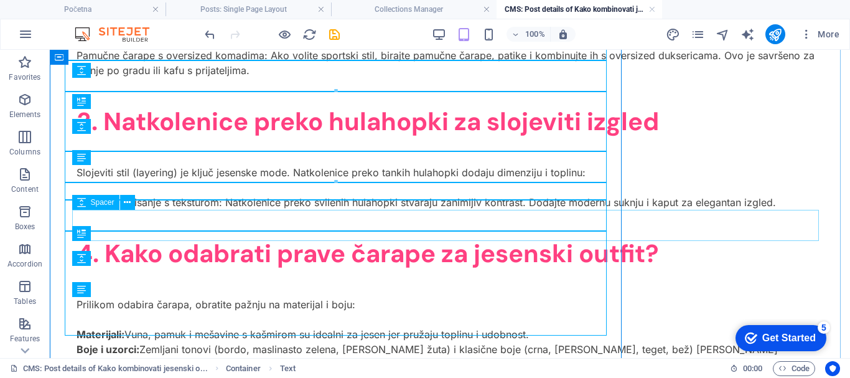
scroll to position [857, 0]
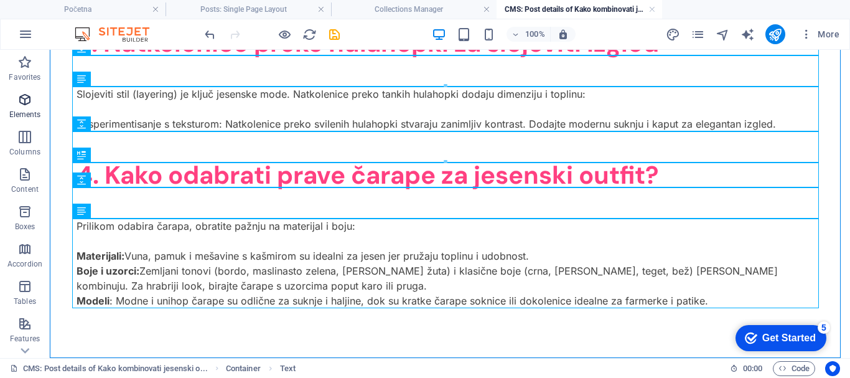
click at [26, 104] on icon "button" at bounding box center [24, 99] width 15 height 15
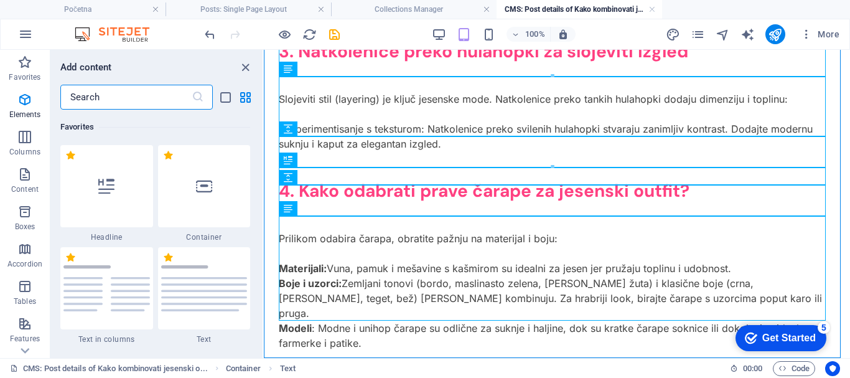
scroll to position [337, 0]
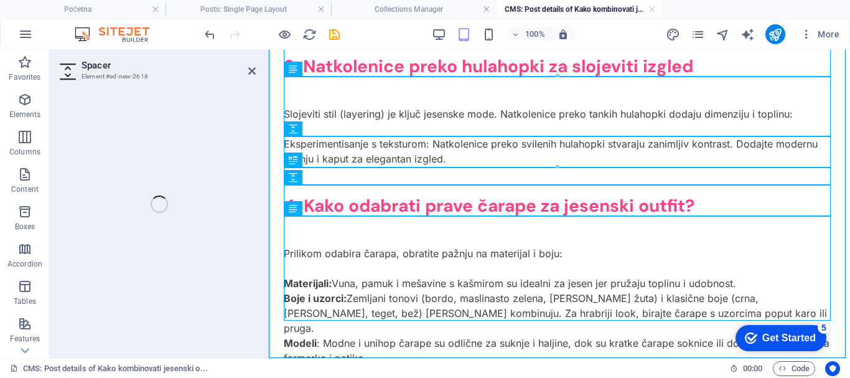
select select "px"
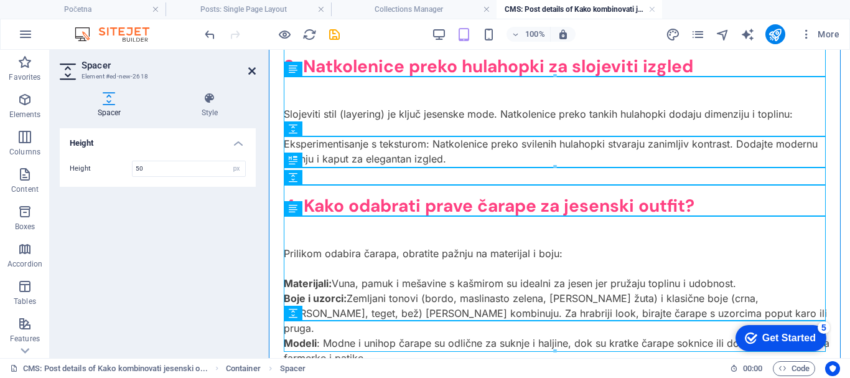
click at [252, 73] on icon at bounding box center [251, 71] width 7 height 10
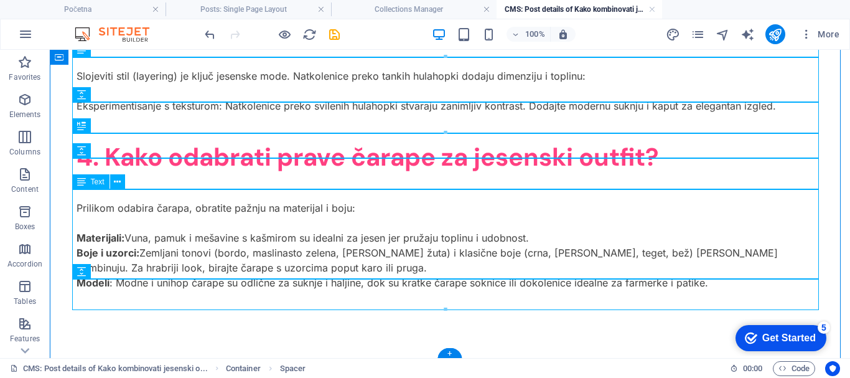
scroll to position [888, 0]
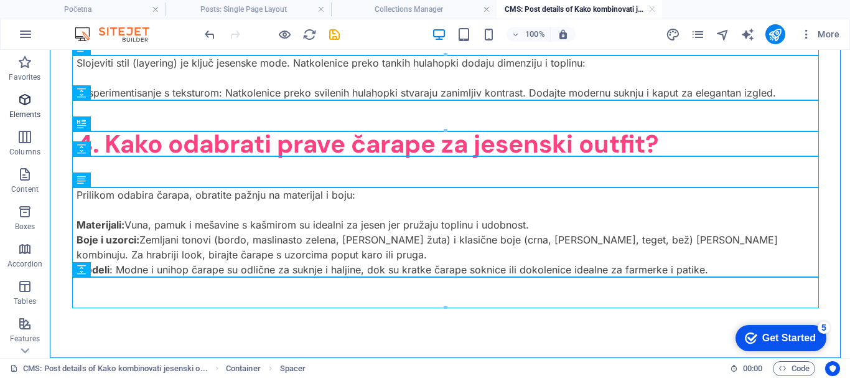
click at [24, 103] on icon "button" at bounding box center [24, 99] width 15 height 15
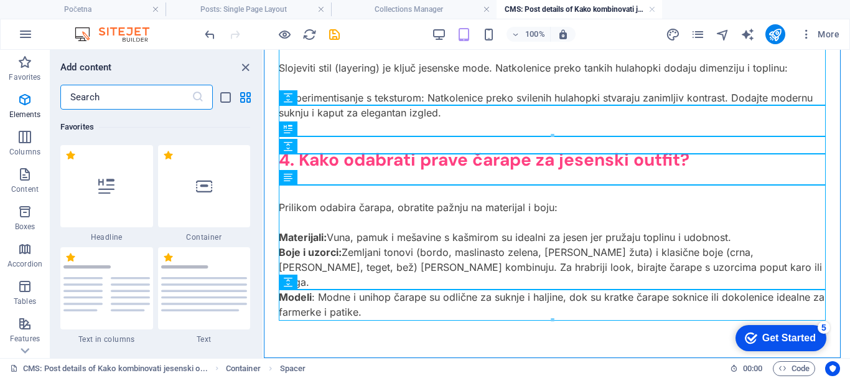
scroll to position [337, 0]
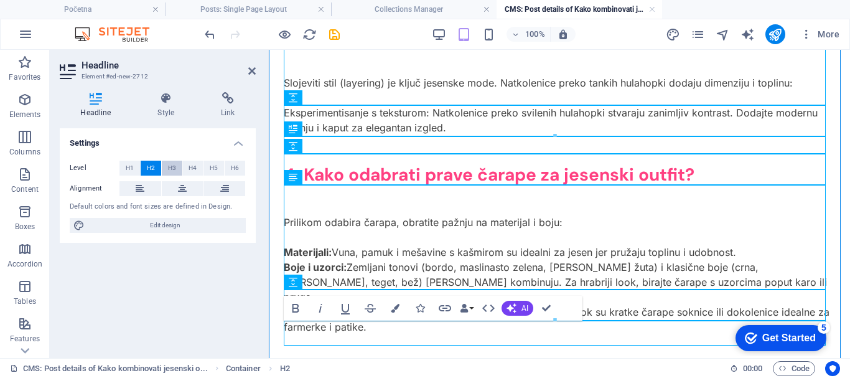
click at [172, 165] on span "H3" at bounding box center [172, 168] width 8 height 15
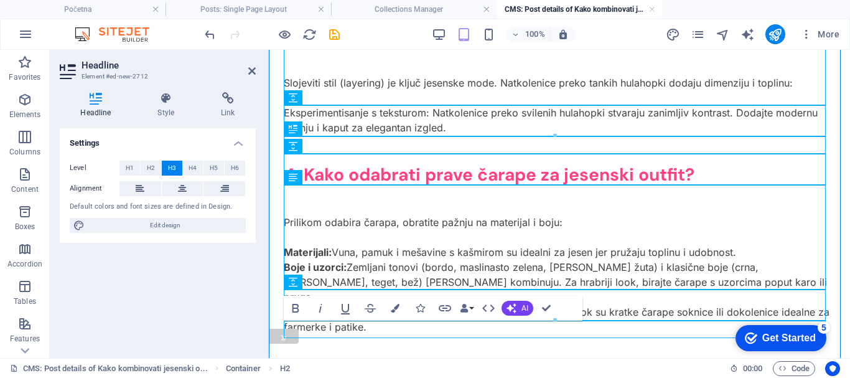
drag, startPoint x: 400, startPoint y: 332, endPoint x: 288, endPoint y: 327, distance: 112.1
drag, startPoint x: 547, startPoint y: 309, endPoint x: 497, endPoint y: 258, distance: 71.3
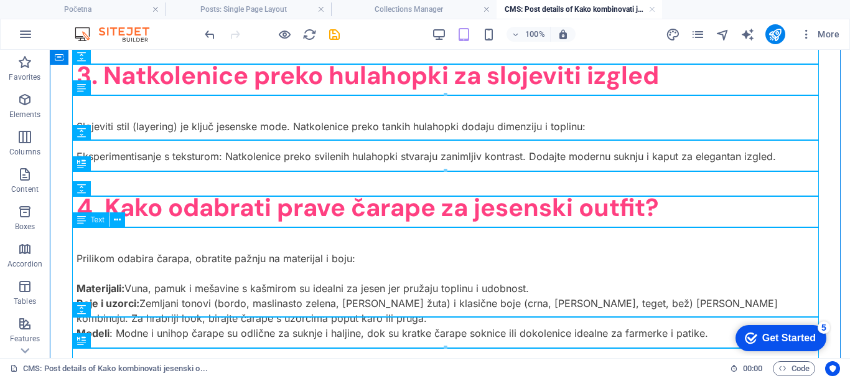
scroll to position [913, 0]
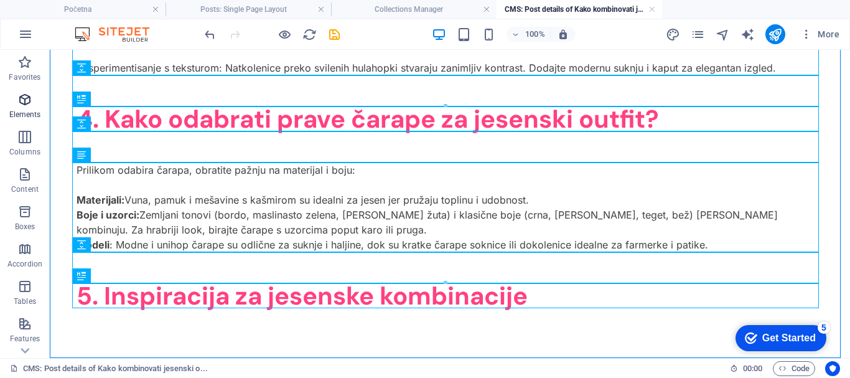
click at [30, 106] on icon "button" at bounding box center [24, 99] width 15 height 15
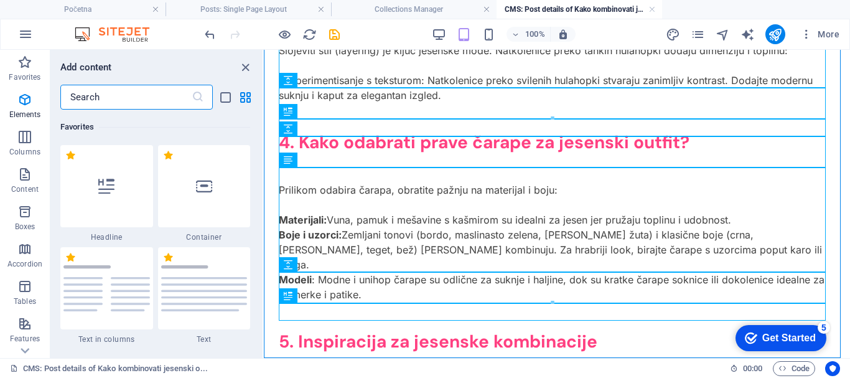
scroll to position [337, 0]
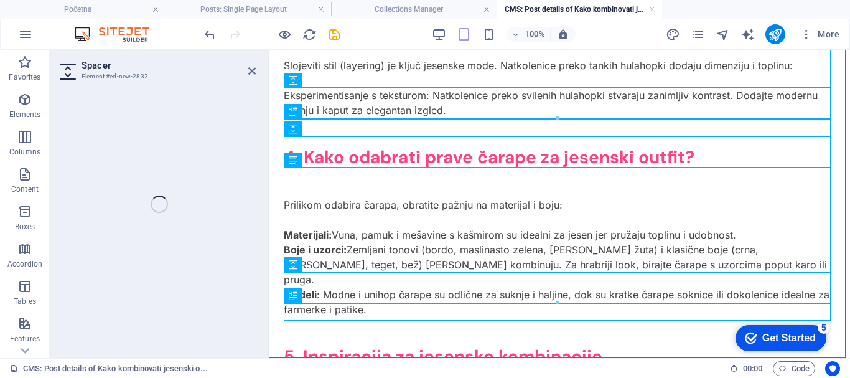
select select "px"
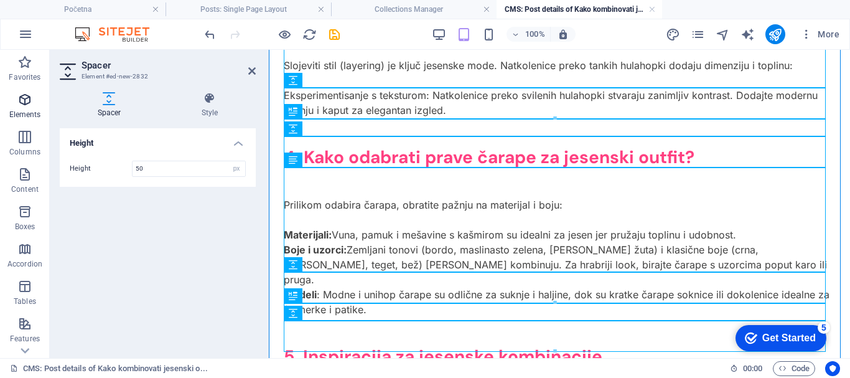
click at [251, 70] on icon at bounding box center [251, 71] width 7 height 10
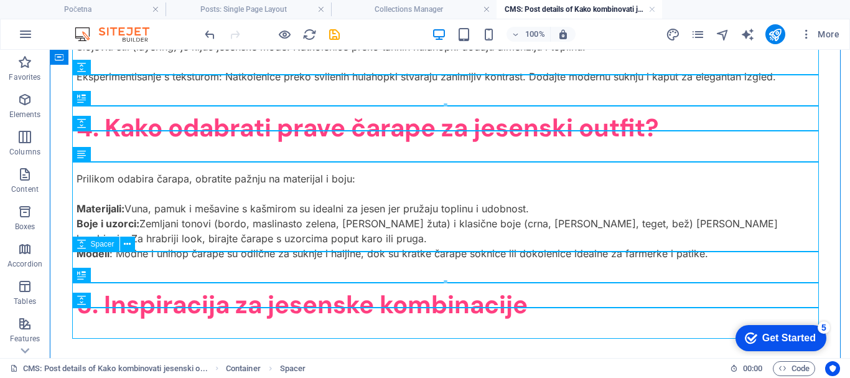
scroll to position [944, 0]
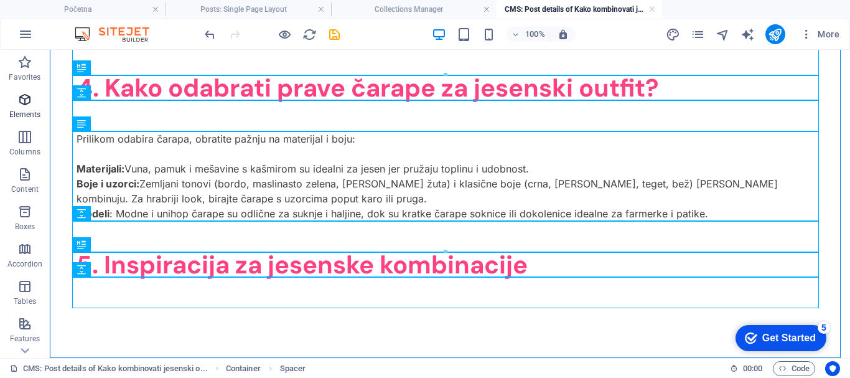
click at [24, 109] on span "Elements" at bounding box center [25, 107] width 50 height 30
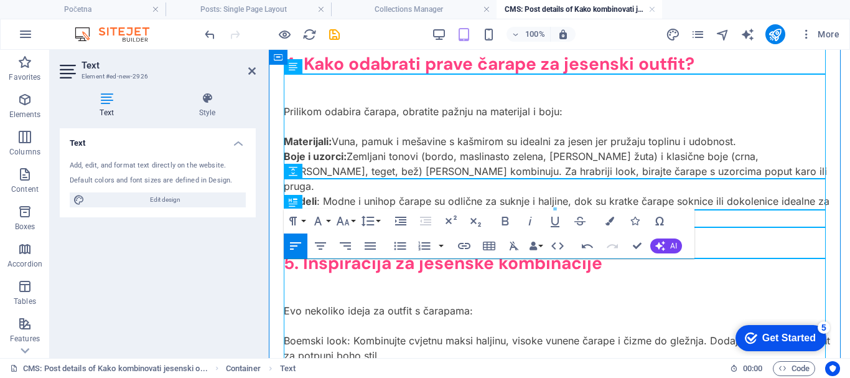
scroll to position [993, 0]
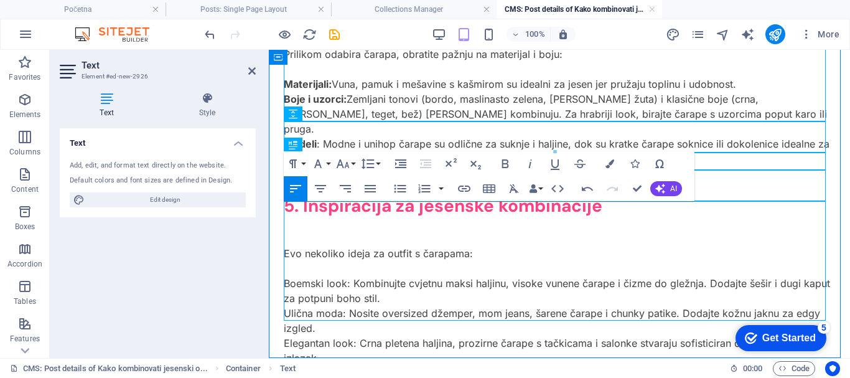
click at [420, 276] on p "Boemski look: Kombinujte cvjetnu maksi haljinu, visoke vunene čarape i čizme do…" at bounding box center [559, 291] width 551 height 30
drag, startPoint x: 323, startPoint y: 237, endPoint x: 283, endPoint y: 232, distance: 40.1
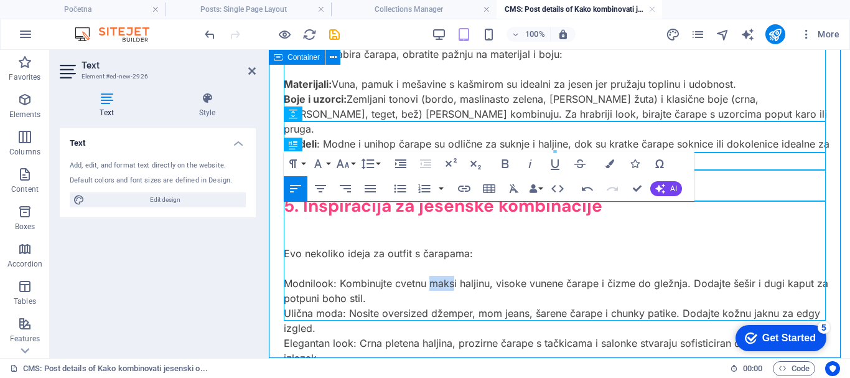
drag, startPoint x: 457, startPoint y: 240, endPoint x: 436, endPoint y: 234, distance: 22.5
click at [436, 276] on p "Modni look: Kombinujte cvetnu maksi haljinu, visoke vunene čarape i čizme do gl…" at bounding box center [559, 291] width 551 height 30
drag, startPoint x: 495, startPoint y: 238, endPoint x: 558, endPoint y: 238, distance: 62.2
click at [558, 276] on p "Modni look: Kombinujte cvetnu dugu haljinu, visoke vunene čarape i čizme do gle…" at bounding box center [559, 291] width 551 height 30
drag, startPoint x: 500, startPoint y: 268, endPoint x: 480, endPoint y: 269, distance: 20.5
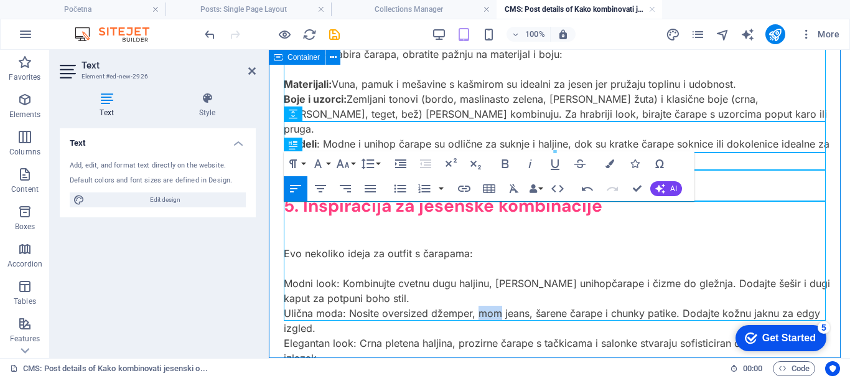
click at [480, 306] on p "Ulična moda: Nosite oversized džemper, mom jeans, šarene čarape i chunky patike…" at bounding box center [559, 321] width 551 height 30
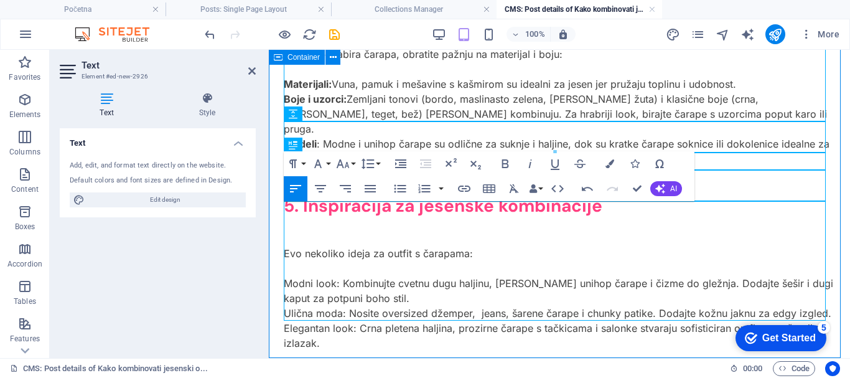
scroll to position [978, 0]
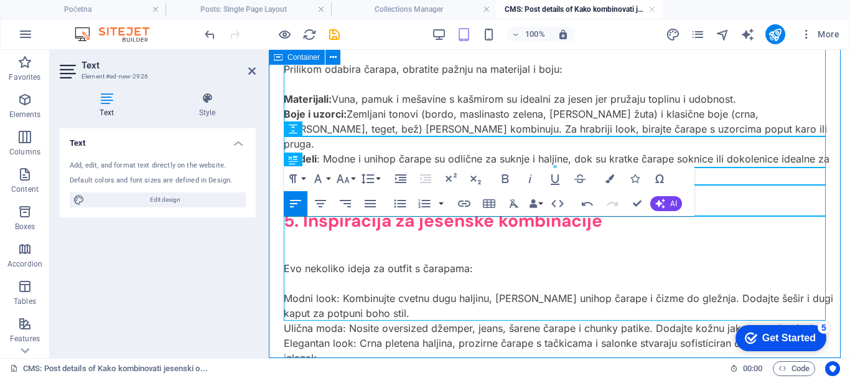
click at [594, 321] on p "Ulična moda: Nosite oversized džemper, jeans, šarene čarape i chunky patike. Do…" at bounding box center [559, 328] width 551 height 15
drag, startPoint x: 584, startPoint y: 282, endPoint x: 615, endPoint y: 282, distance: 31.1
click at [615, 321] on p "Ulična moda: Nosite oversized džemper, jeans, šarene čarape i chunky patike. Do…" at bounding box center [559, 328] width 551 height 15
drag, startPoint x: 728, startPoint y: 284, endPoint x: 752, endPoint y: 284, distance: 24.3
click at [752, 321] on p "Ulična moda: Nosite oversized džemper, jeans, šarene čarape i patike. Dodajte k…" at bounding box center [559, 328] width 551 height 15
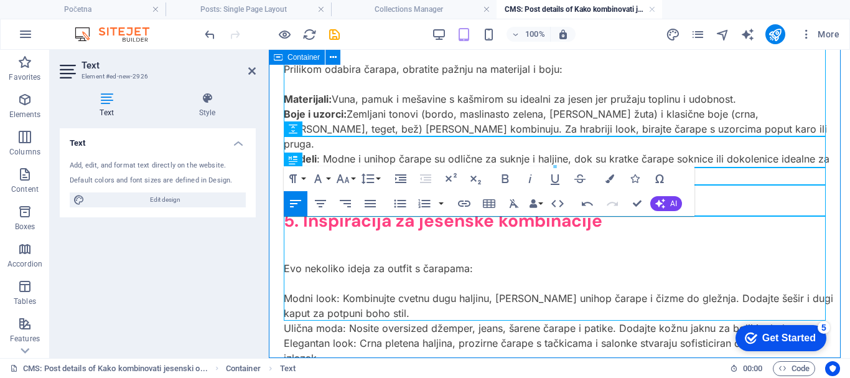
click at [538, 335] on p "Elegantan look: Crna pletena haljina, prozirne čarape s tačkicama i salonke stv…" at bounding box center [559, 350] width 551 height 30
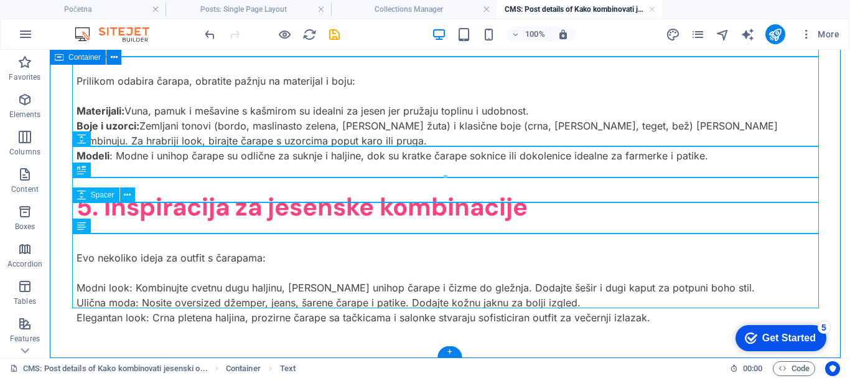
scroll to position [1019, 0]
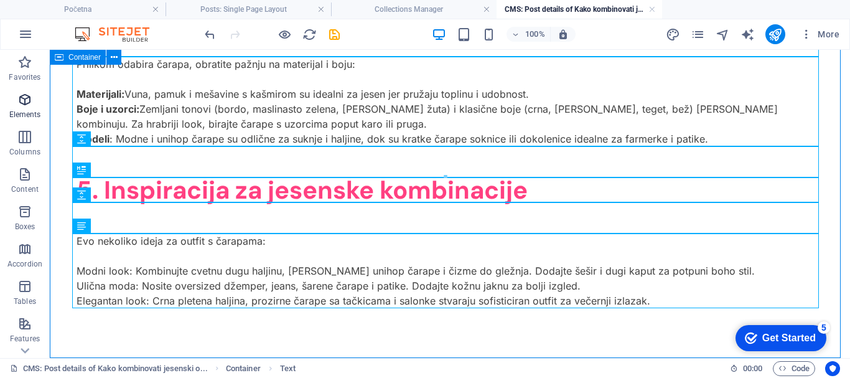
click at [29, 99] on icon "button" at bounding box center [24, 99] width 15 height 15
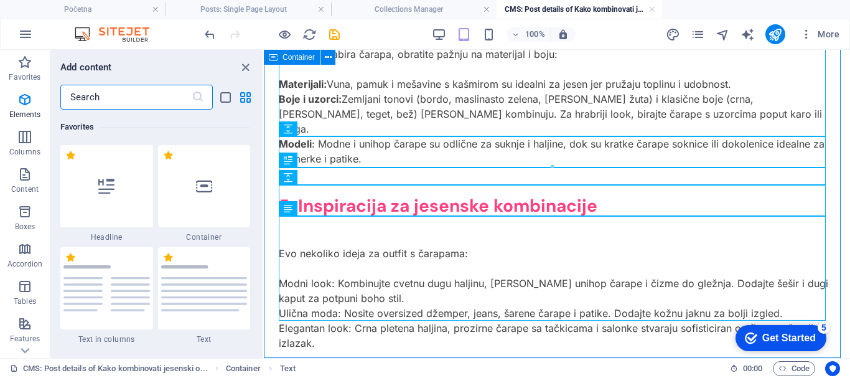
scroll to position [337, 0]
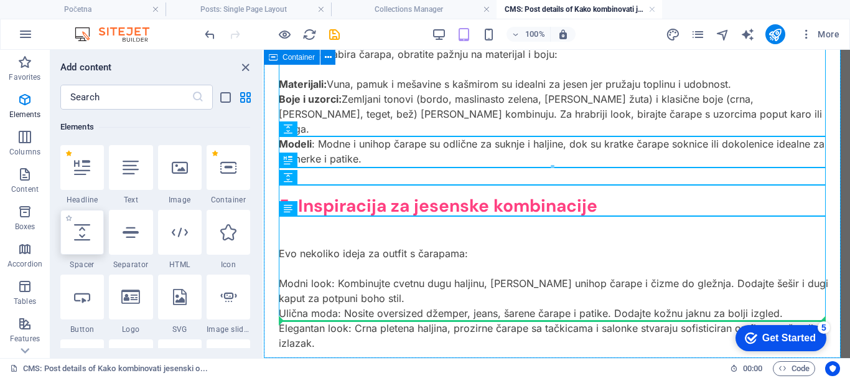
select select "px"
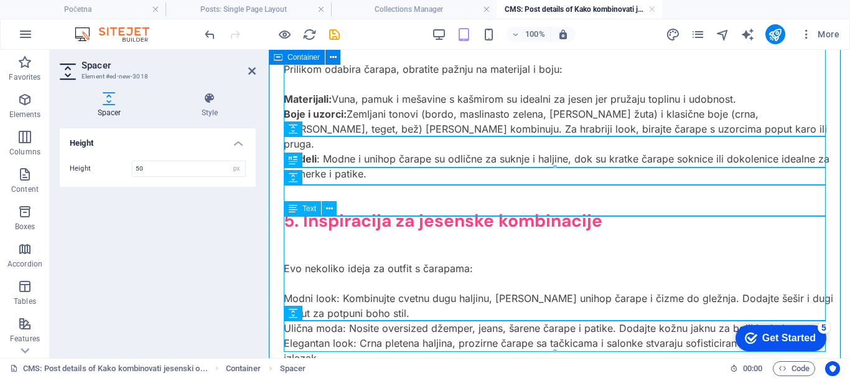
scroll to position [1009, 0]
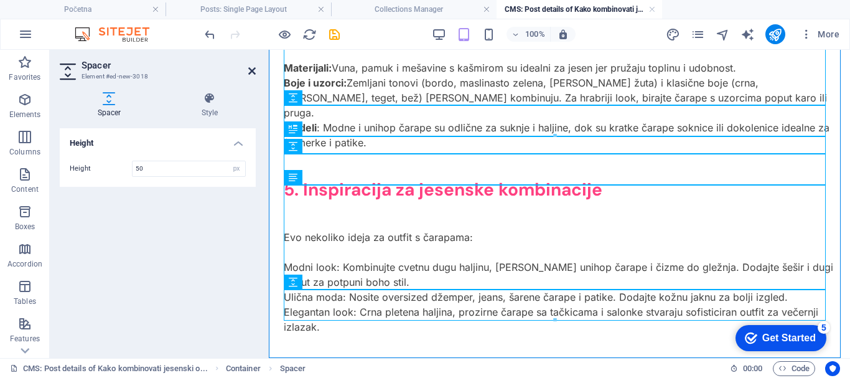
click at [251, 66] on icon at bounding box center [251, 71] width 7 height 10
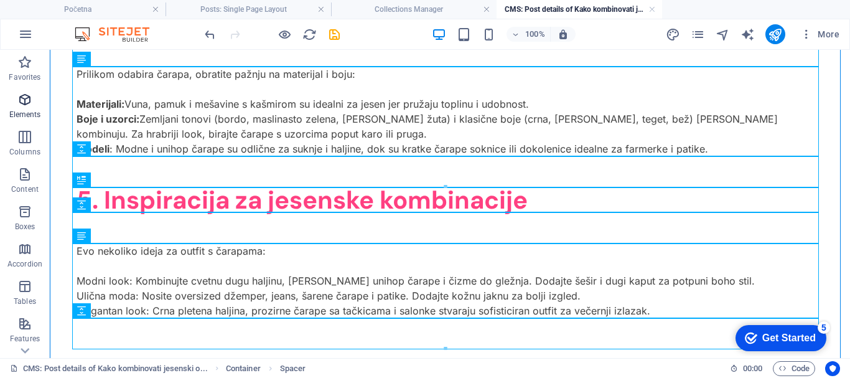
click at [29, 103] on icon "button" at bounding box center [24, 99] width 15 height 15
click at [27, 101] on icon "button" at bounding box center [24, 99] width 15 height 15
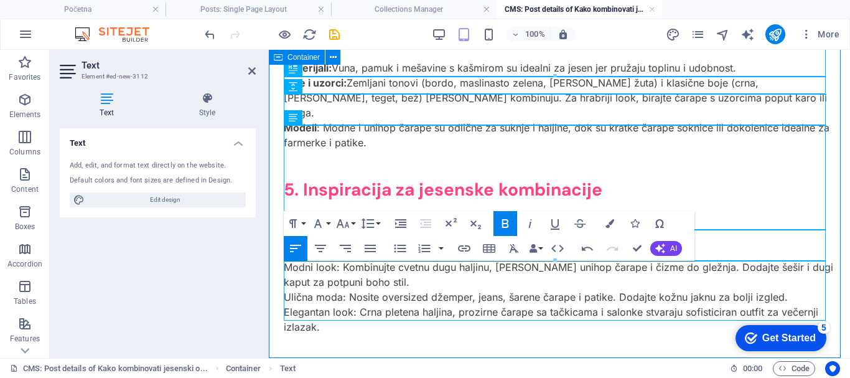
scroll to position [1069, 0]
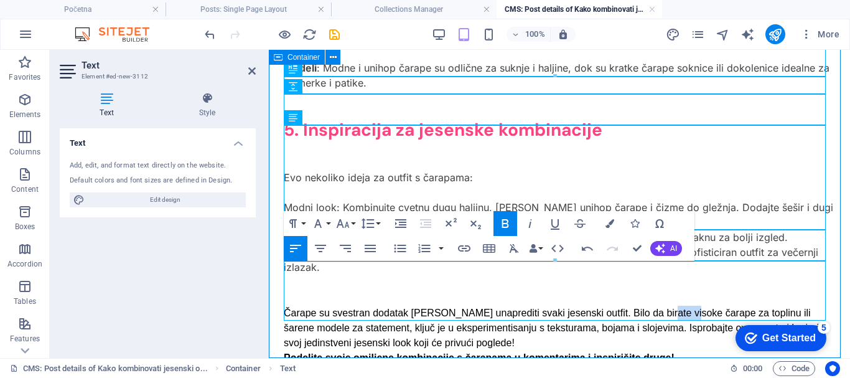
drag, startPoint x: 655, startPoint y: 268, endPoint x: 683, endPoint y: 266, distance: 27.4
click at [683, 306] on p "Čarape su svestran dodatak koji može unaprediti svaki jesenski outfit. Bilo da …" at bounding box center [559, 328] width 551 height 45
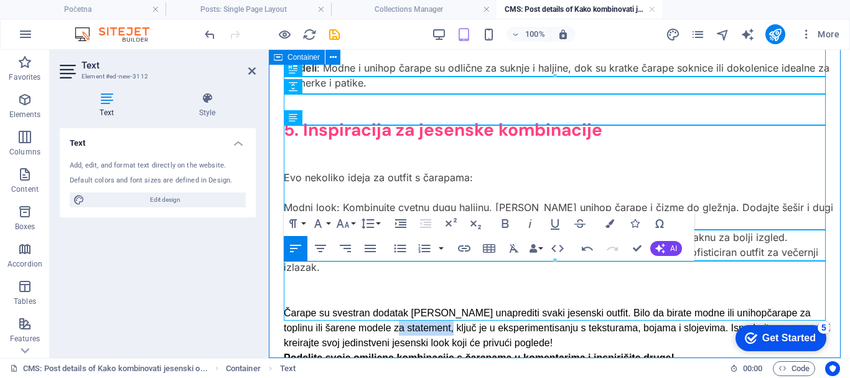
drag, startPoint x: 354, startPoint y: 281, endPoint x: 410, endPoint y: 288, distance: 56.5
click at [410, 306] on p "Čarape su svestran dodatak koji može unaprediti svaki jesenski outfit. Bilo da …" at bounding box center [559, 328] width 551 height 45
click at [570, 306] on p "Čarape su svestran dodatak koji može unaprediti svaki jesenski outfit. Bilo da …" at bounding box center [559, 328] width 551 height 45
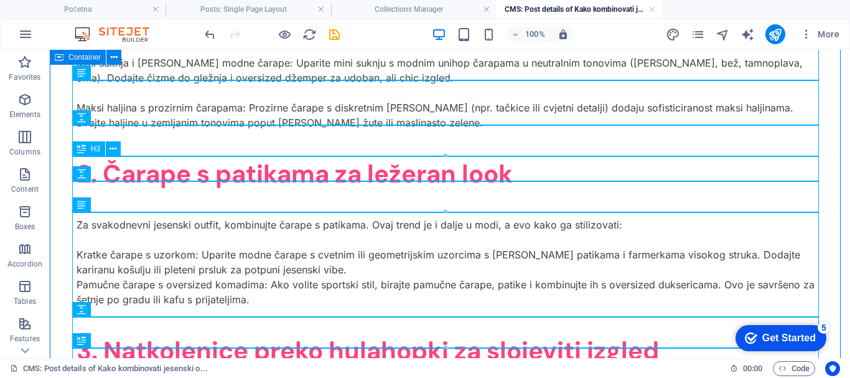
scroll to position [363, 0]
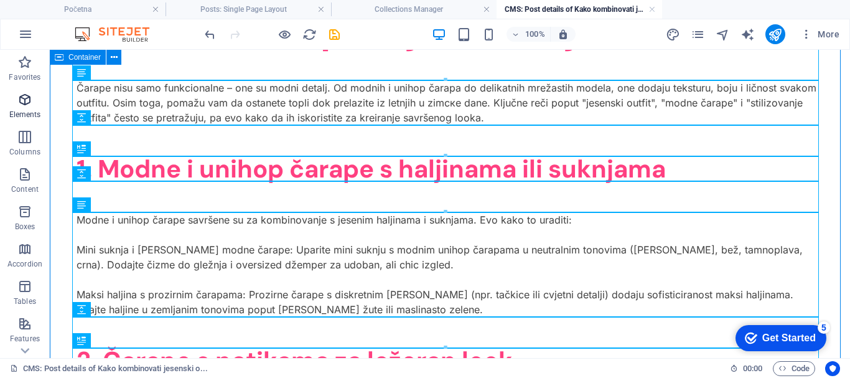
click at [22, 97] on icon "button" at bounding box center [24, 99] width 15 height 15
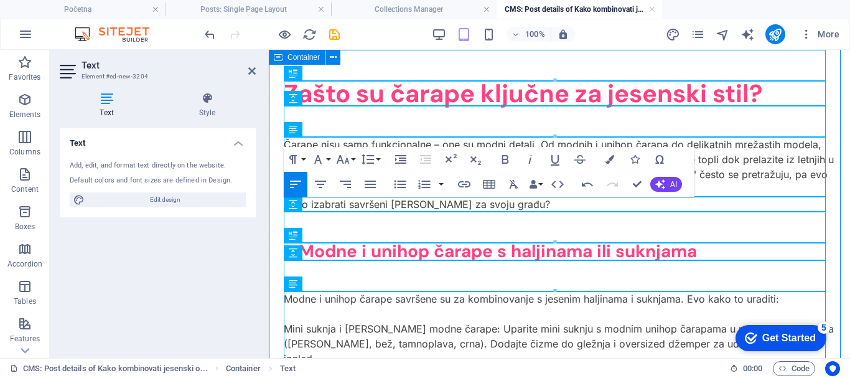
scroll to position [291, 4]
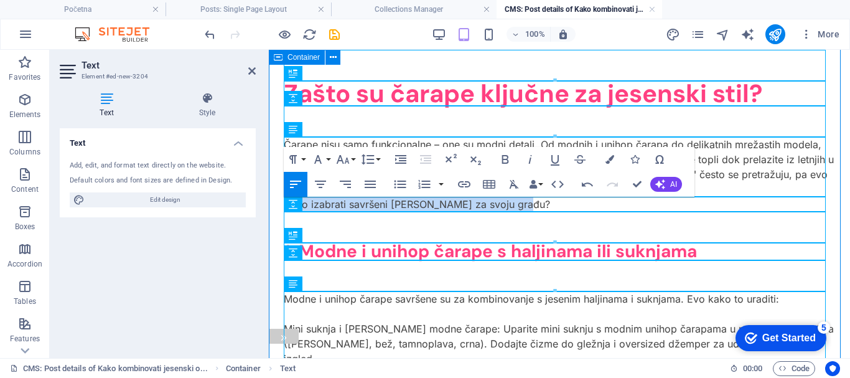
drag, startPoint x: 521, startPoint y: 205, endPoint x: 275, endPoint y: 205, distance: 245.8
click at [321, 182] on icon "button" at bounding box center [320, 184] width 15 height 15
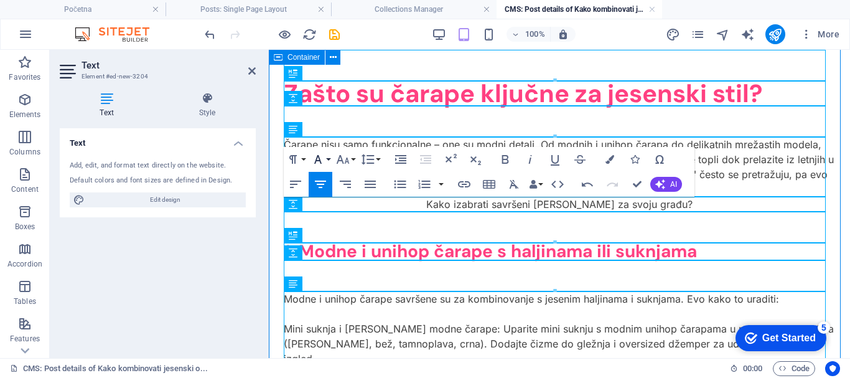
click at [322, 156] on icon "button" at bounding box center [318, 159] width 15 height 15
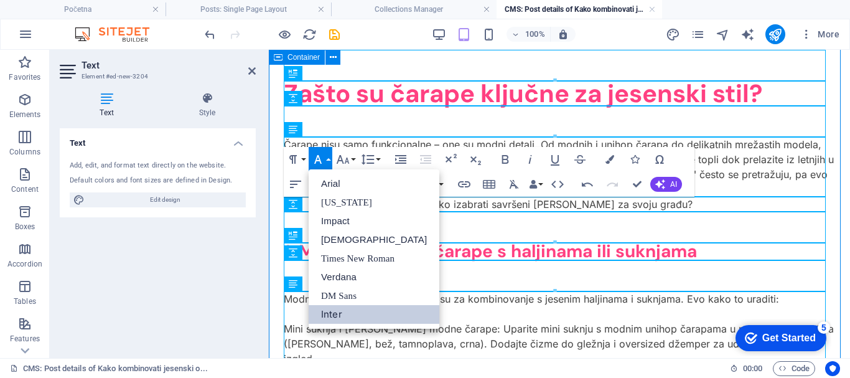
scroll to position [0, 0]
click at [322, 156] on icon "button" at bounding box center [318, 159] width 15 height 15
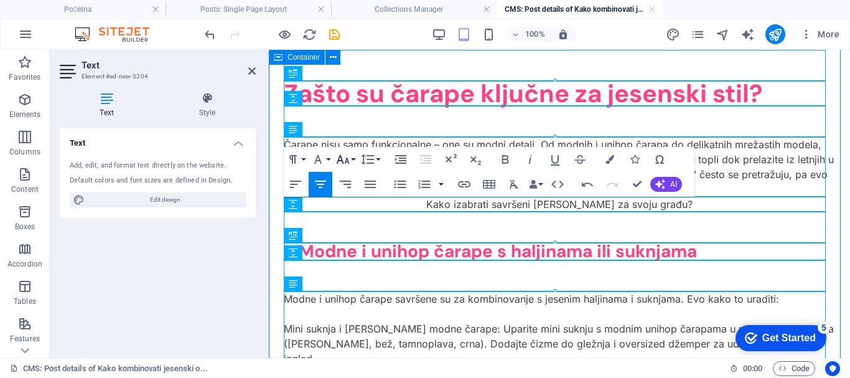
click at [345, 155] on icon "button" at bounding box center [342, 159] width 15 height 15
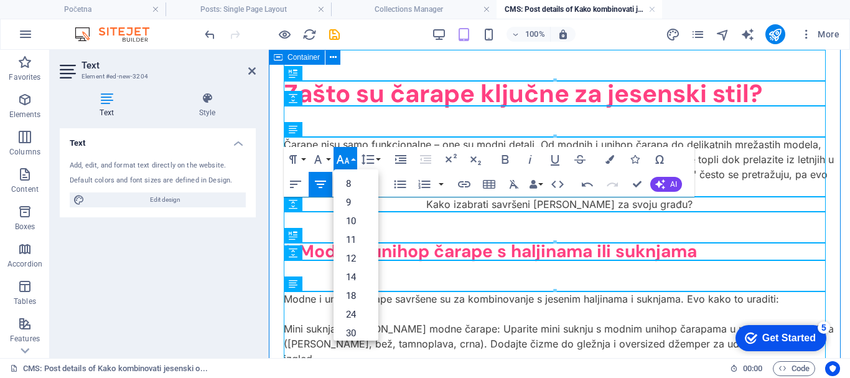
click at [345, 155] on icon "button" at bounding box center [342, 159] width 15 height 15
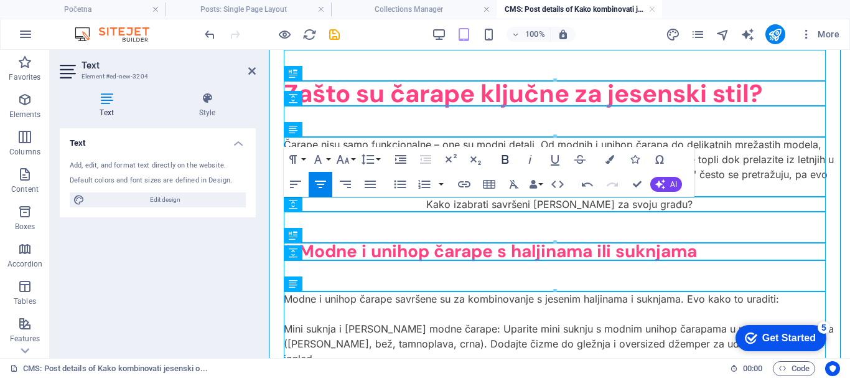
click at [507, 155] on icon "button" at bounding box center [505, 159] width 15 height 15
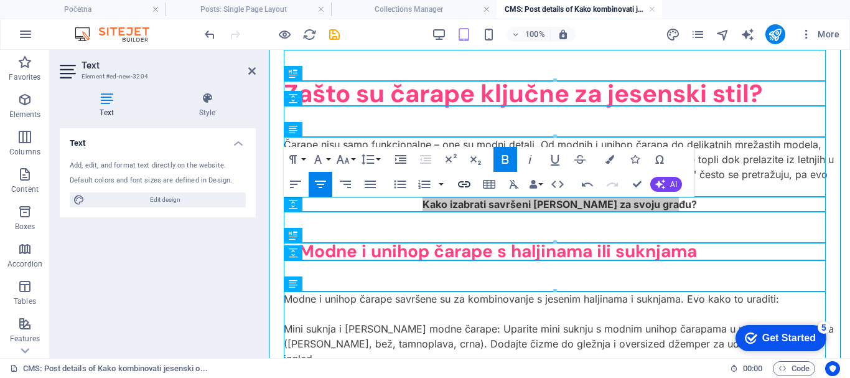
click at [464, 180] on icon "button" at bounding box center [464, 184] width 15 height 15
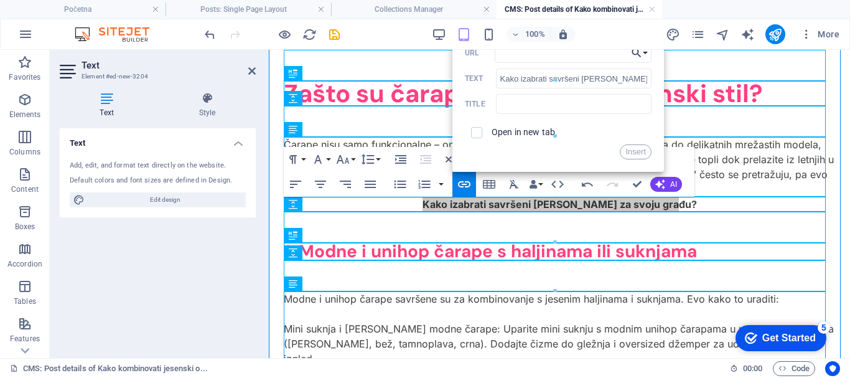
click at [648, 53] on button "Choose Link" at bounding box center [640, 53] width 24 height 20
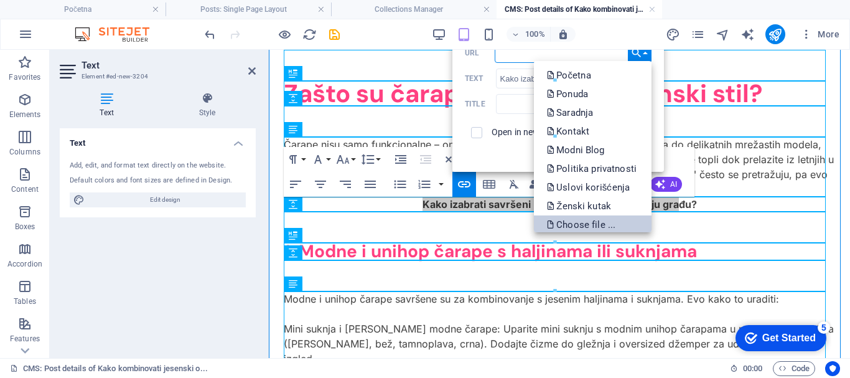
click at [576, 217] on p "Choose file ..." at bounding box center [582, 224] width 72 height 19
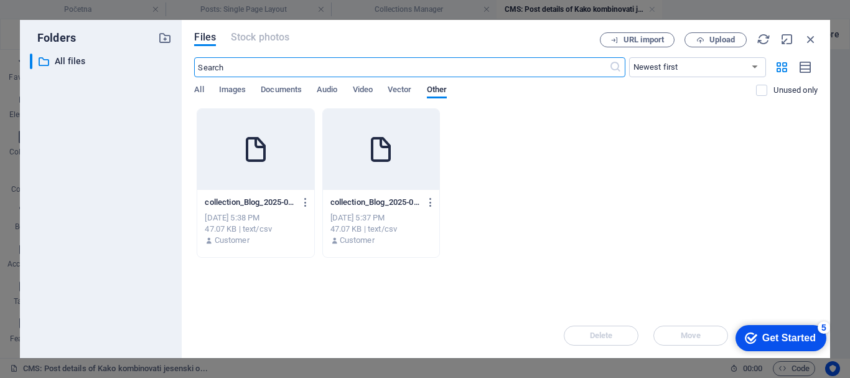
click at [810, 38] on icon "button" at bounding box center [811, 39] width 14 height 14
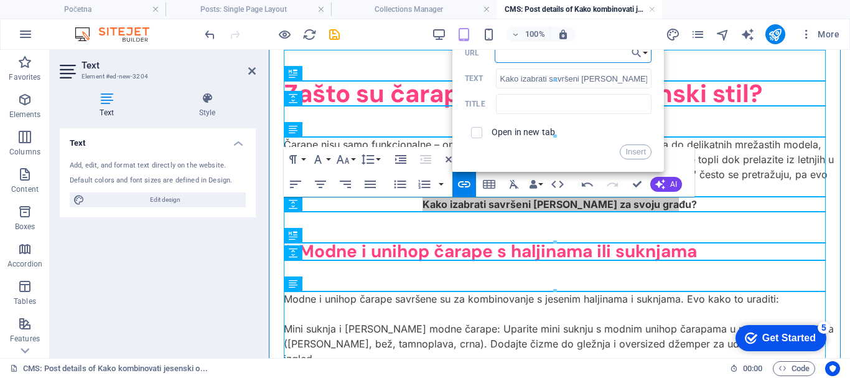
click at [535, 54] on input "URL" at bounding box center [573, 53] width 157 height 20
paste input "https://intimo.rs/posts-single-page-layout/kako-izabrati-savrsen-brushalter/"
type input "https://intimo.rs/posts-single-page-layout/kako-izabrati-savrsen-brushalter/"
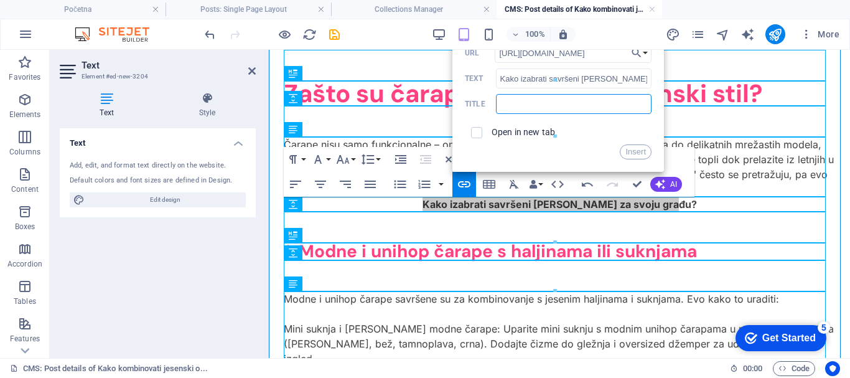
click at [509, 106] on input "text" at bounding box center [574, 104] width 156 height 20
drag, startPoint x: 500, startPoint y: 78, endPoint x: 650, endPoint y: 70, distance: 149.6
click at [650, 70] on input "Kako izabrati savršeni brushalter za svoju građu?" at bounding box center [574, 78] width 156 height 20
click at [510, 103] on input "text" at bounding box center [574, 104] width 156 height 20
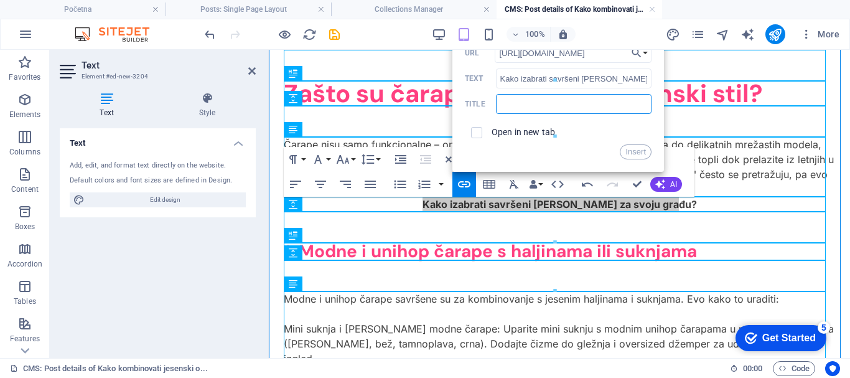
paste input "Kako izabrati savršeni brushalter za svoju"
type input "Kako izabrati savršeni brushalter za svoju"
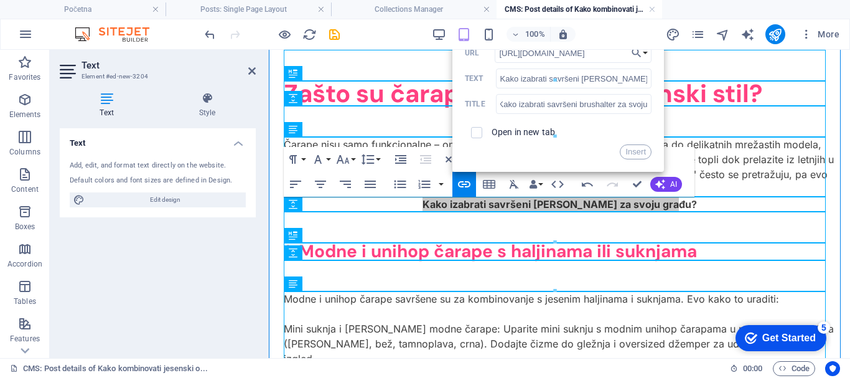
click at [639, 149] on button "Insert" at bounding box center [636, 151] width 32 height 15
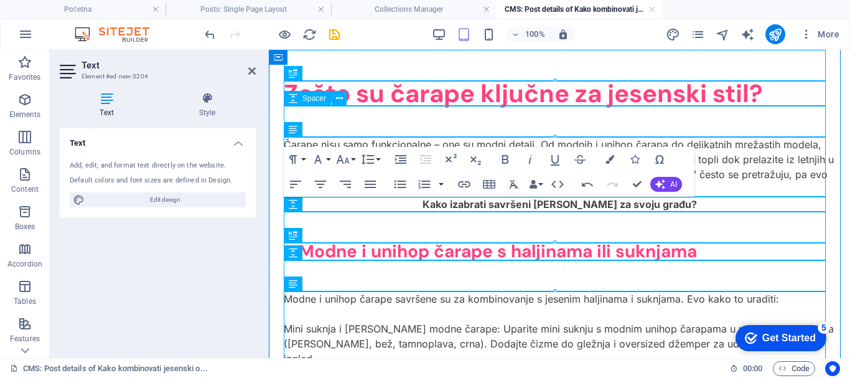
click at [706, 118] on div at bounding box center [559, 121] width 551 height 31
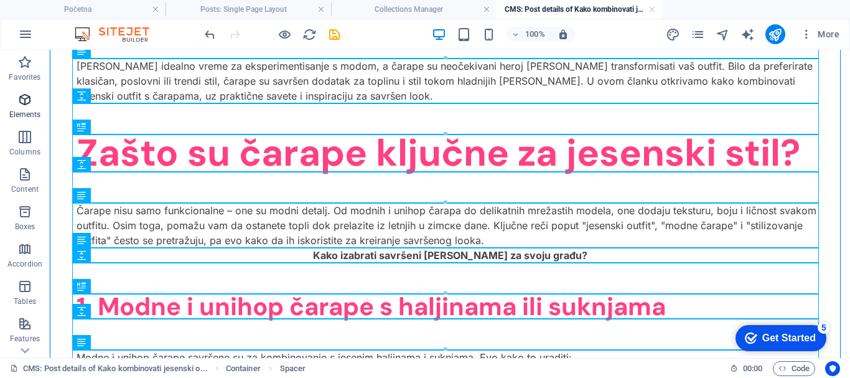
click at [29, 109] on span "Elements" at bounding box center [25, 107] width 50 height 30
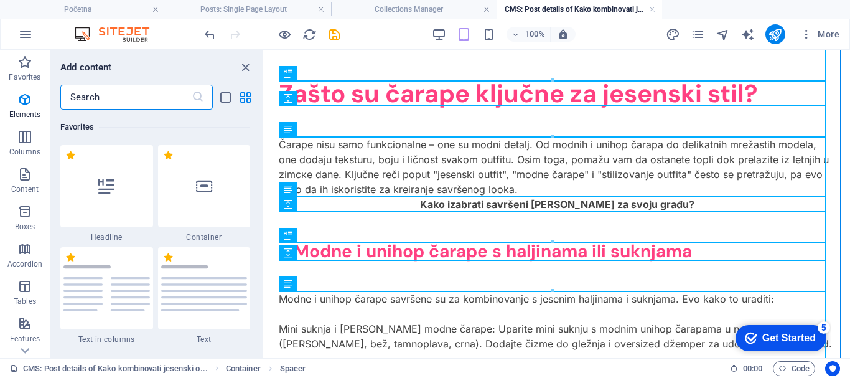
scroll to position [337, 0]
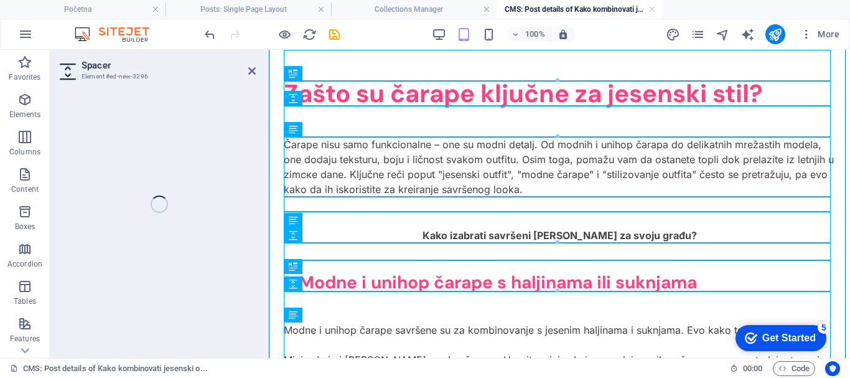
select select "px"
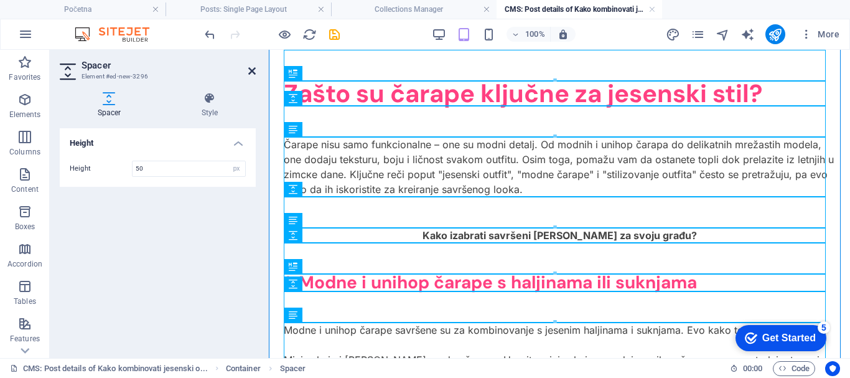
drag, startPoint x: 253, startPoint y: 70, endPoint x: 203, endPoint y: 21, distance: 70.4
click at [253, 70] on icon at bounding box center [251, 71] width 7 height 10
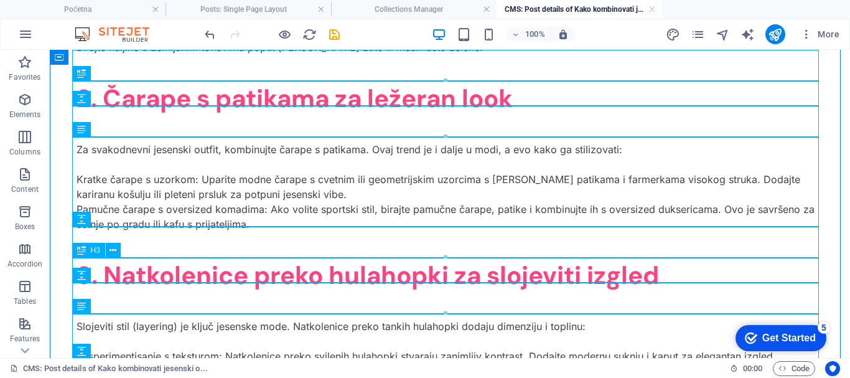
scroll to position [676, 0]
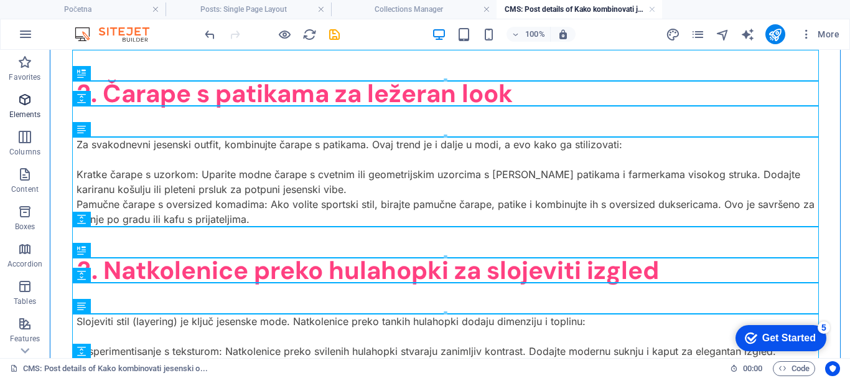
click at [22, 102] on icon "button" at bounding box center [24, 99] width 15 height 15
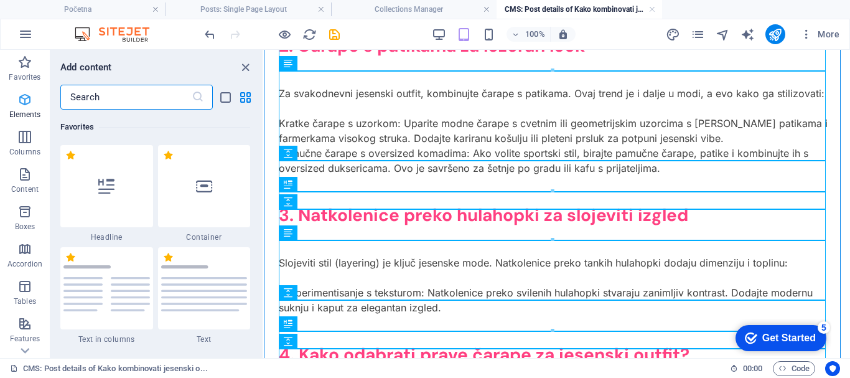
scroll to position [337, 0]
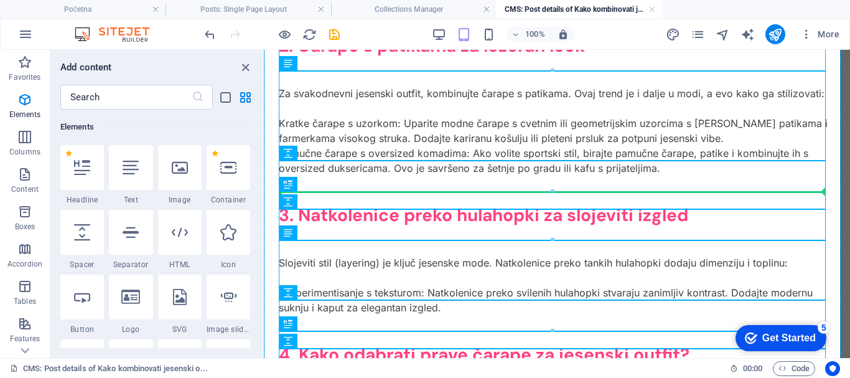
click at [457, 207] on div "3. Natkolenice preko hulahopki za slojeviti izgled" at bounding box center [557, 215] width 556 height 17
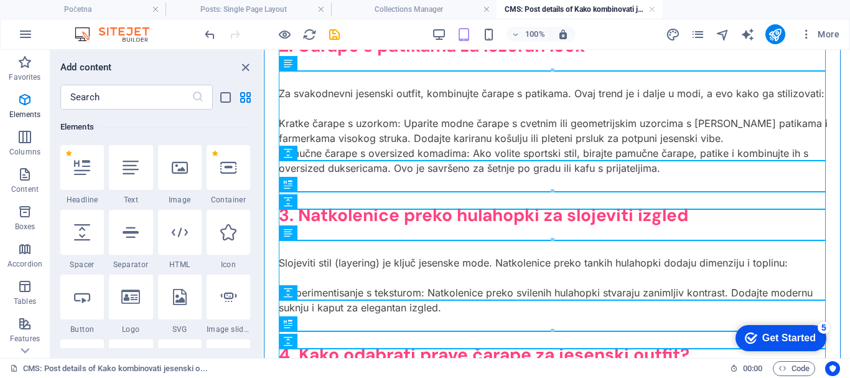
click at [192, 73] on div "Add content" at bounding box center [156, 67] width 212 height 15
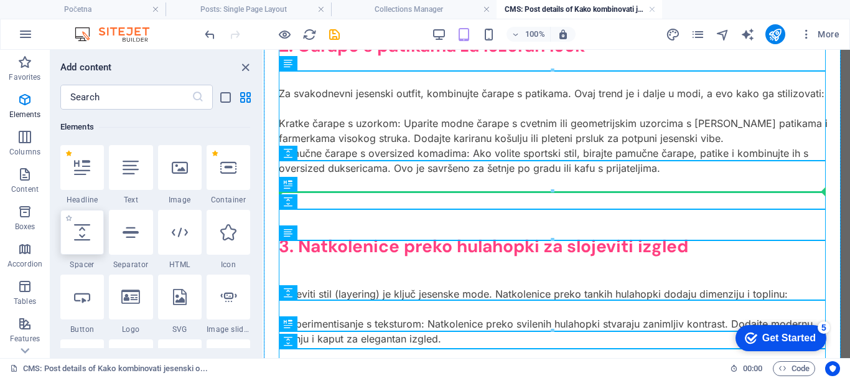
select select "px"
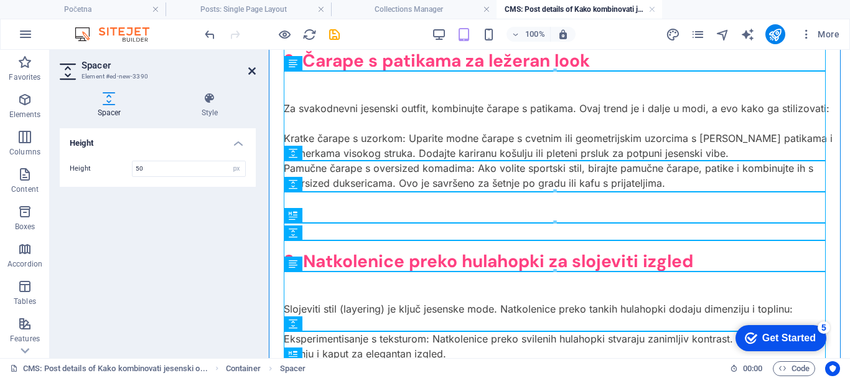
drag, startPoint x: 250, startPoint y: 70, endPoint x: 199, endPoint y: 21, distance: 71.3
click at [250, 70] on icon at bounding box center [251, 71] width 7 height 10
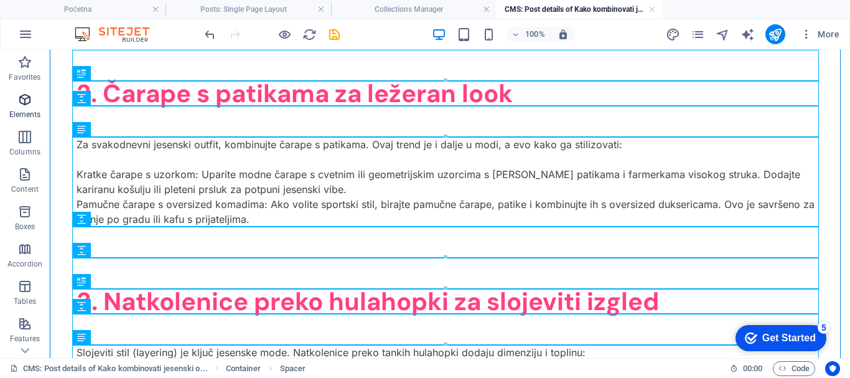
click at [22, 103] on icon "button" at bounding box center [24, 99] width 15 height 15
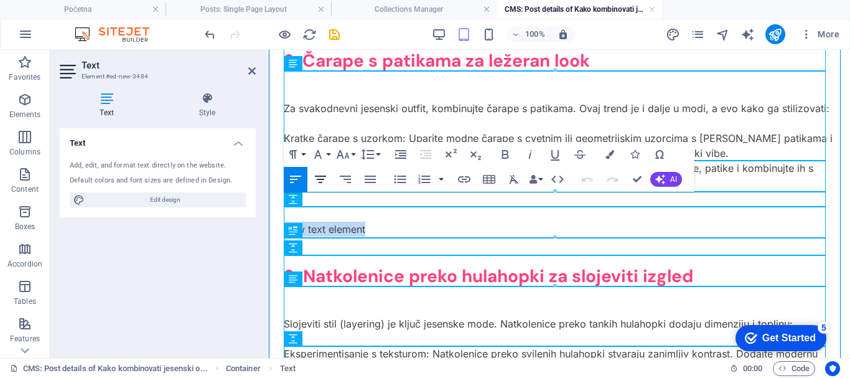
click at [321, 177] on icon "button" at bounding box center [320, 179] width 15 height 15
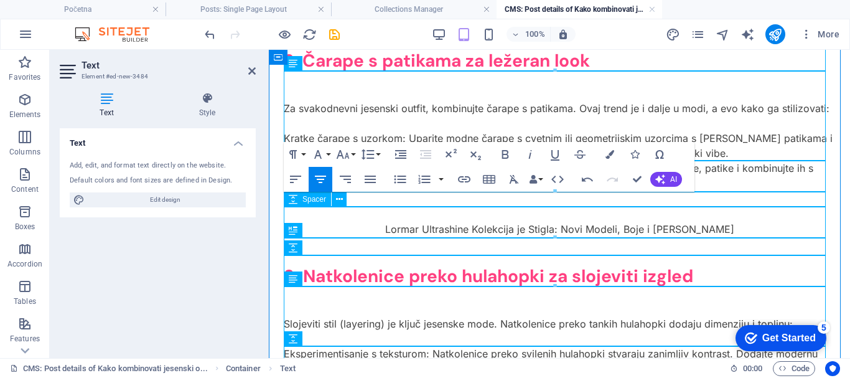
drag, startPoint x: 730, startPoint y: 200, endPoint x: 388, endPoint y: 213, distance: 341.9
click at [388, 213] on div "Kako kombinovati jesenski outfit sa čarapama: Saveti za stylish i topao look Je…" at bounding box center [559, 138] width 581 height 1529
click at [504, 149] on icon "button" at bounding box center [505, 154] width 15 height 15
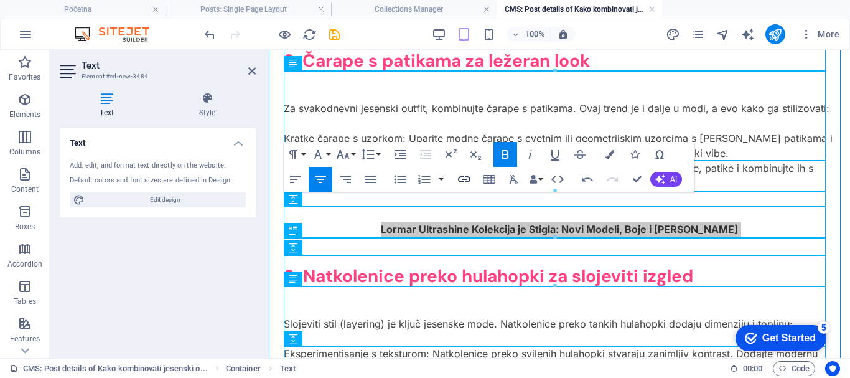
click at [463, 176] on icon "button" at bounding box center [464, 179] width 12 height 6
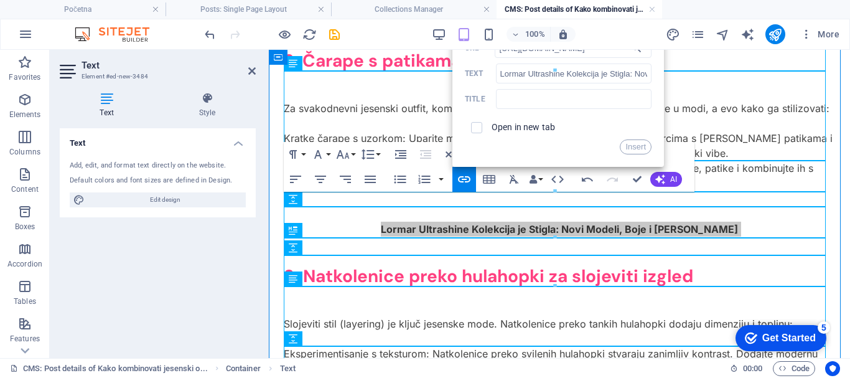
scroll to position [0, 271]
type input "https://intimo.rs/posts-single-page-layout/lormar-ultrashine-kolekcija-je-stigl…"
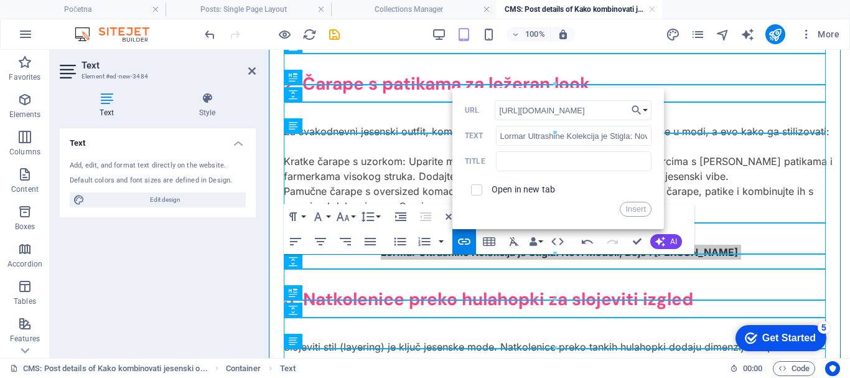
scroll to position [614, 0]
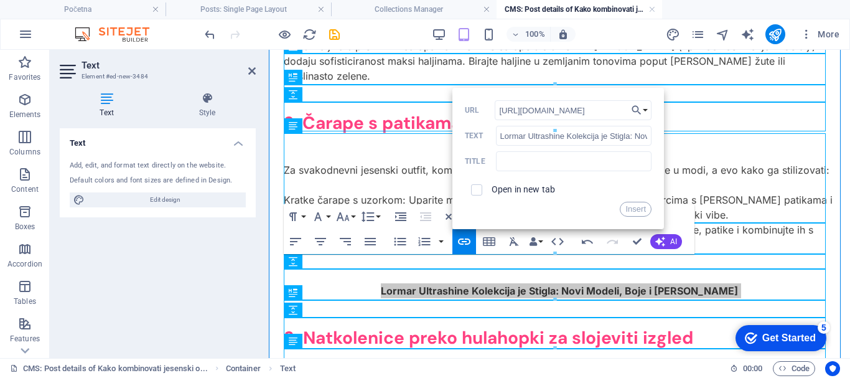
click at [505, 136] on input "Lormar Ultrashine Kolekcija je Stigla: Novi Modeli, Boje i [PERSON_NAME]" at bounding box center [574, 136] width 156 height 20
drag, startPoint x: 500, startPoint y: 135, endPoint x: 651, endPoint y: 136, distance: 150.6
click at [651, 136] on input "Lormar Ultrashine Kolekcija je Stigla: Novi Modeli, Boje i [PERSON_NAME]" at bounding box center [574, 136] width 156 height 20
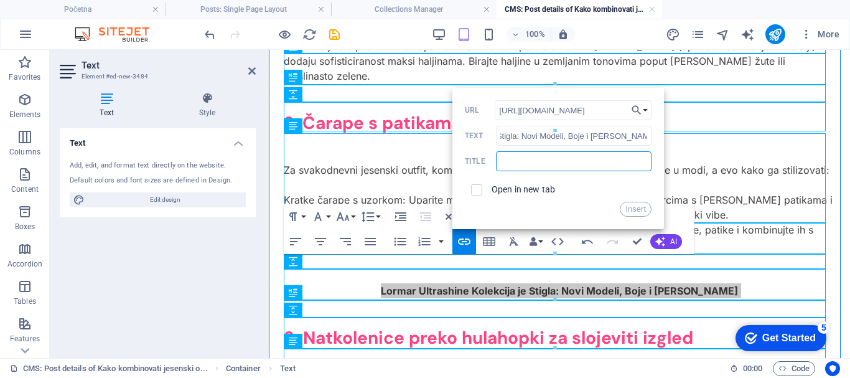
scroll to position [0, 0]
click at [514, 161] on input "text" at bounding box center [574, 161] width 156 height 20
paste input "Lormar Ultrashine Kolekcija je Stigla: Novi Modeli, Boje i [PERSON_NAME]"
type input "Lormar Ultrashine Kolekcija je Stigla: Novi Modeli, Boje i [PERSON_NAME]"
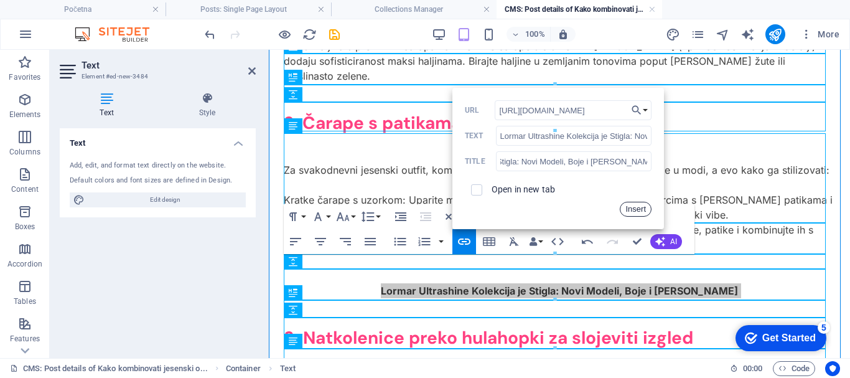
click at [640, 206] on button "Insert" at bounding box center [636, 209] width 32 height 15
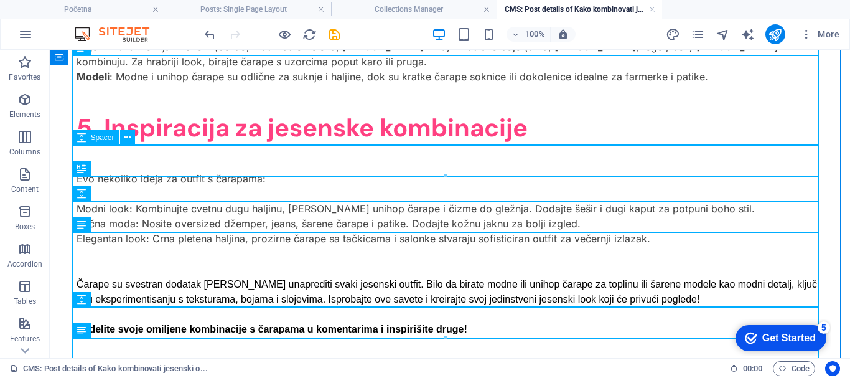
scroll to position [1112, 0]
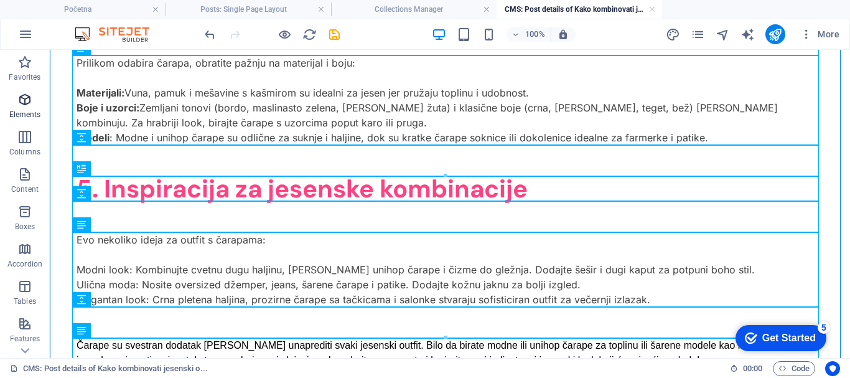
click at [32, 110] on p "Elements" at bounding box center [25, 115] width 32 height 10
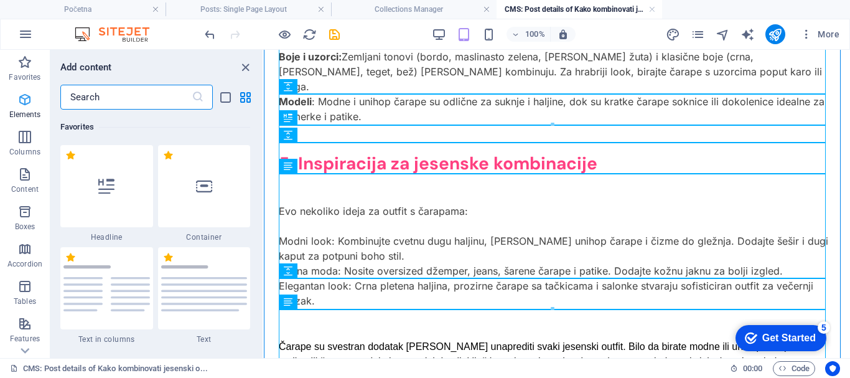
scroll to position [337, 0]
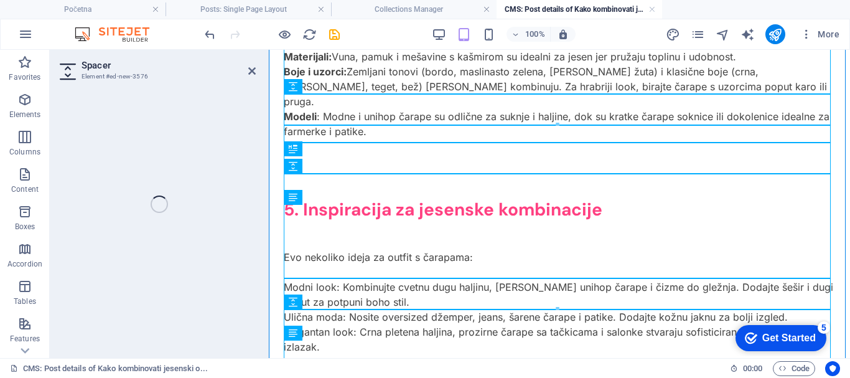
select select "px"
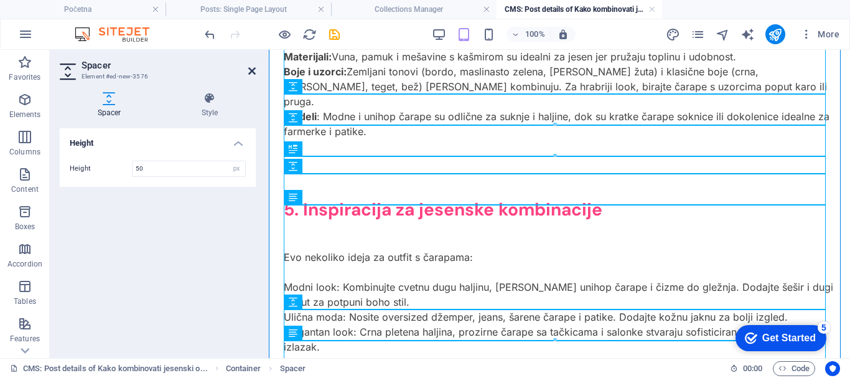
click at [253, 68] on icon at bounding box center [251, 71] width 7 height 10
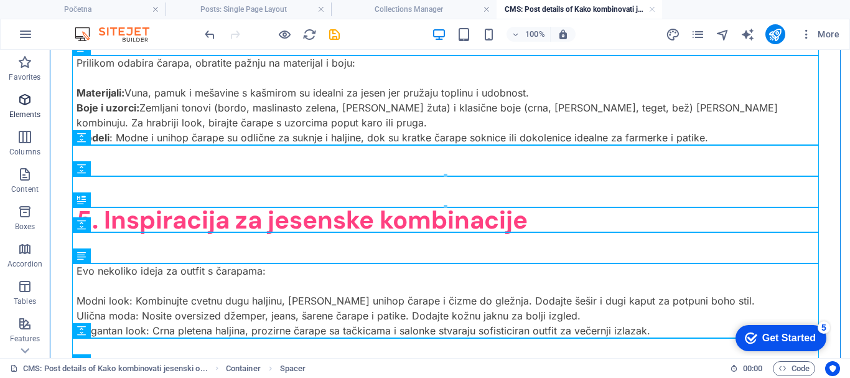
click at [29, 106] on icon "button" at bounding box center [24, 99] width 15 height 15
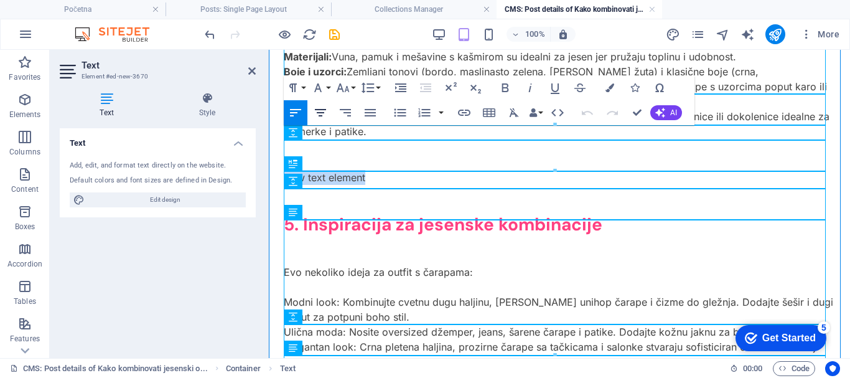
click at [321, 113] on icon "button" at bounding box center [320, 112] width 11 height 7
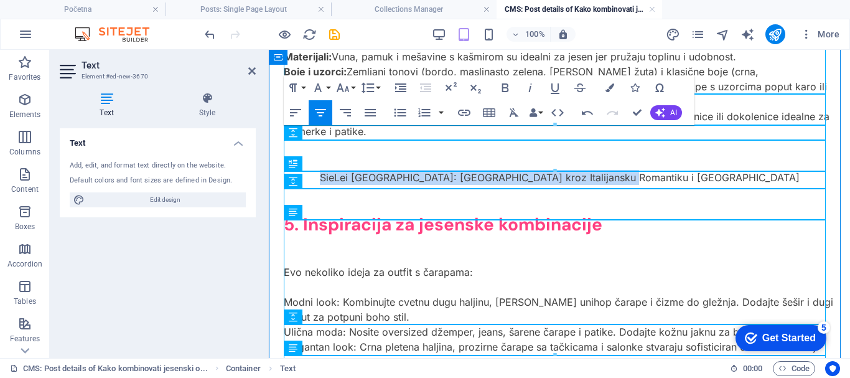
drag, startPoint x: 417, startPoint y: 131, endPoint x: 933, endPoint y: 175, distance: 517.8
click at [693, 170] on p "SieLei [GEOGRAPHIC_DATA]: [GEOGRAPHIC_DATA] kroz Italijansku Romantiku i [GEOGR…" at bounding box center [559, 177] width 551 height 15
click at [505, 82] on icon "button" at bounding box center [505, 87] width 15 height 15
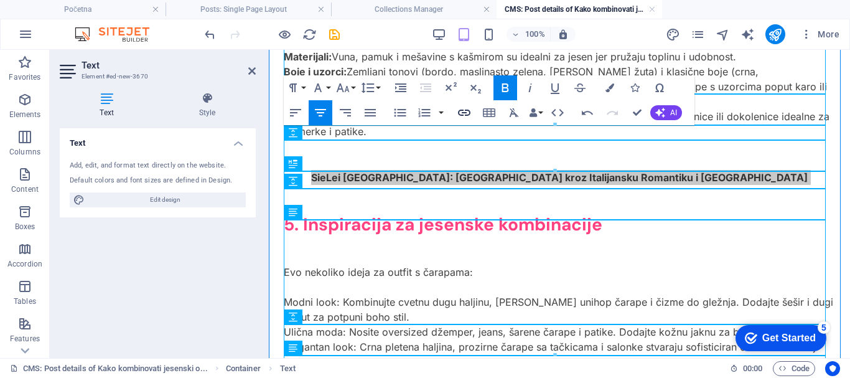
click at [464, 110] on icon "button" at bounding box center [464, 113] width 12 height 6
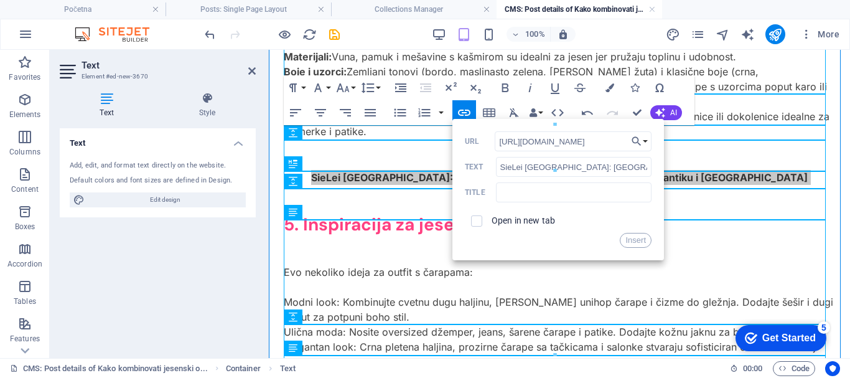
scroll to position [0, 226]
type input "https://intimo.rs/posts-single-page-layout/sielei-donji-ves-vodic-kroz-italijan…"
click at [507, 167] on input "SieLei [GEOGRAPHIC_DATA]: [GEOGRAPHIC_DATA] kroz Italijansku Romantiku i [GEOGR…" at bounding box center [574, 167] width 156 height 20
click at [527, 192] on input "text" at bounding box center [574, 192] width 156 height 20
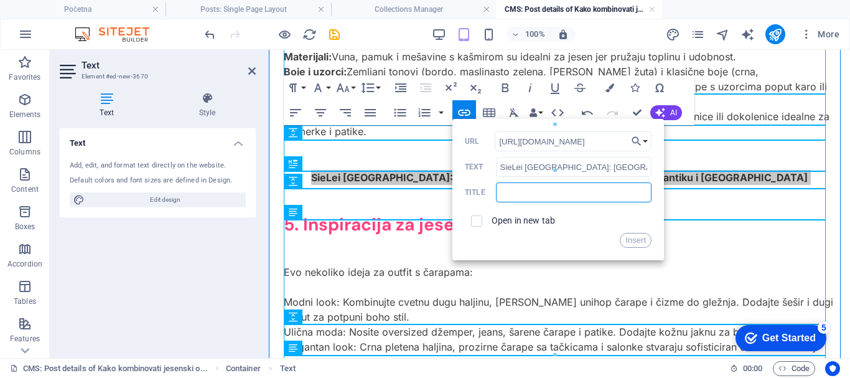
paste input "SieLei [GEOGRAPHIC_DATA]: [GEOGRAPHIC_DATA] kroz Italijansku Romantiku i [GEOGR…"
type input "SieLei [GEOGRAPHIC_DATA]: [GEOGRAPHIC_DATA] kroz Italijansku Romantiku i [GEOGR…"
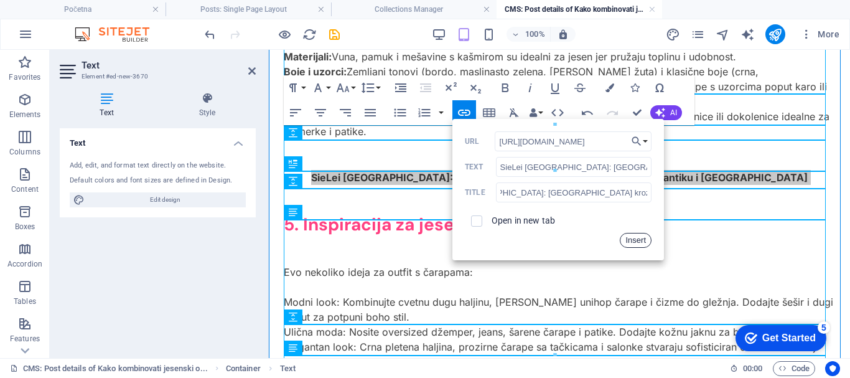
click at [635, 238] on button "Insert" at bounding box center [636, 240] width 32 height 15
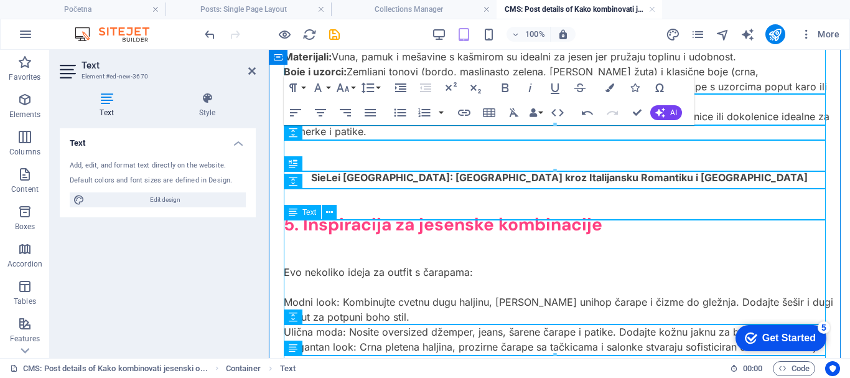
scroll to position [0, 0]
click at [666, 185] on div at bounding box center [559, 200] width 551 height 31
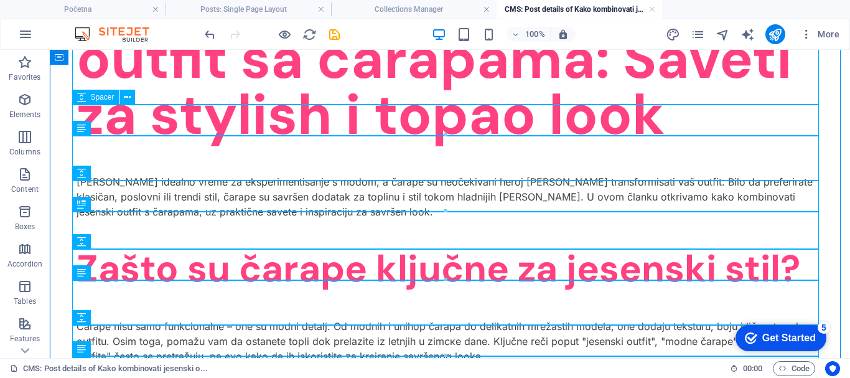
scroll to position [249, 0]
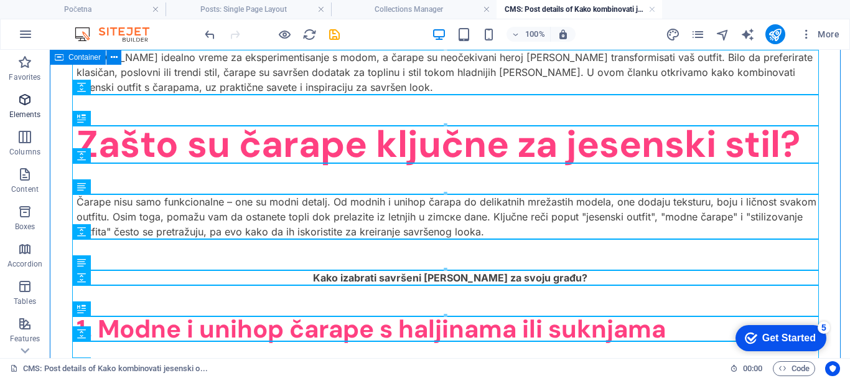
click at [26, 103] on icon "button" at bounding box center [24, 99] width 15 height 15
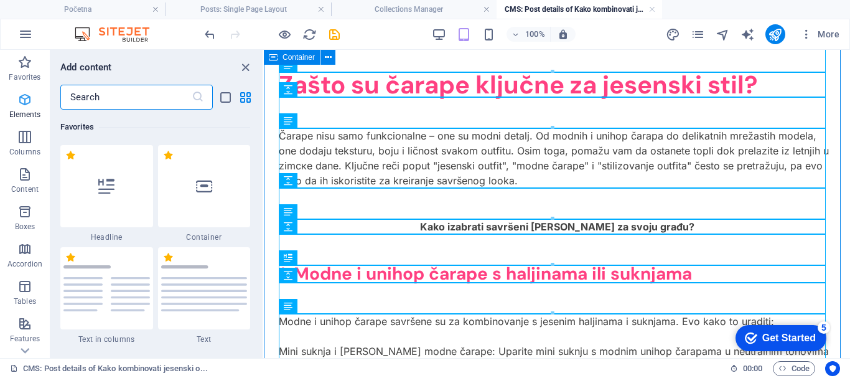
scroll to position [337, 0]
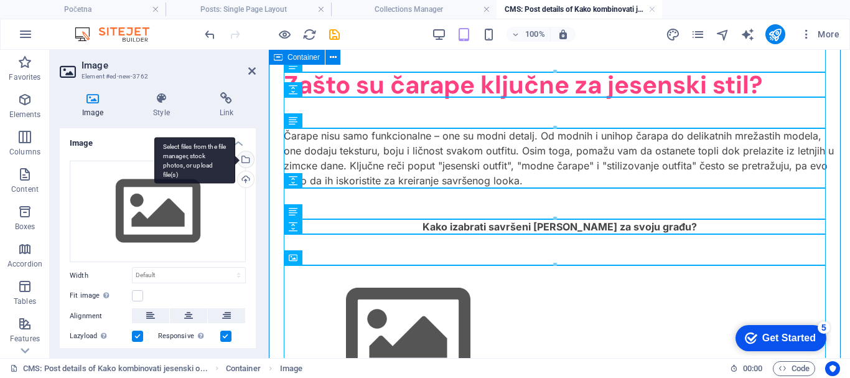
click at [243, 156] on div "Select files from the file manager, stock photos, or upload file(s)" at bounding box center [244, 160] width 19 height 19
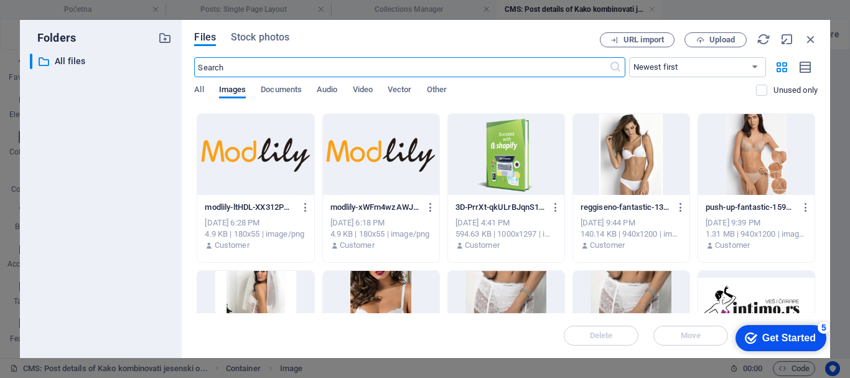
scroll to position [685, 0]
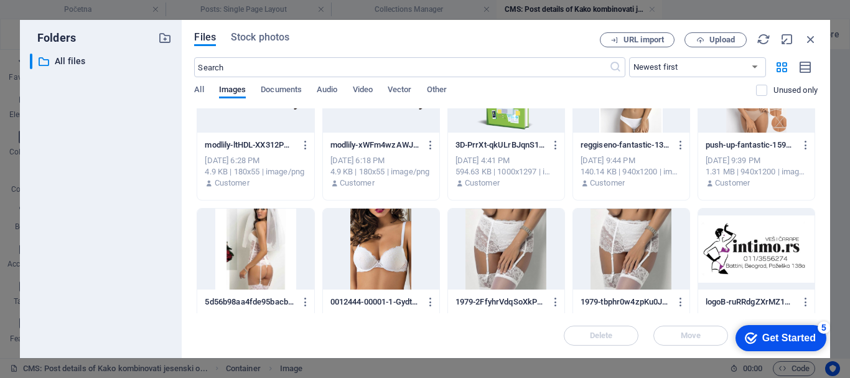
click at [749, 250] on div at bounding box center [756, 248] width 116 height 81
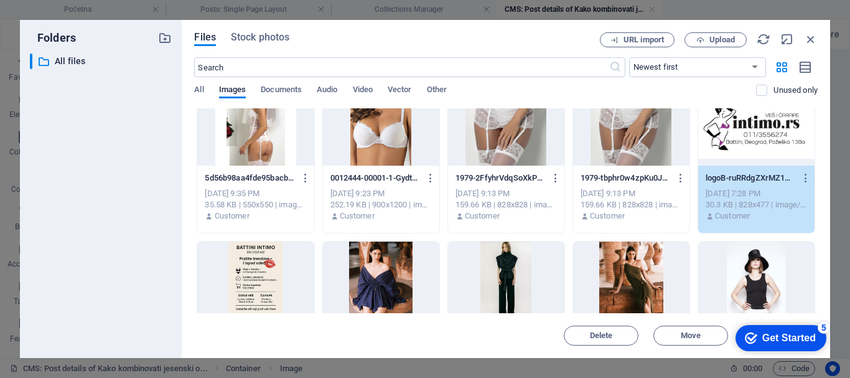
scroll to position [809, 0]
click at [757, 142] on div "1" at bounding box center [756, 124] width 116 height 81
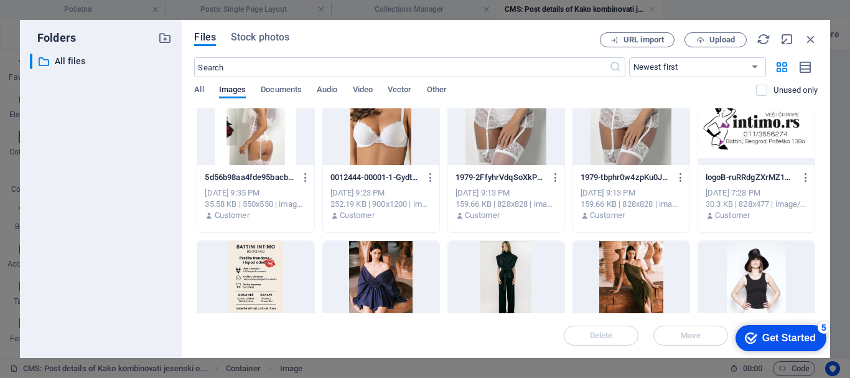
drag, startPoint x: 757, startPoint y: 141, endPoint x: 482, endPoint y: 110, distance: 276.2
click at [757, 141] on div at bounding box center [756, 124] width 116 height 81
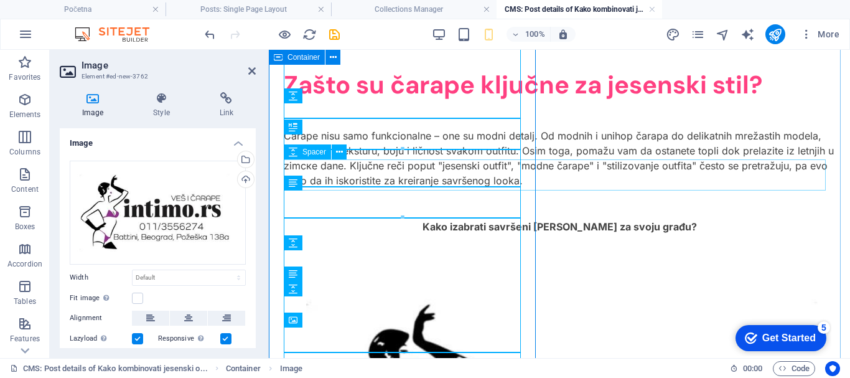
scroll to position [187, 0]
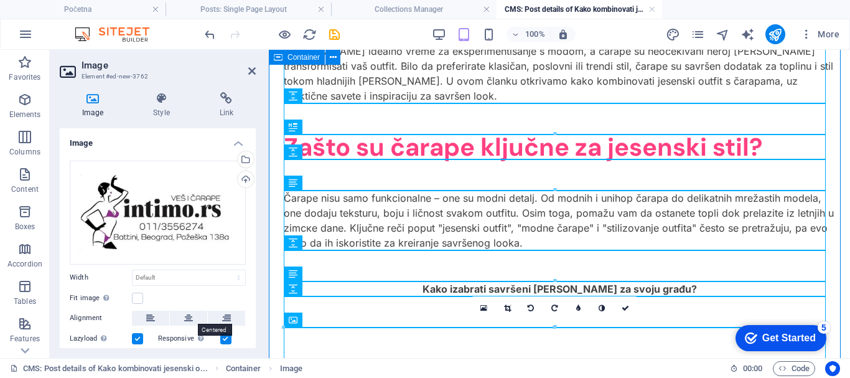
click at [189, 311] on icon at bounding box center [188, 318] width 9 height 15
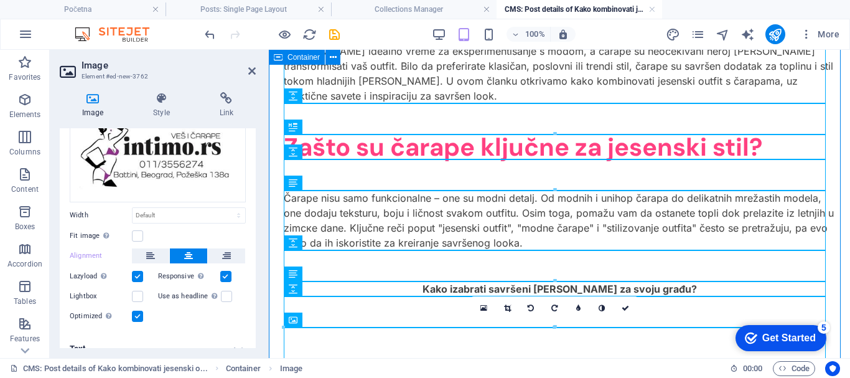
scroll to position [76, 0]
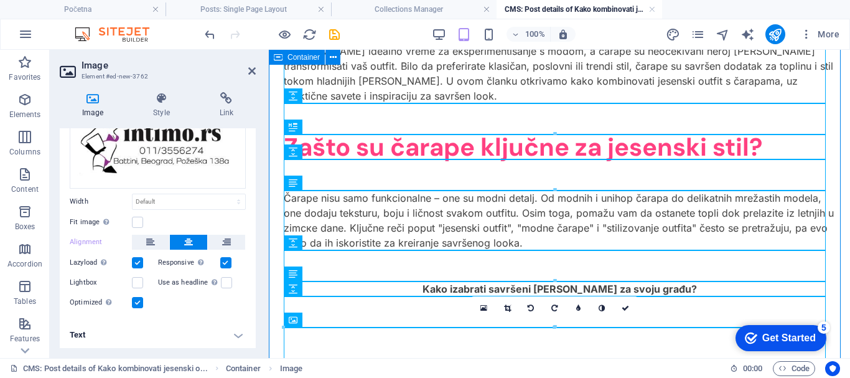
click at [212, 332] on h4 "Text" at bounding box center [158, 335] width 196 height 30
click at [235, 330] on h4 "Text" at bounding box center [158, 335] width 196 height 30
click at [81, 327] on h4 "Text" at bounding box center [158, 335] width 196 height 30
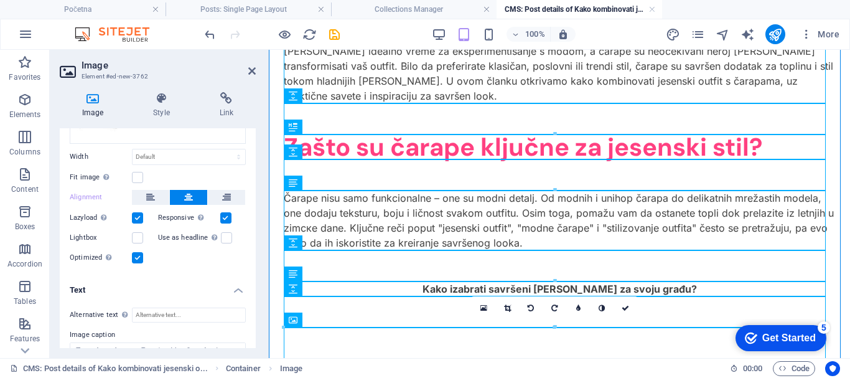
scroll to position [138, 0]
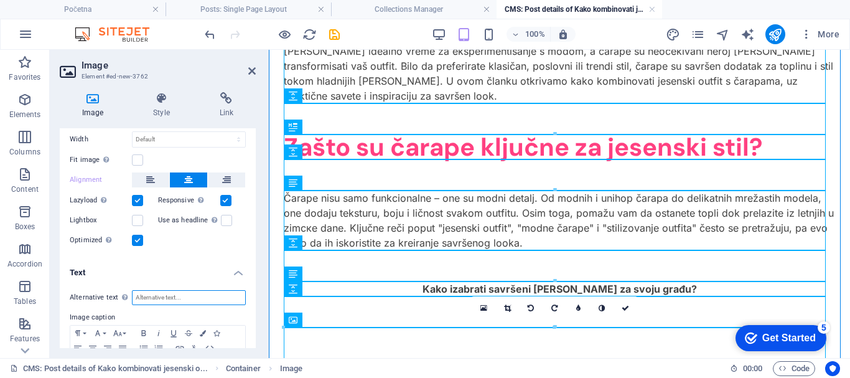
click at [167, 293] on input "Alternative text The alternative text is used by devices that cannot display im…" at bounding box center [189, 297] width 114 height 15
type input "Ves i Carape"
click at [230, 101] on icon at bounding box center [226, 98] width 59 height 12
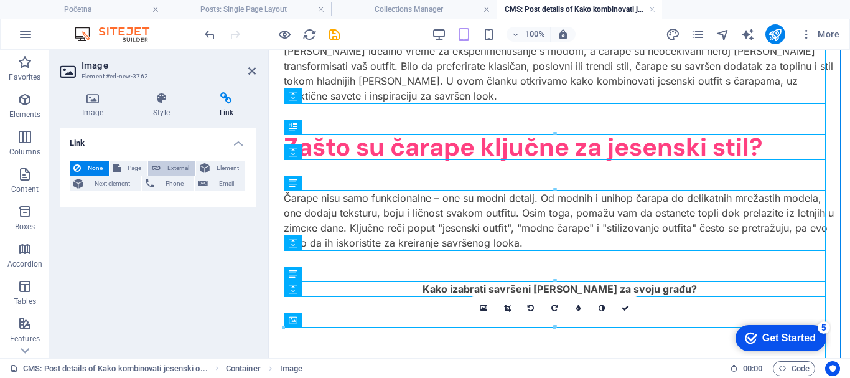
click at [172, 165] on span "External" at bounding box center [177, 168] width 27 height 15
select select "blank"
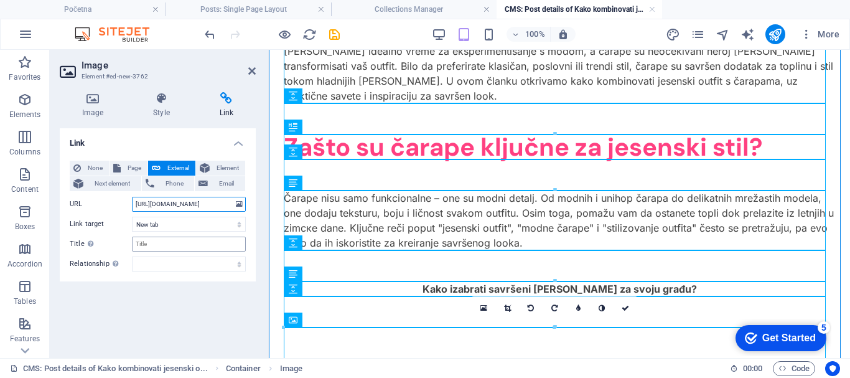
type input "https://vescarape.rs"
click at [165, 244] on input "Title Additional link description, should not be the same as the link text. The…" at bounding box center [189, 244] width 114 height 15
type input "Ves i Carape"
click at [279, 220] on div "Share Tweet Pin Email Share Share" at bounding box center [269, 246] width 60 height 194
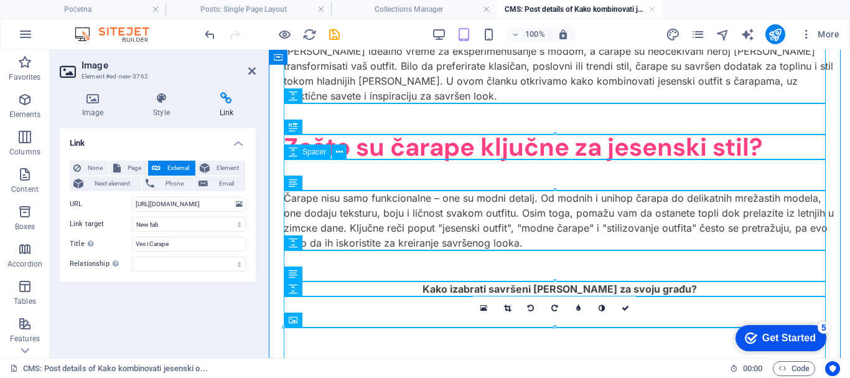
click at [453, 176] on div at bounding box center [559, 174] width 551 height 31
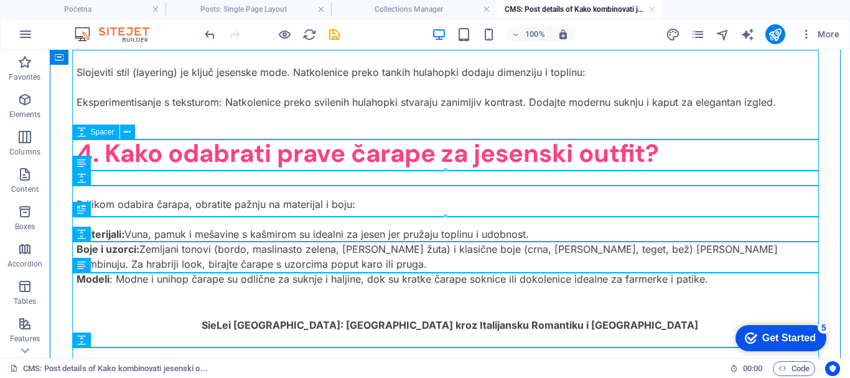
scroll to position [1677, 0]
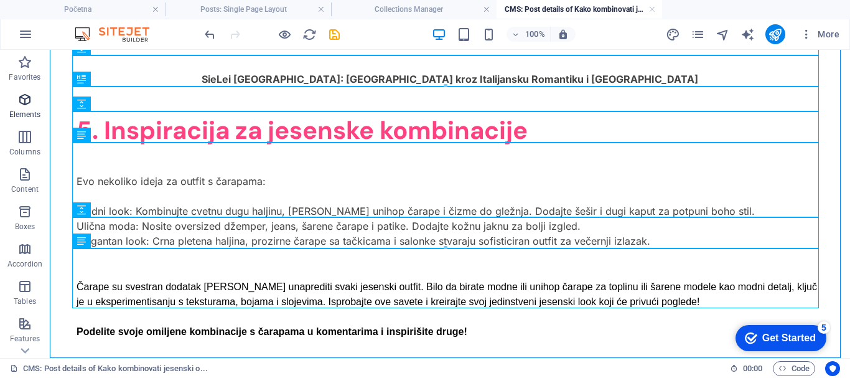
click at [26, 103] on icon "button" at bounding box center [24, 99] width 15 height 15
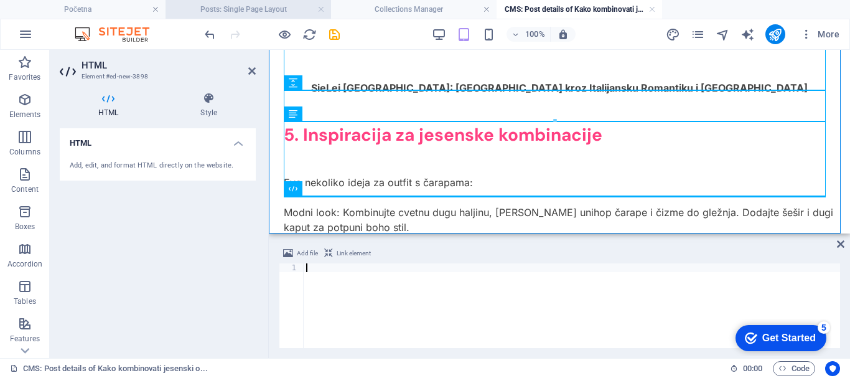
scroll to position [1658, 0]
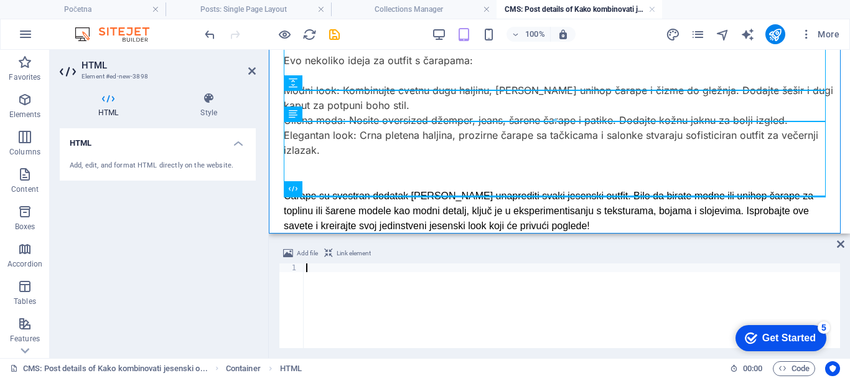
paste textarea "<div class="fb-comments" data-href="https://intimo.rs" data-width="" data-numpo…"
type textarea "<div class="fb-comments" data-href="https://intimo.rs" data-width="" data-numpo…"
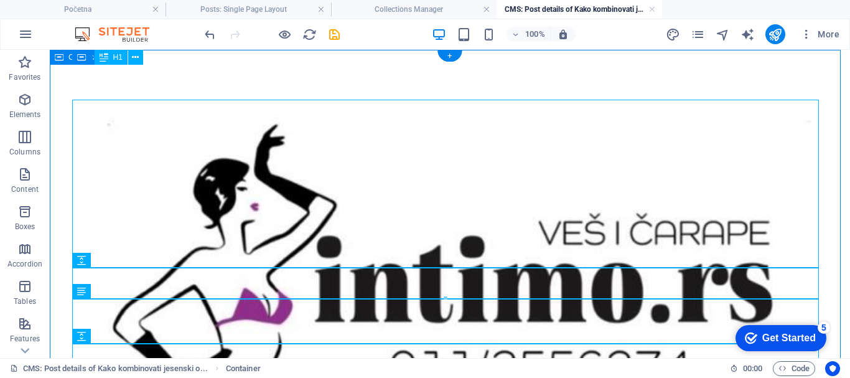
scroll to position [0, 0]
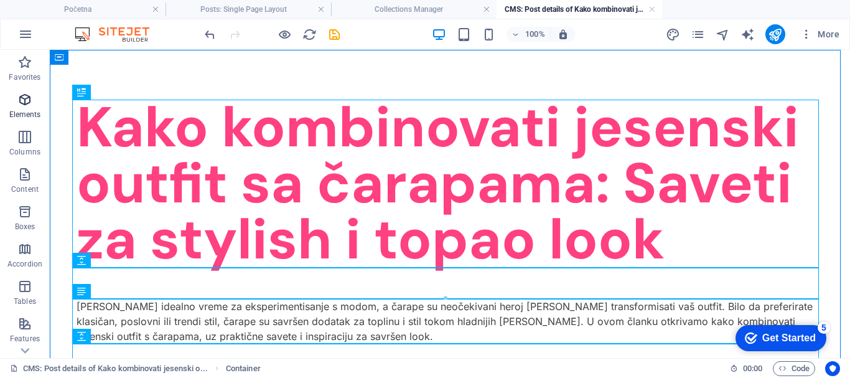
click at [26, 105] on icon "button" at bounding box center [24, 99] width 15 height 15
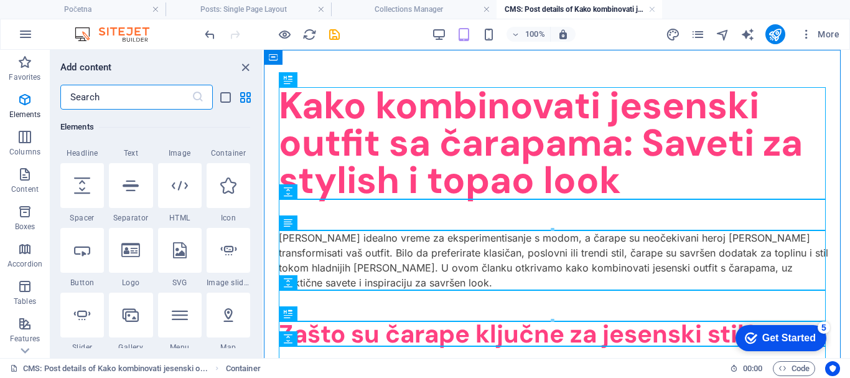
scroll to position [382, 0]
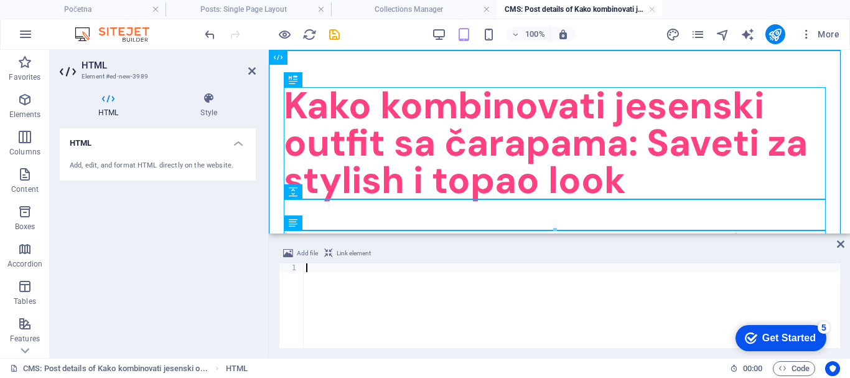
type textarea "<script async defer crossorigin="anonymous" src="https://connect.facebook.net/i…"
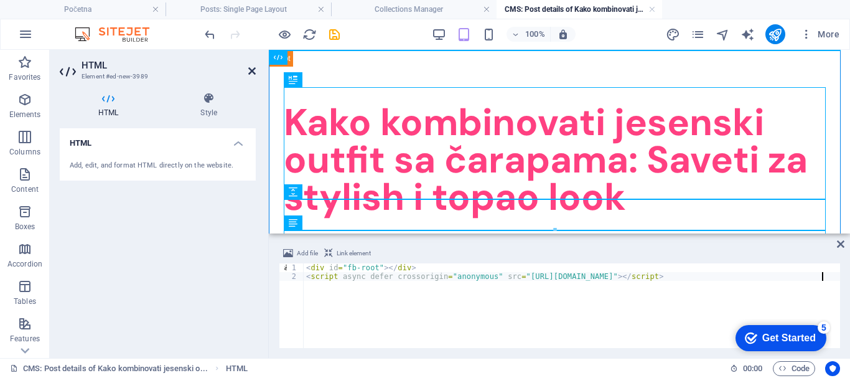
click at [251, 67] on icon at bounding box center [251, 71] width 7 height 10
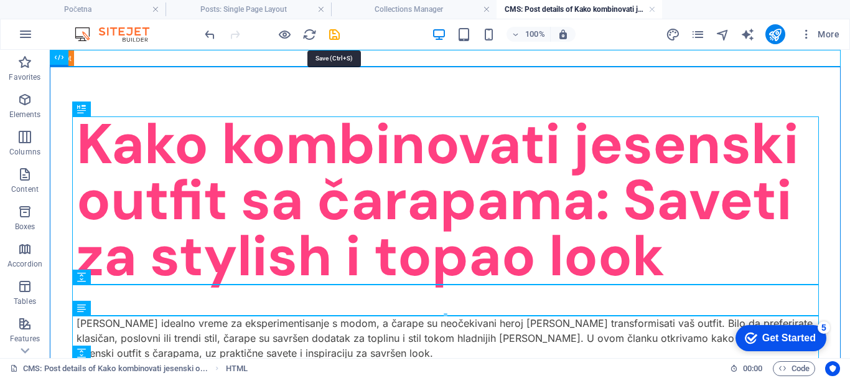
click at [335, 31] on icon "save" at bounding box center [334, 34] width 14 height 14
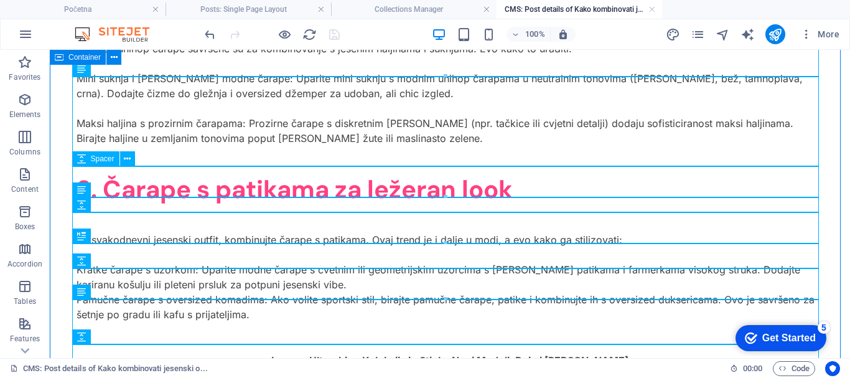
scroll to position [1183, 0]
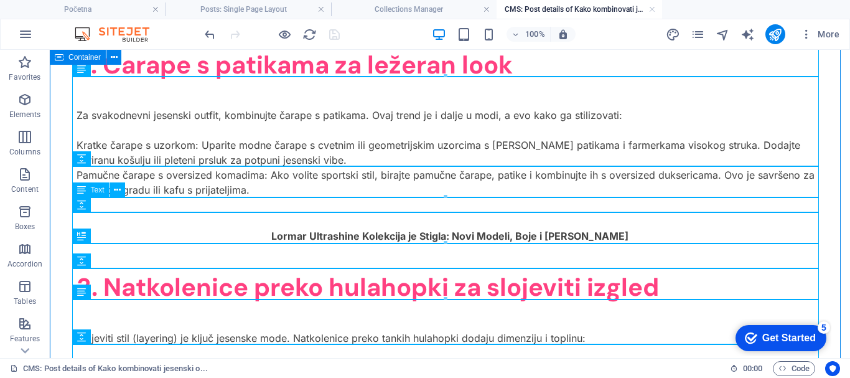
click at [531, 228] on div "Lormar Ultrashine Kolekcija je Stigla: Novi Modeli, Boje i [PERSON_NAME]" at bounding box center [450, 235] width 747 height 15
click at [477, 228] on div "Lormar Ultrashine Kolekcija je Stigla: Novi Modeli, Boje i [PERSON_NAME]" at bounding box center [450, 235] width 747 height 15
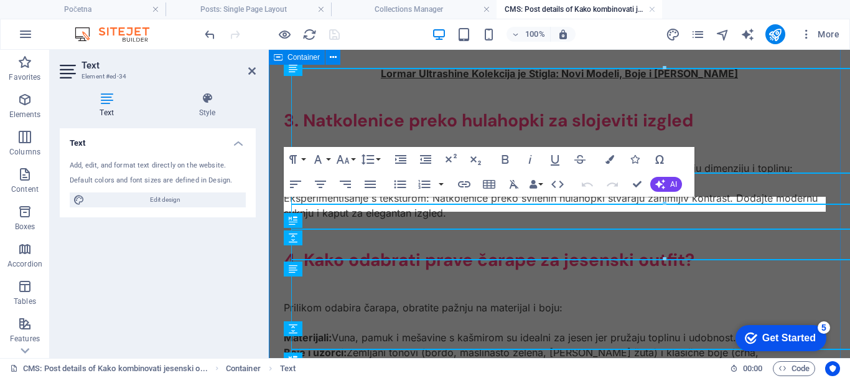
scroll to position [1000, 0]
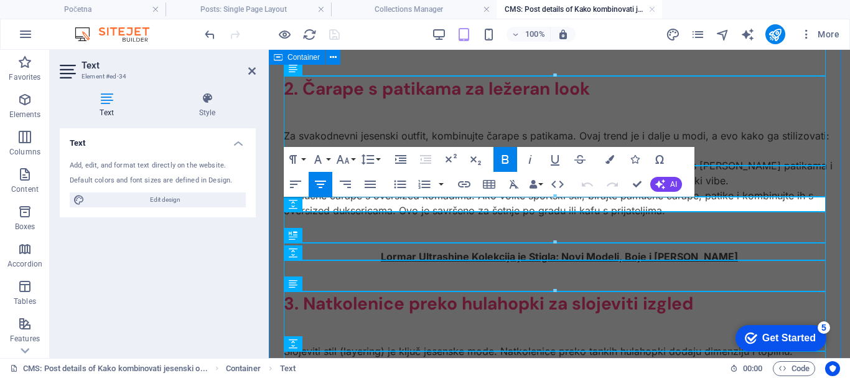
click at [479, 250] on strong "Lormar Ultrashine Kolekcija je Stigla: Novi Modeli, Boje i [PERSON_NAME]" at bounding box center [559, 256] width 357 height 12
click at [449, 128] on div "Za svakodnevni jesenski outfit, kombinujte čarape s patikama. Ovaj trend je i d…" at bounding box center [559, 173] width 551 height 90
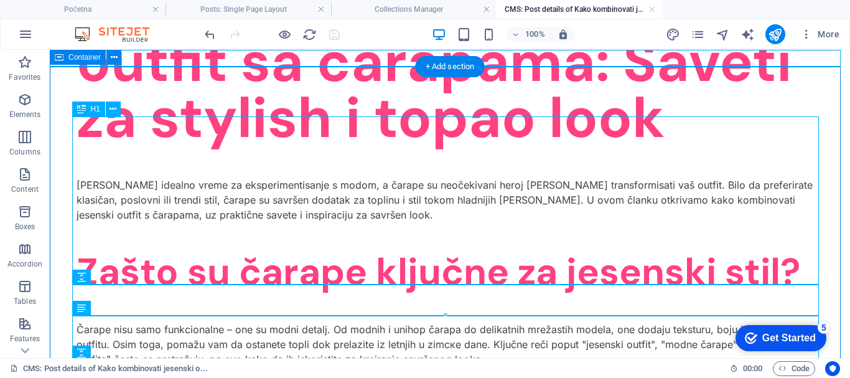
scroll to position [0, 0]
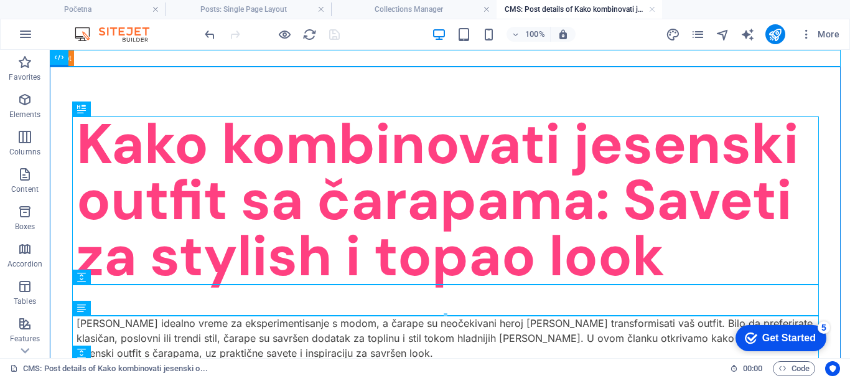
click at [332, 34] on div at bounding box center [271, 34] width 139 height 20
click at [394, 6] on h4 "Collections Manager" at bounding box center [414, 9] width 166 height 14
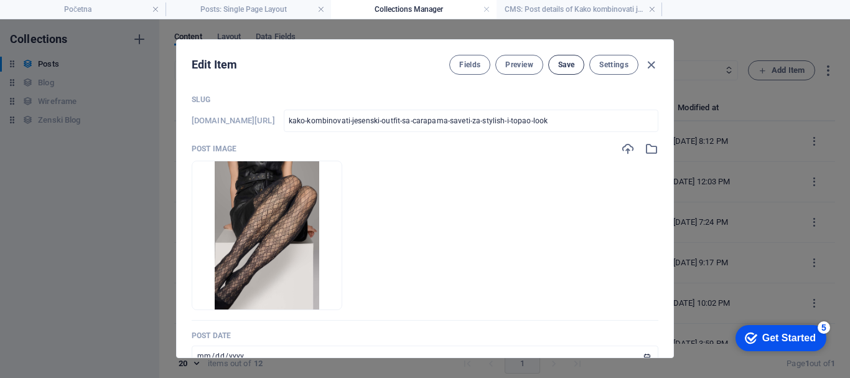
click at [567, 60] on span "Save" at bounding box center [566, 65] width 16 height 10
click at [248, 8] on h4 "Posts: Single Page Layout" at bounding box center [249, 9] width 166 height 14
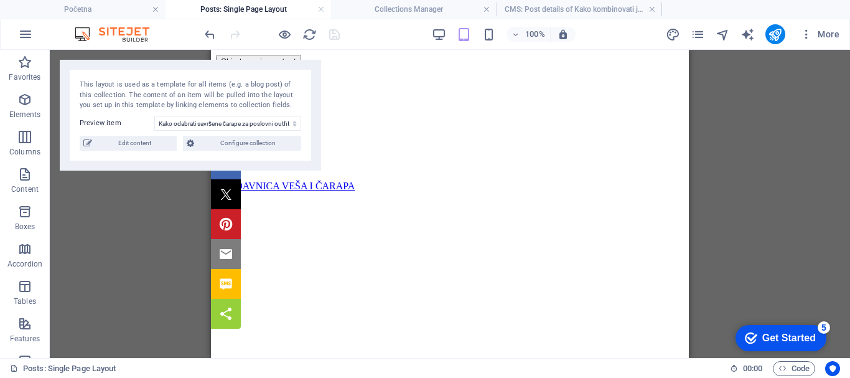
click at [332, 32] on div at bounding box center [271, 34] width 139 height 20
click at [775, 32] on icon "publish" at bounding box center [775, 34] width 14 height 14
click at [122, 9] on h4 "Početna" at bounding box center [83, 9] width 166 height 14
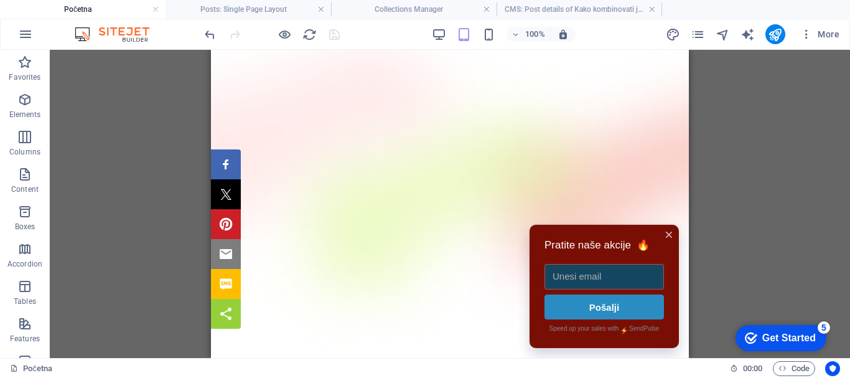
click at [332, 34] on div at bounding box center [271, 34] width 139 height 20
click at [775, 37] on icon "publish" at bounding box center [775, 34] width 14 height 14
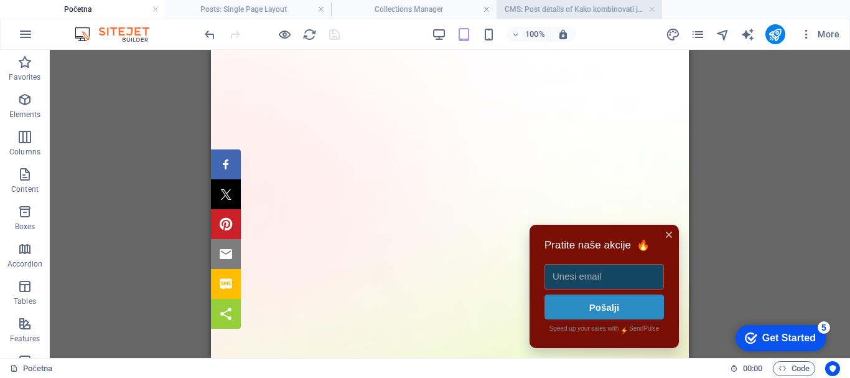
click at [517, 7] on h4 "CMS: Post details of Kako kombinovati jesenski o..." at bounding box center [580, 9] width 166 height 14
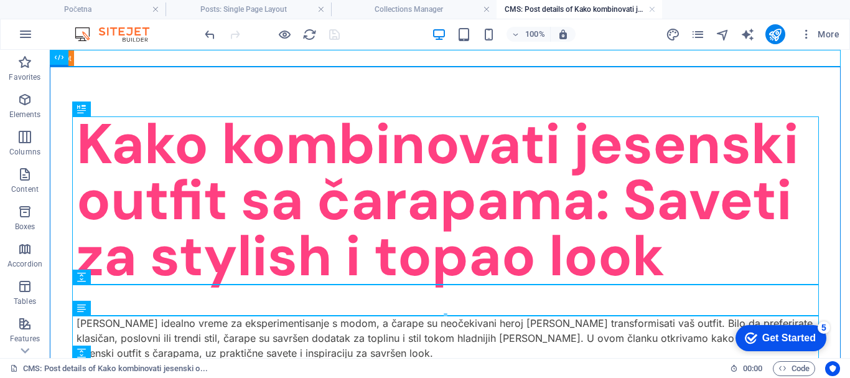
click at [334, 35] on div at bounding box center [271, 34] width 139 height 20
click at [377, 9] on h4 "Collections Manager" at bounding box center [414, 9] width 166 height 14
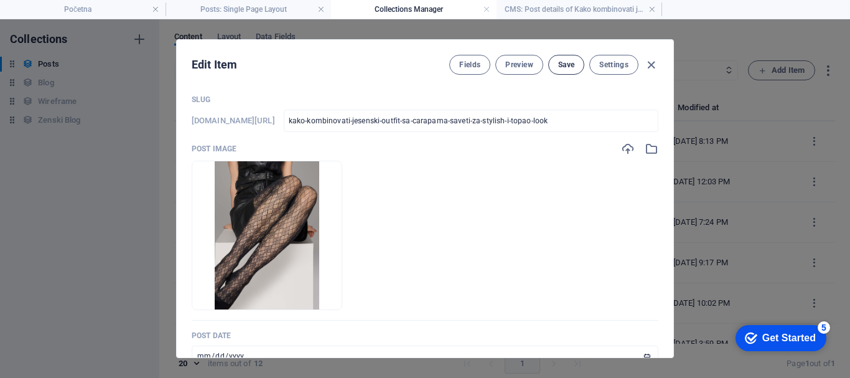
click at [564, 63] on span "Save" at bounding box center [566, 65] width 16 height 10
click at [202, 9] on h4 "Posts: Single Page Layout" at bounding box center [249, 9] width 166 height 14
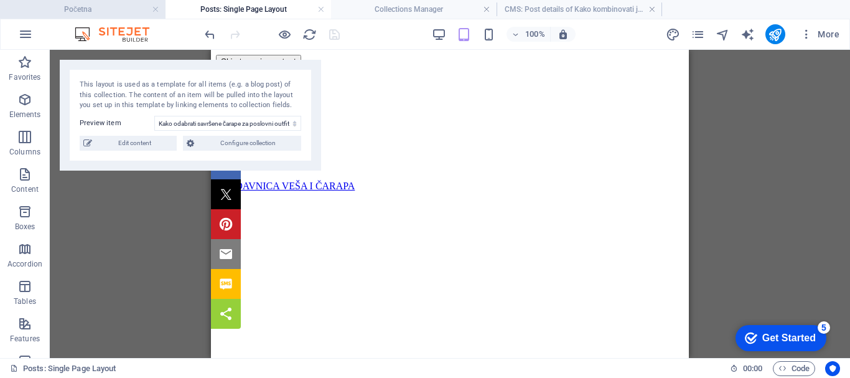
click at [112, 17] on li "Početna" at bounding box center [83, 9] width 166 height 19
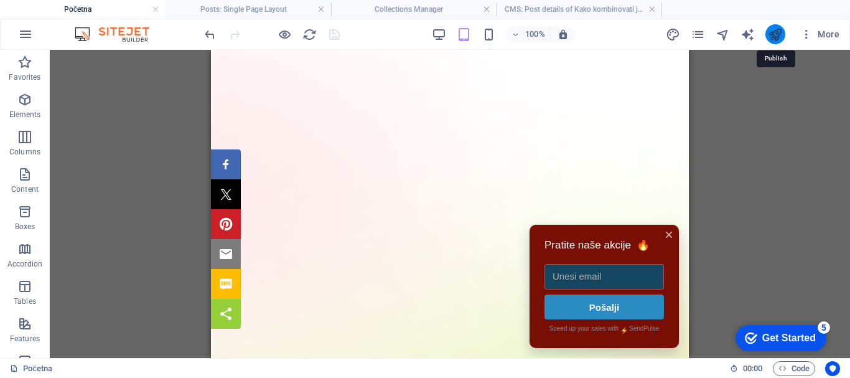
click at [774, 33] on icon "publish" at bounding box center [775, 34] width 14 height 14
